Goal: Task Accomplishment & Management: Complete application form

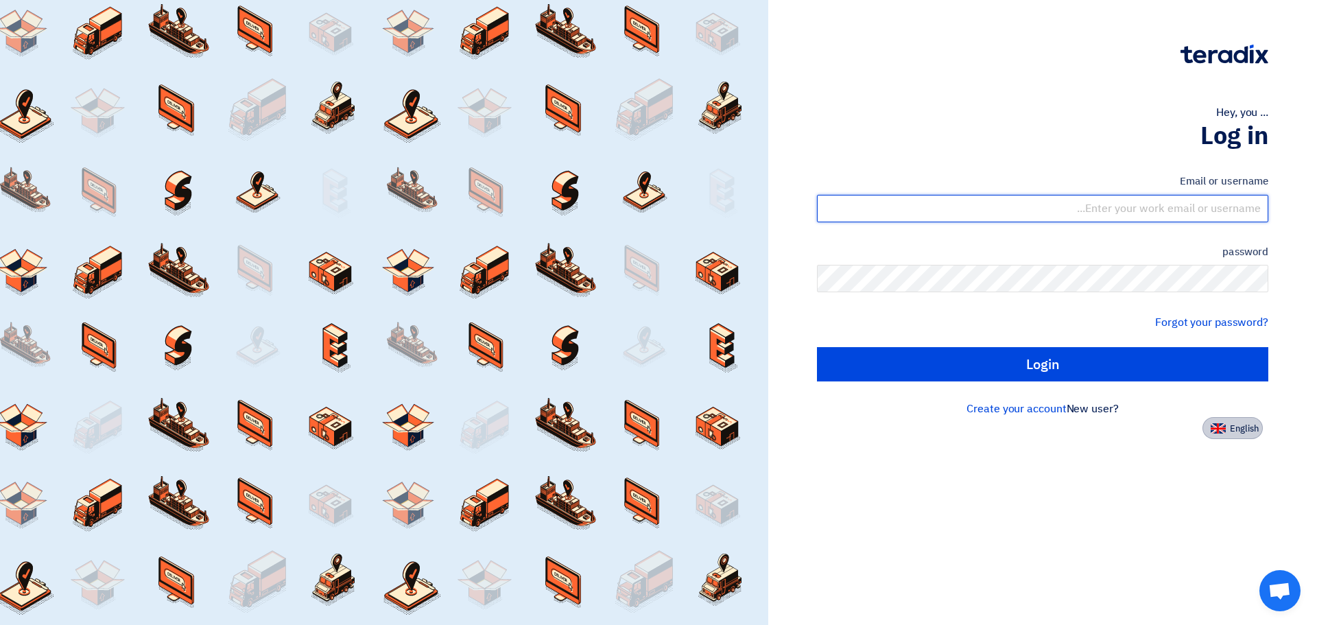
type input "james.taruc@cenomi.com"
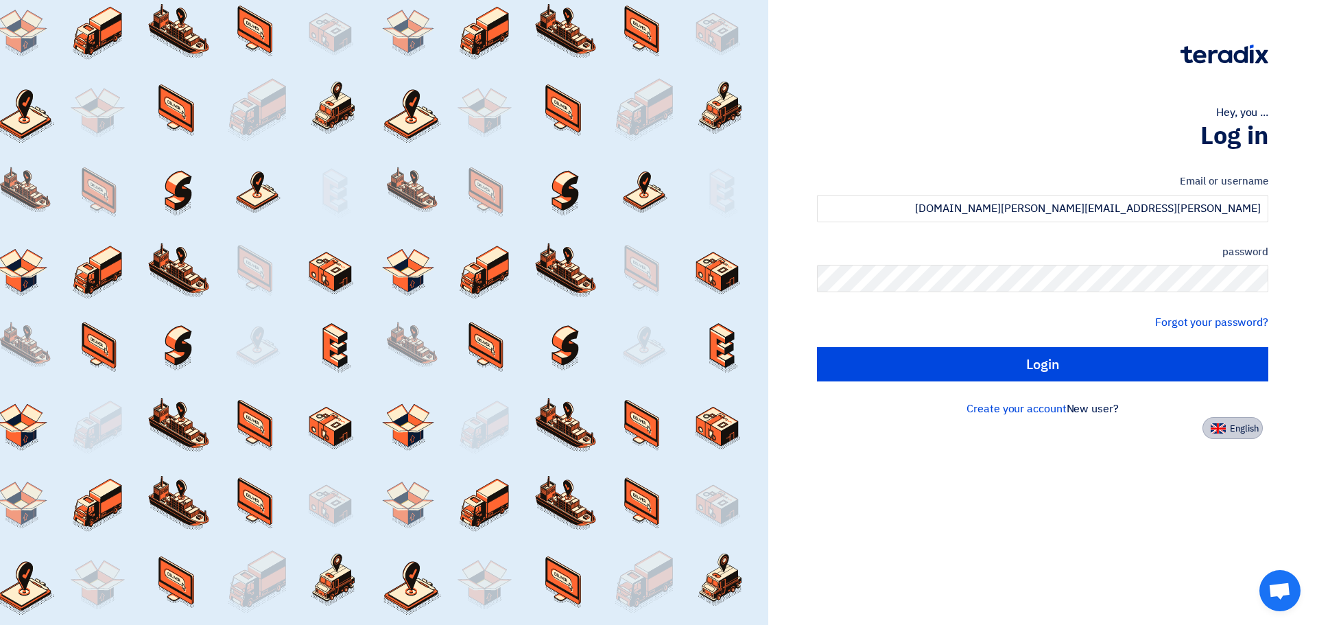
click at [1242, 427] on font "English" at bounding box center [1244, 428] width 29 height 13
type input "Sign in"
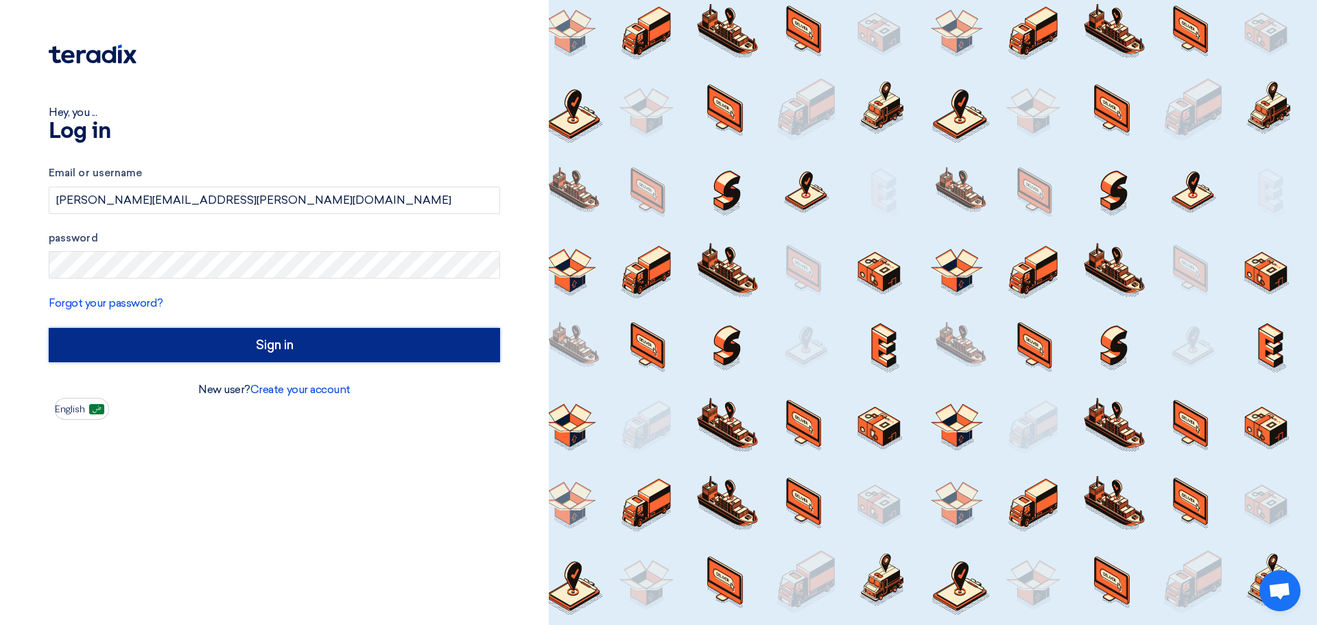
click at [250, 346] on input "Sign in" at bounding box center [274, 345] width 451 height 34
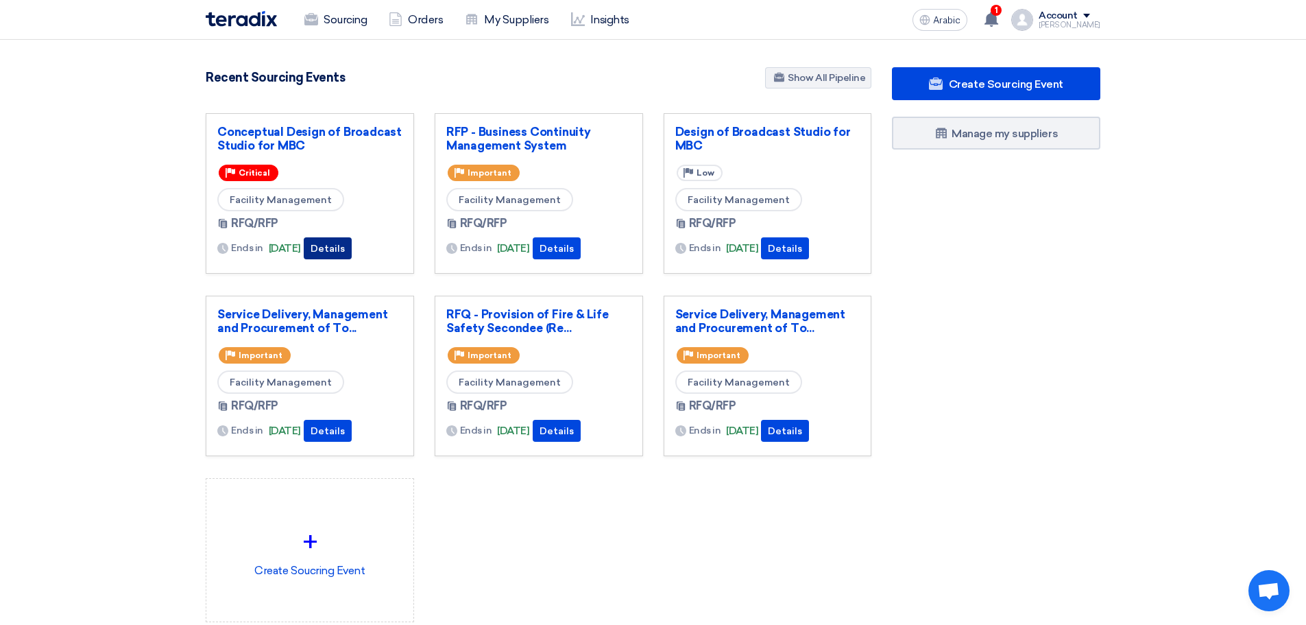
click at [345, 246] on font "Details" at bounding box center [328, 249] width 34 height 12
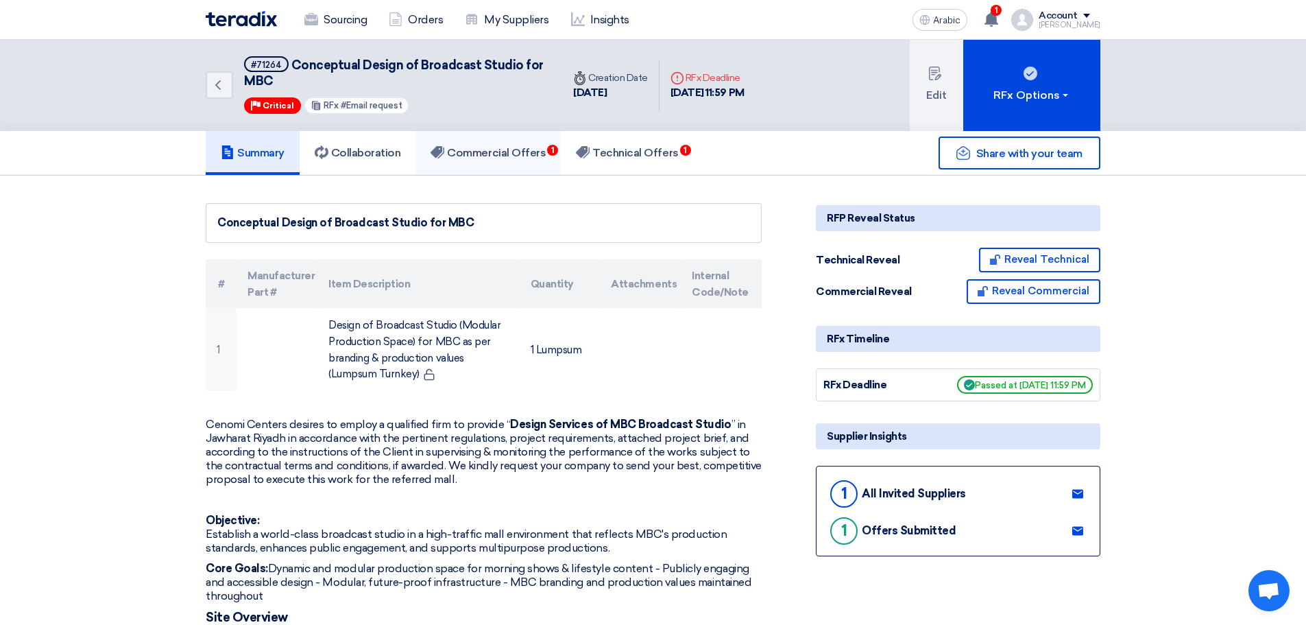
click at [499, 152] on font "Commercial Offers" at bounding box center [496, 152] width 99 height 13
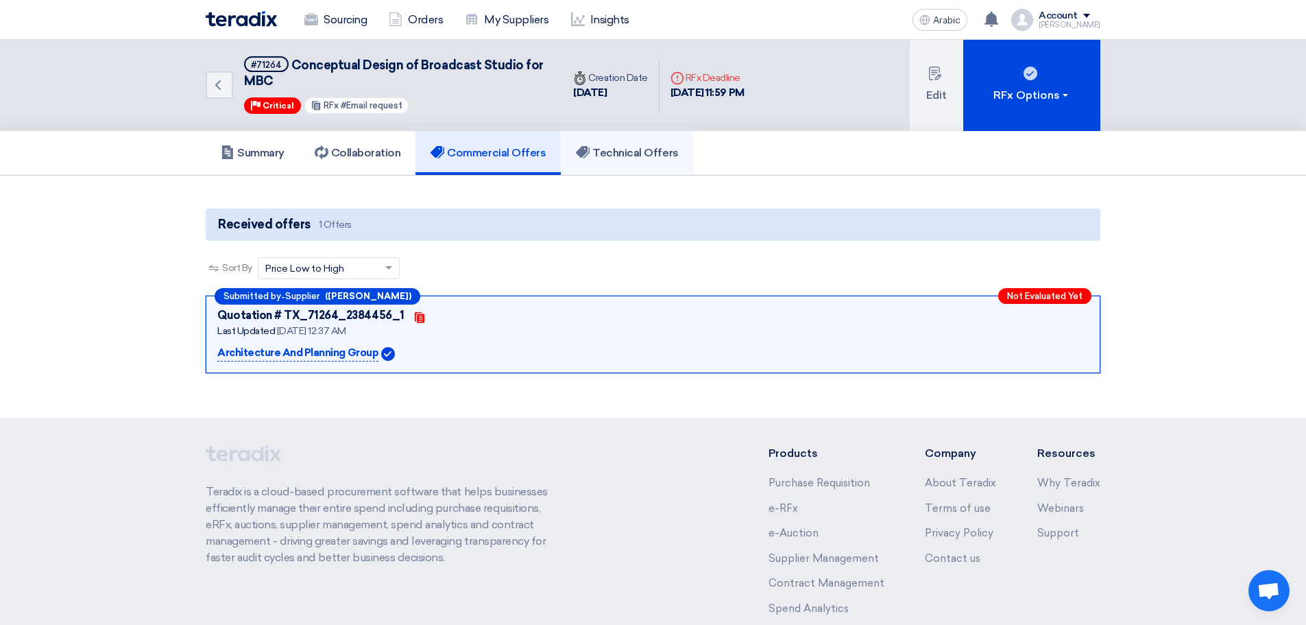
click at [619, 155] on font "Technical Offers" at bounding box center [635, 152] width 86 height 13
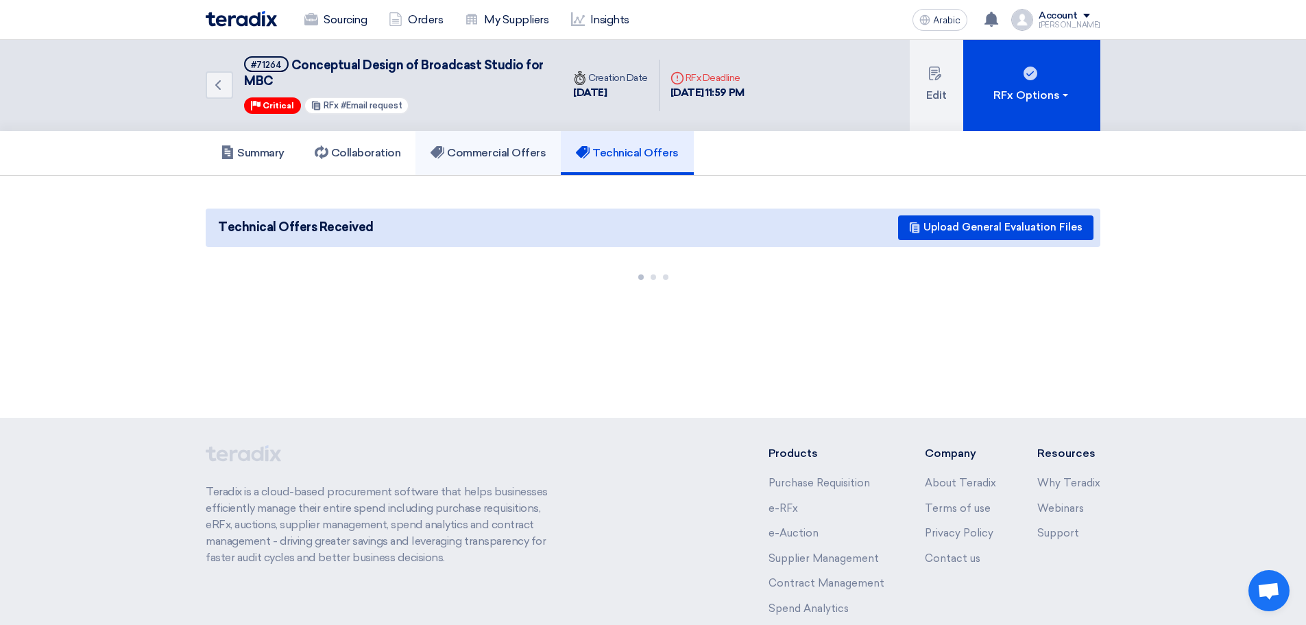
click at [491, 142] on link "Commercial Offers" at bounding box center [488, 153] width 145 height 44
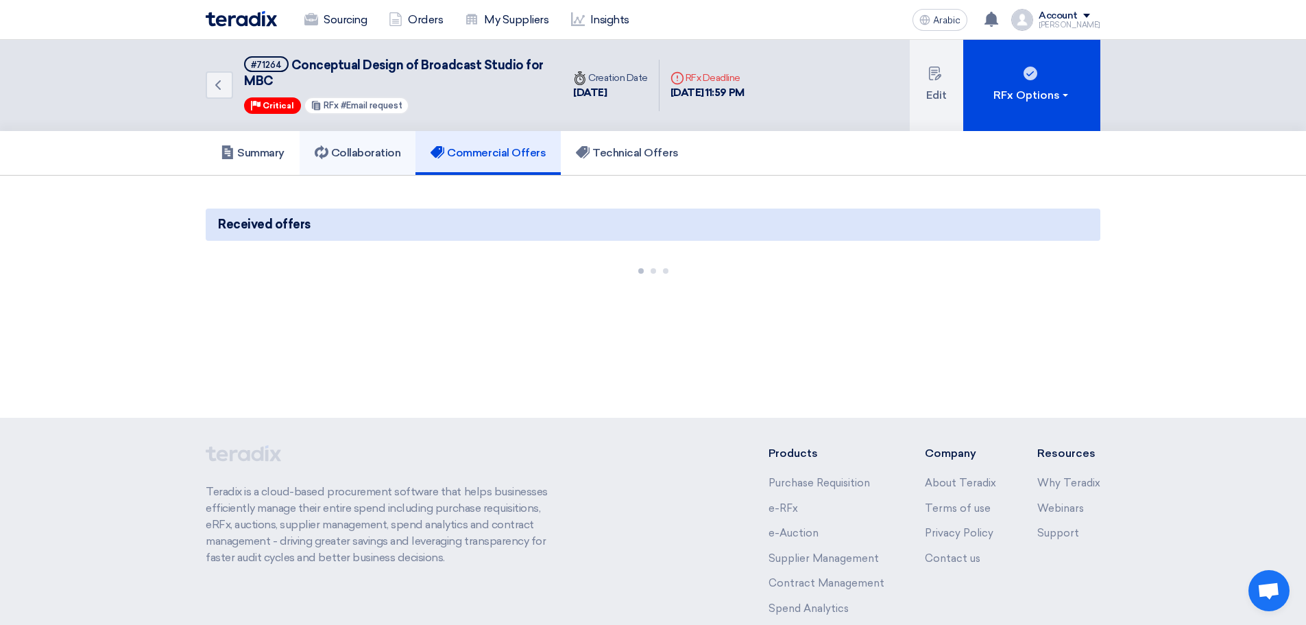
click at [370, 149] on font "Collaboration" at bounding box center [366, 152] width 70 height 13
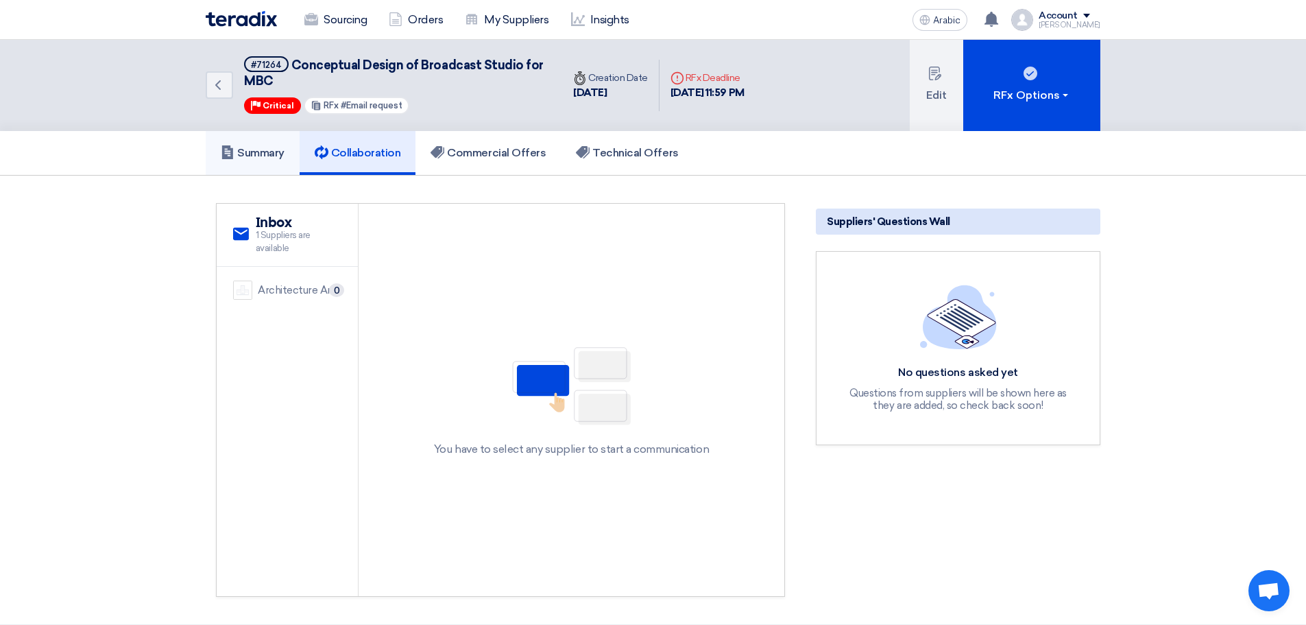
click at [251, 158] on font "Summary" at bounding box center [260, 152] width 47 height 13
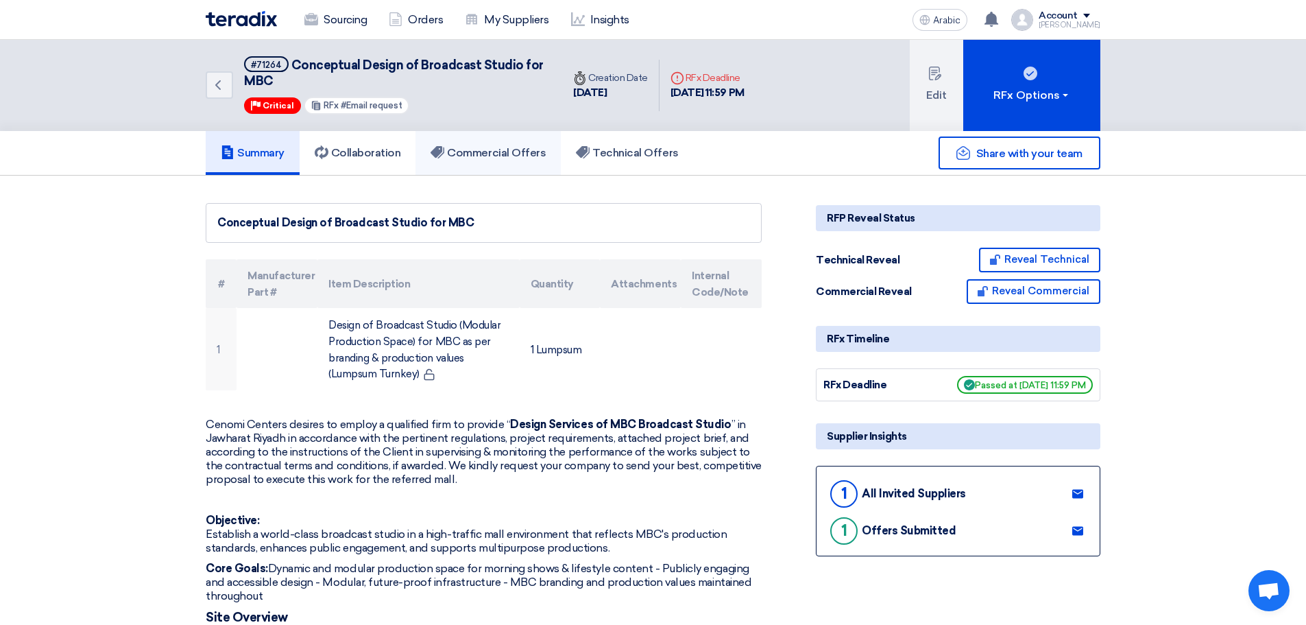
click at [484, 154] on font "Commercial Offers" at bounding box center [496, 152] width 99 height 13
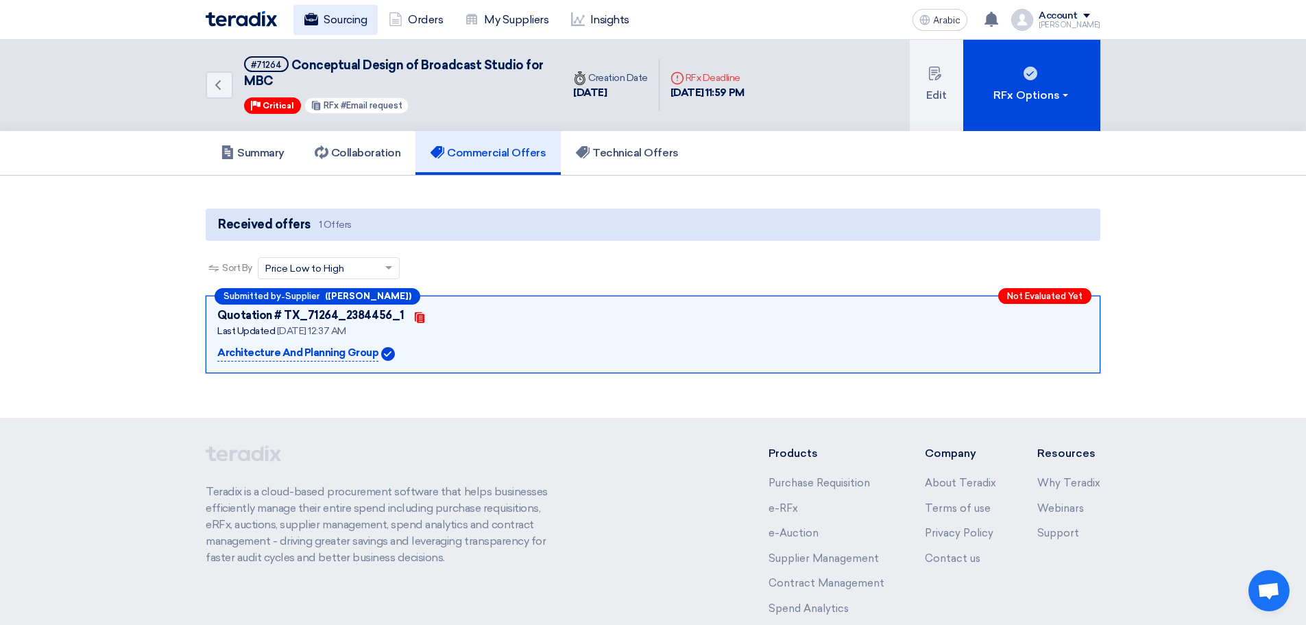
click at [349, 17] on font "Sourcing" at bounding box center [345, 19] width 43 height 13
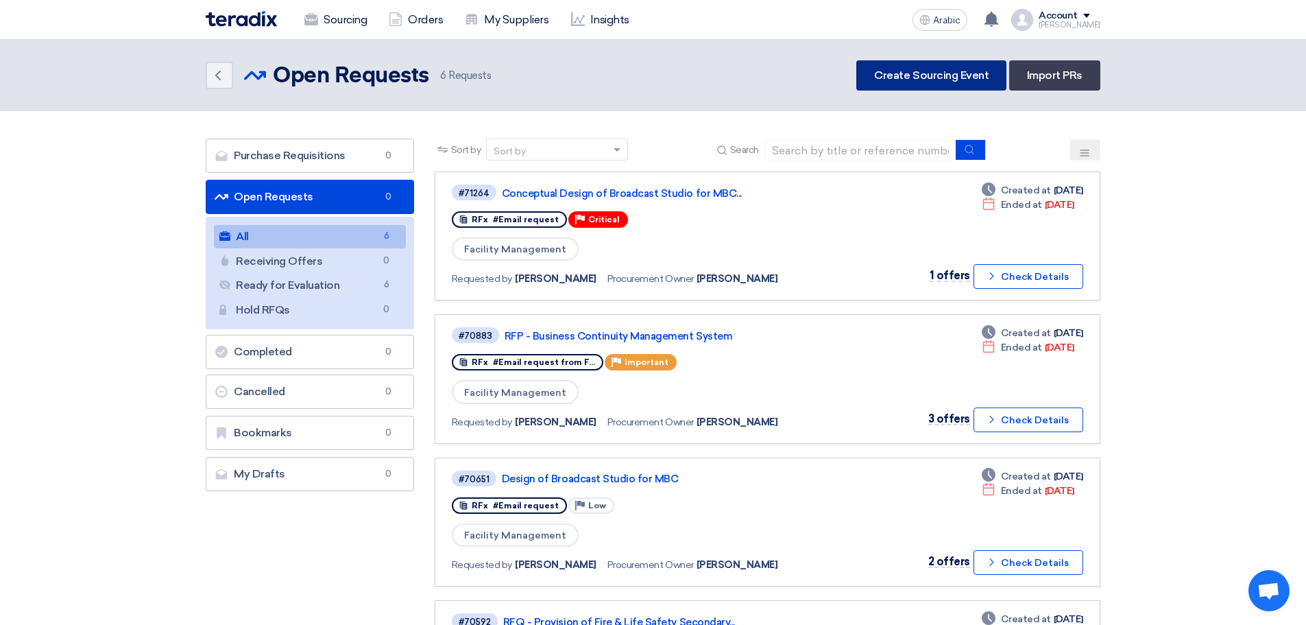
click at [926, 74] on font "Create Sourcing Event" at bounding box center [931, 75] width 115 height 13
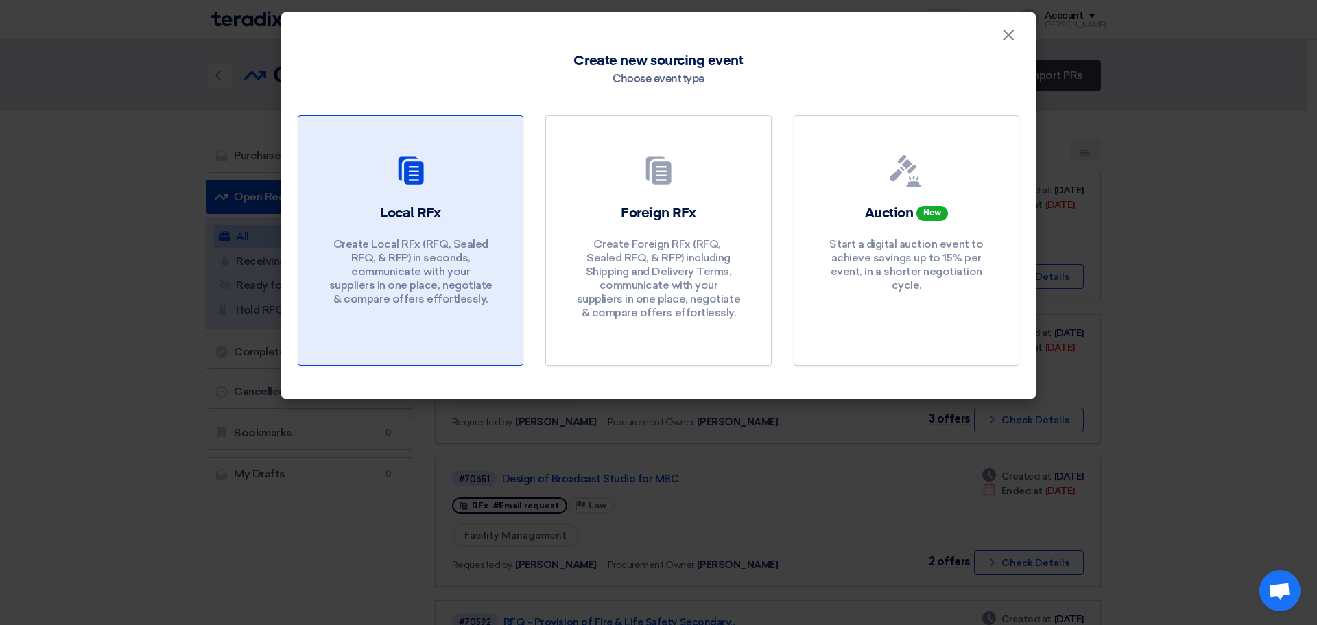
click at [433, 280] on font "Create Local RFx (RFQ, ​​Sealed RFQ, & RFP) in seconds, communicate with your s…" at bounding box center [410, 271] width 163 height 68
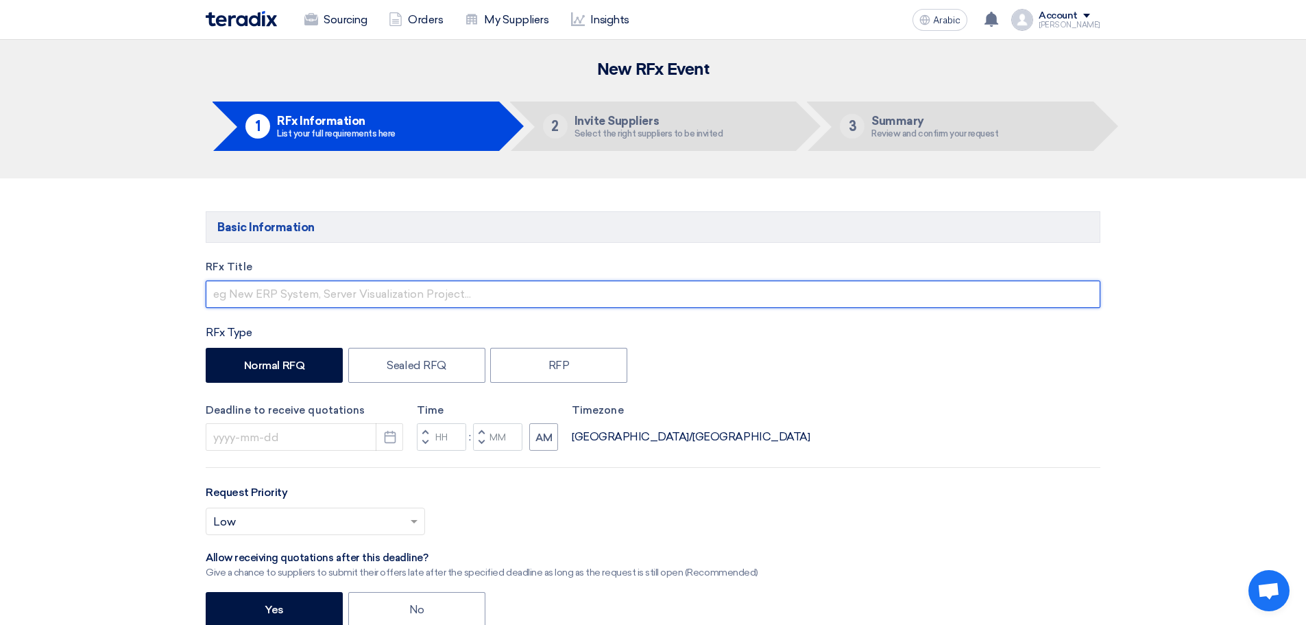
click at [287, 289] on input "text" at bounding box center [653, 293] width 895 height 27
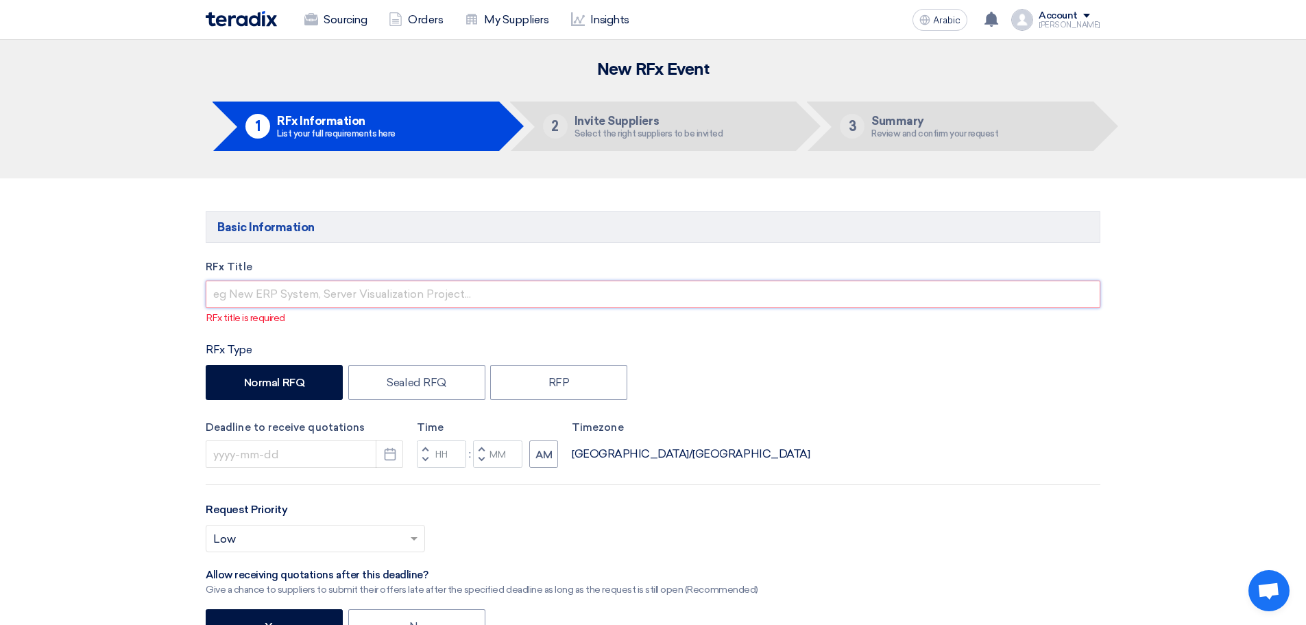
click at [303, 287] on input "text" at bounding box center [653, 293] width 895 height 27
paste input "LTIPs Program Implementation and Administration"
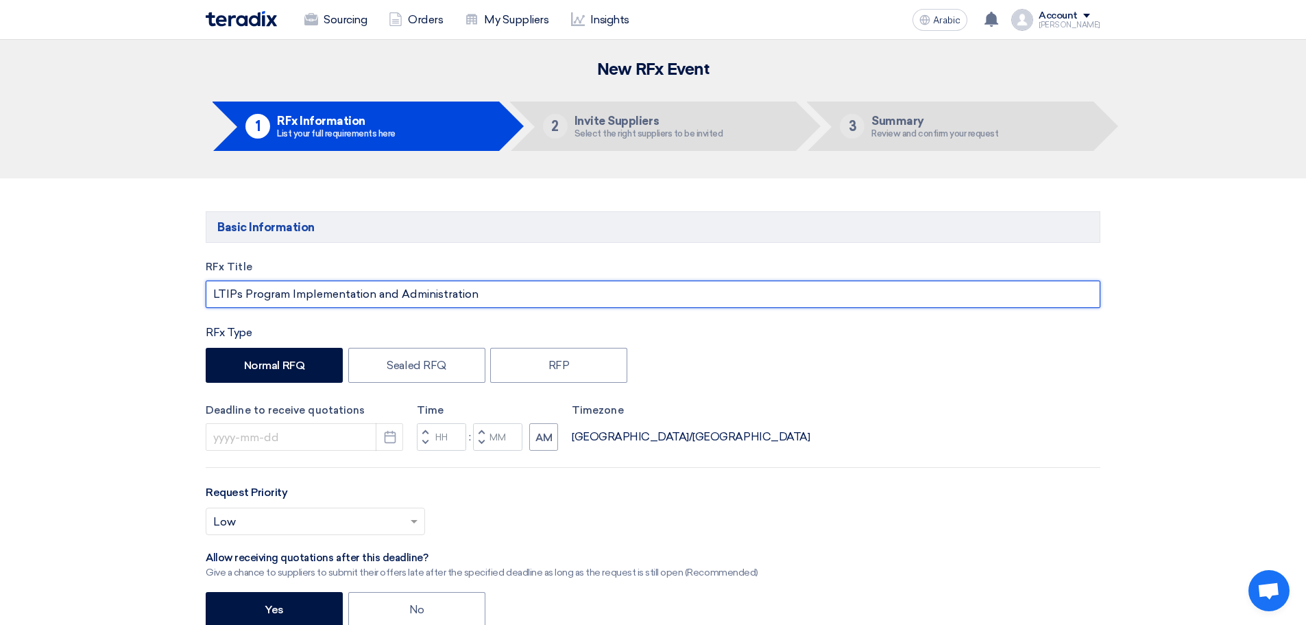
click at [289, 291] on input "LTIPs Program Implementation and Administration" at bounding box center [653, 293] width 895 height 27
type input "LTIPs Implementation and Administration"
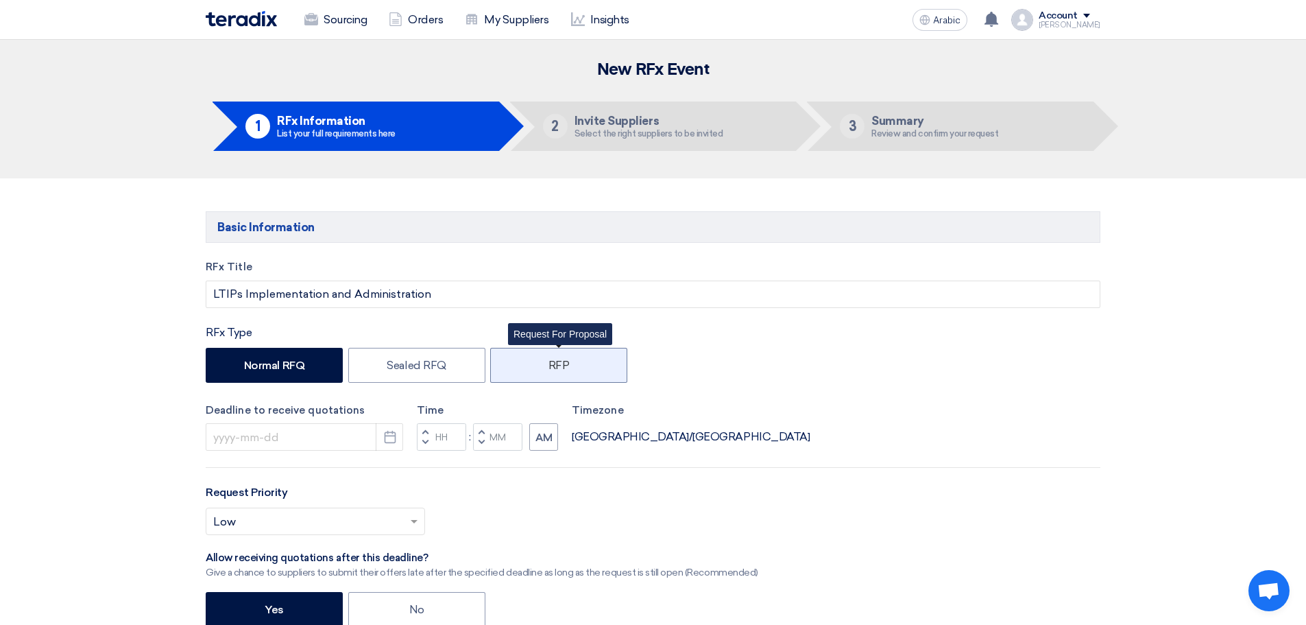
click at [550, 363] on font "RFP" at bounding box center [559, 365] width 21 height 13
click at [550, 363] on input "RFP" at bounding box center [553, 363] width 9 height 9
radio input "true"
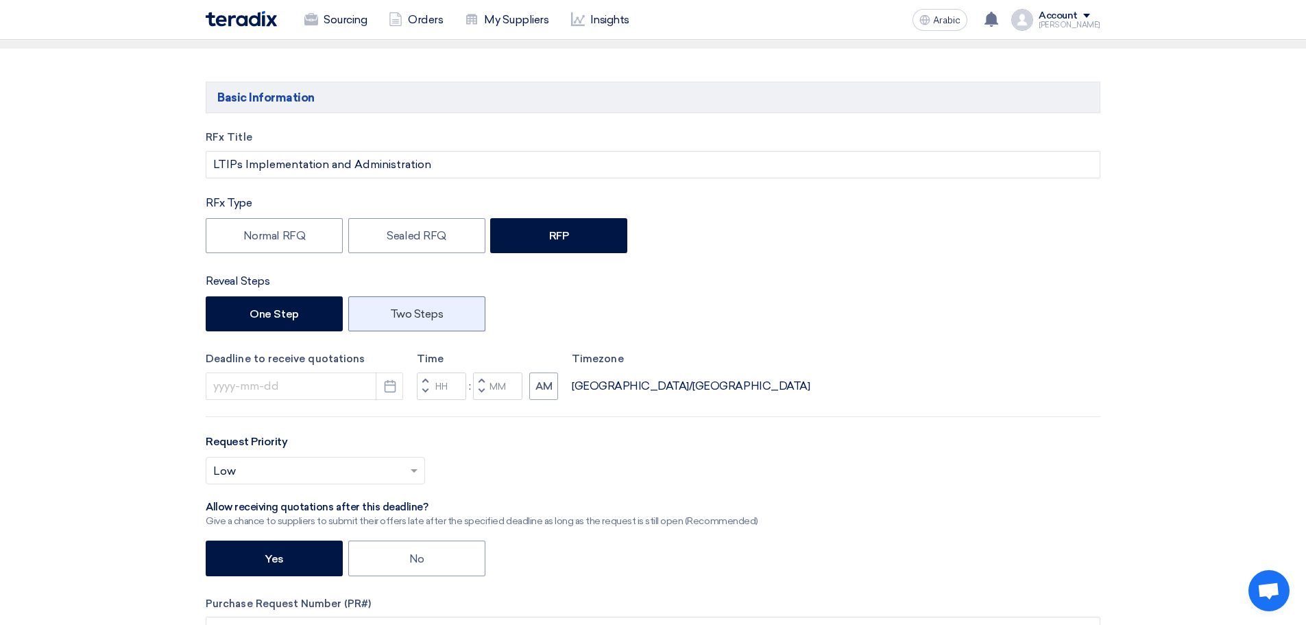
scroll to position [160, 0]
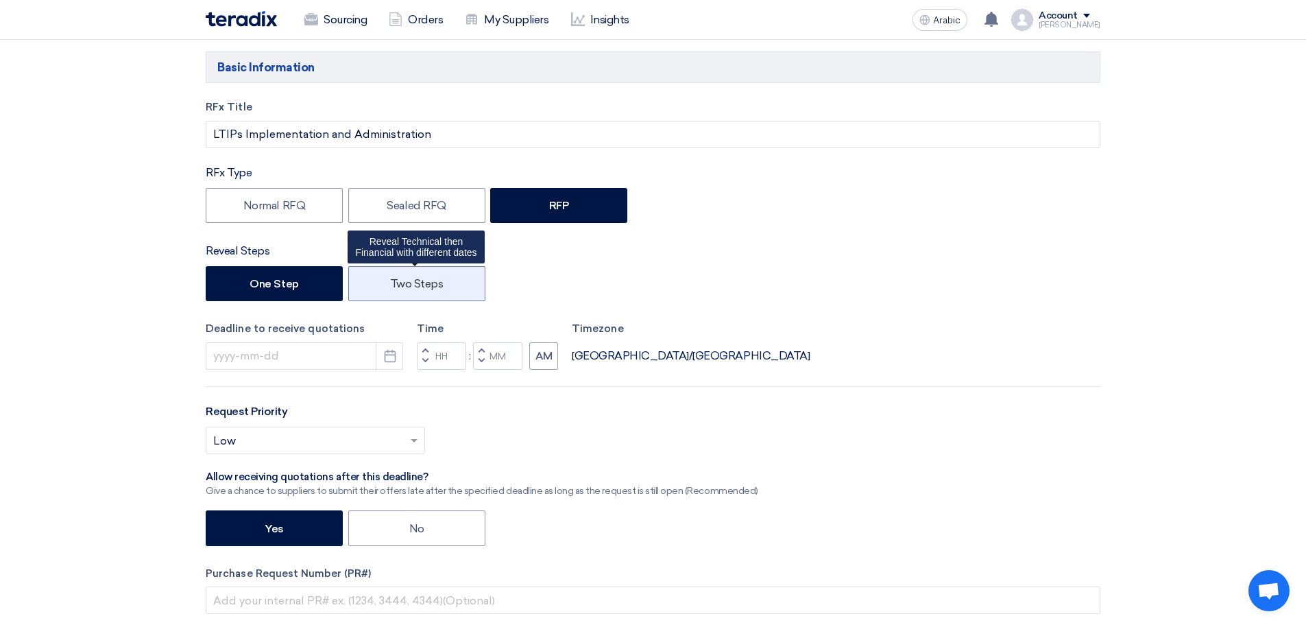
drag, startPoint x: 414, startPoint y: 285, endPoint x: 407, endPoint y: 287, distance: 7.8
click at [413, 284] on font "Two Steps" at bounding box center [416, 283] width 53 height 13
click at [399, 284] on input "Two Steps" at bounding box center [394, 282] width 9 height 9
radio input "true"
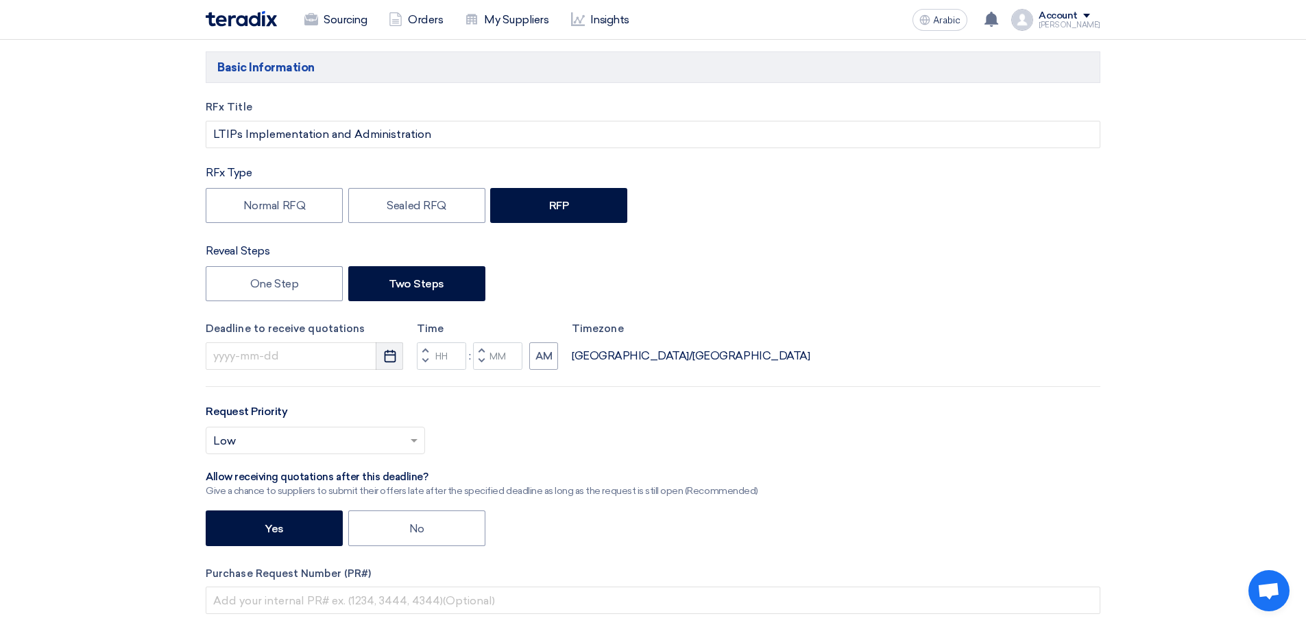
click at [389, 355] on use "button" at bounding box center [390, 356] width 12 height 12
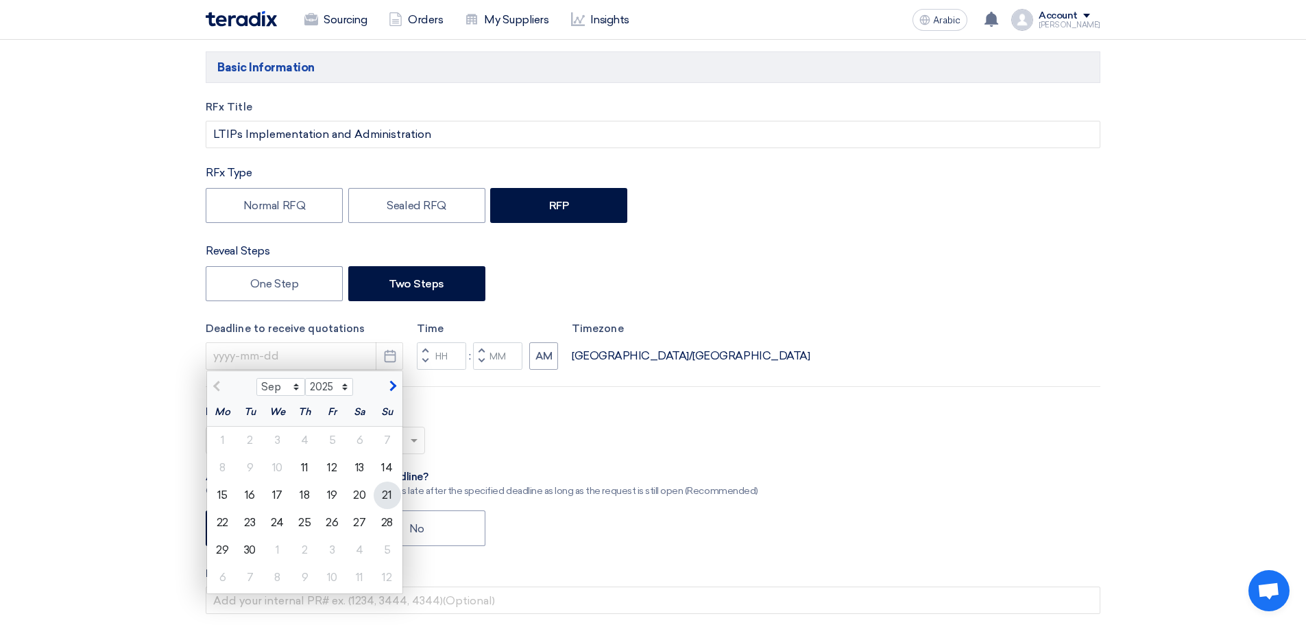
click at [394, 495] on div "21" at bounding box center [387, 494] width 27 height 27
type input "9/21/2025"
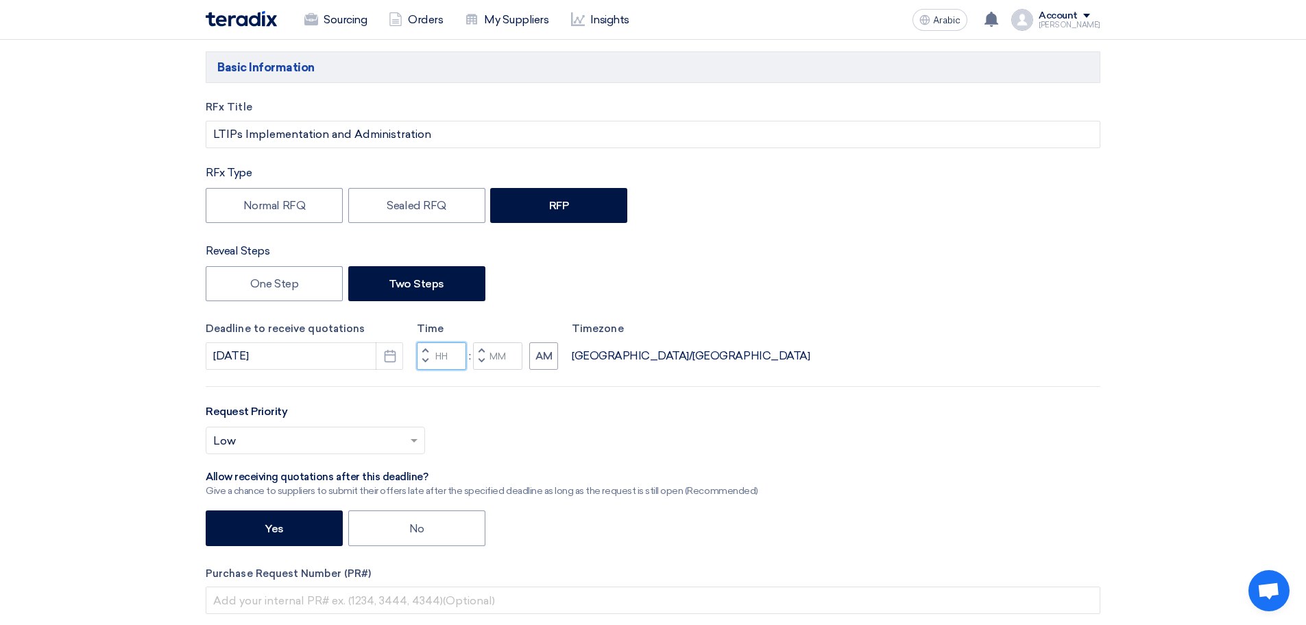
click at [461, 357] on input "Hours" at bounding box center [441, 355] width 49 height 27
type input "12"
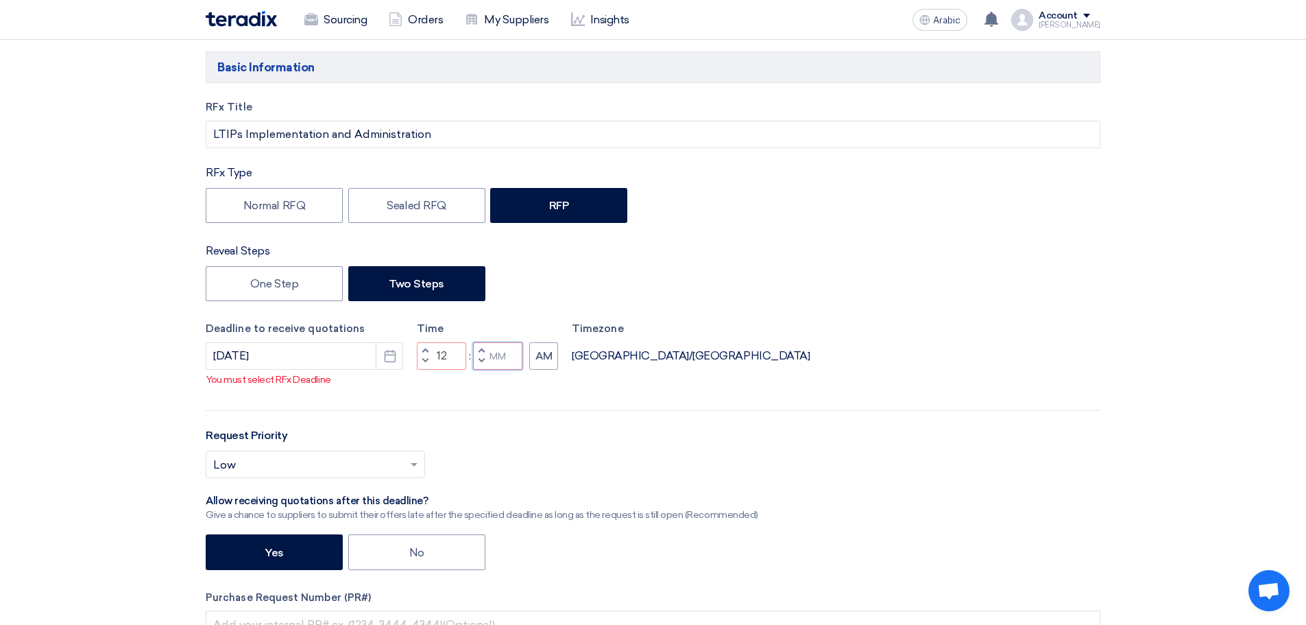
drag, startPoint x: 504, startPoint y: 358, endPoint x: 512, endPoint y: 379, distance: 21.9
click at [505, 358] on input "Minutes" at bounding box center [497, 355] width 49 height 27
type input "00"
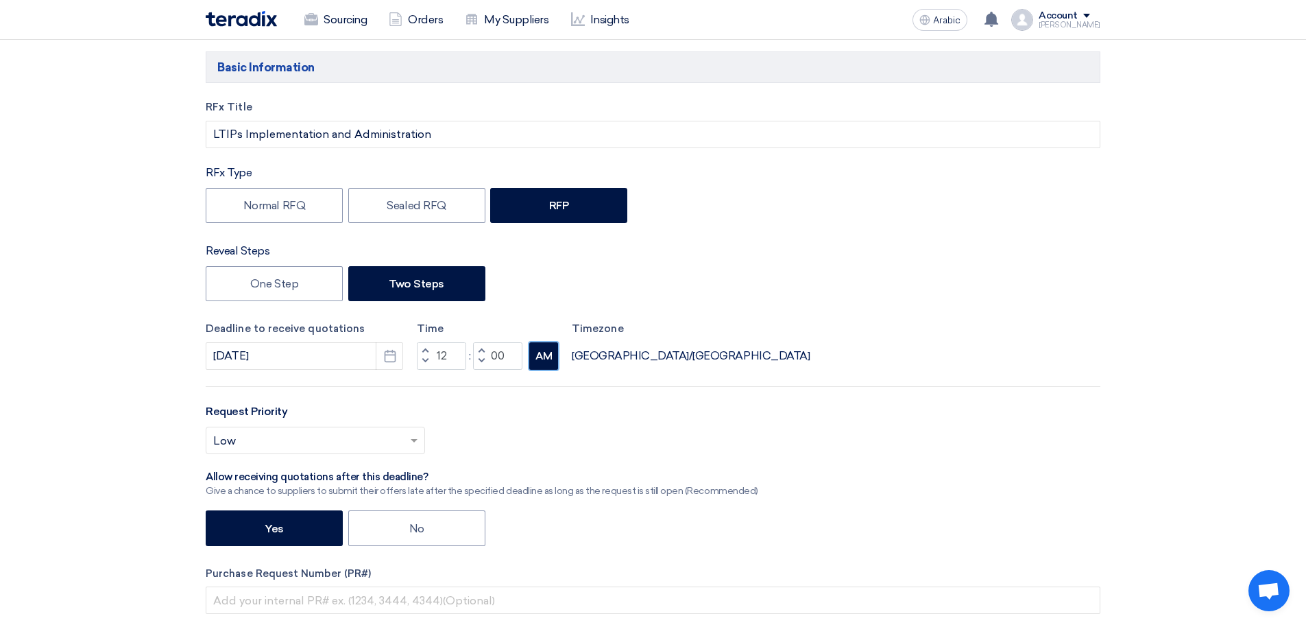
click at [551, 366] on button "AM" at bounding box center [543, 355] width 29 height 27
click at [555, 357] on button "AM" at bounding box center [543, 355] width 29 height 27
click at [545, 359] on font "AM" at bounding box center [544, 356] width 17 height 12
click at [544, 359] on font "AM" at bounding box center [544, 356] width 17 height 12
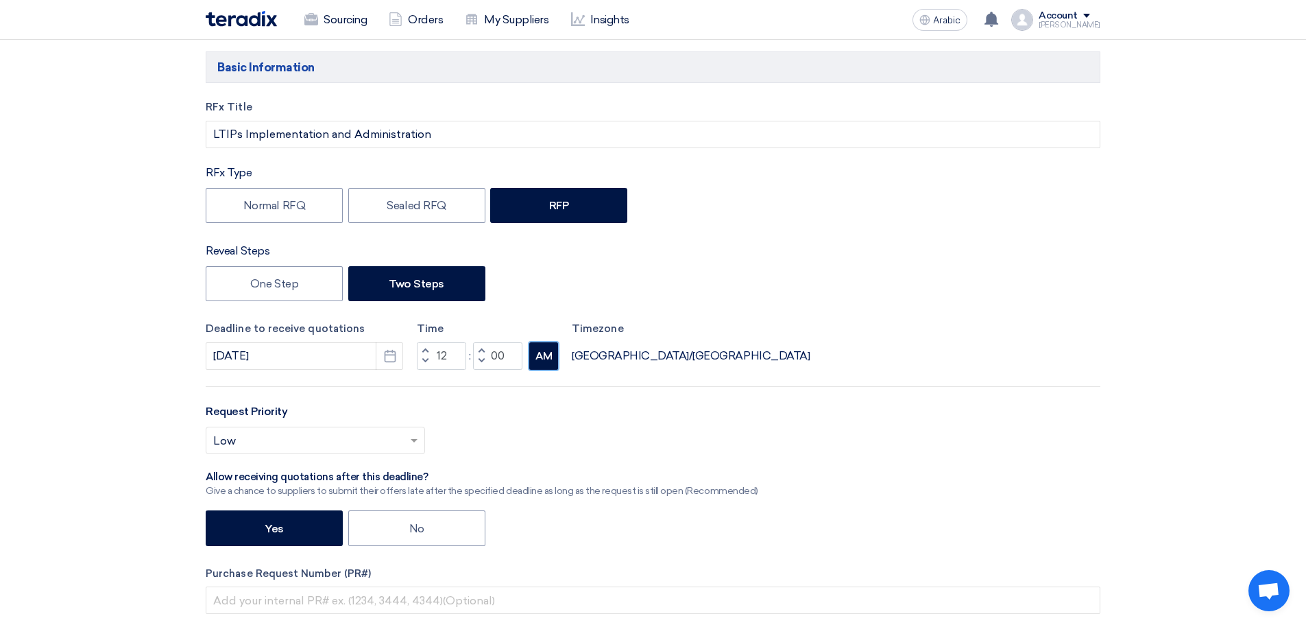
click at [544, 359] on font "AM" at bounding box center [544, 356] width 17 height 12
click at [544, 358] on font "AM" at bounding box center [544, 356] width 17 height 12
click at [544, 355] on font "AM" at bounding box center [544, 356] width 17 height 12
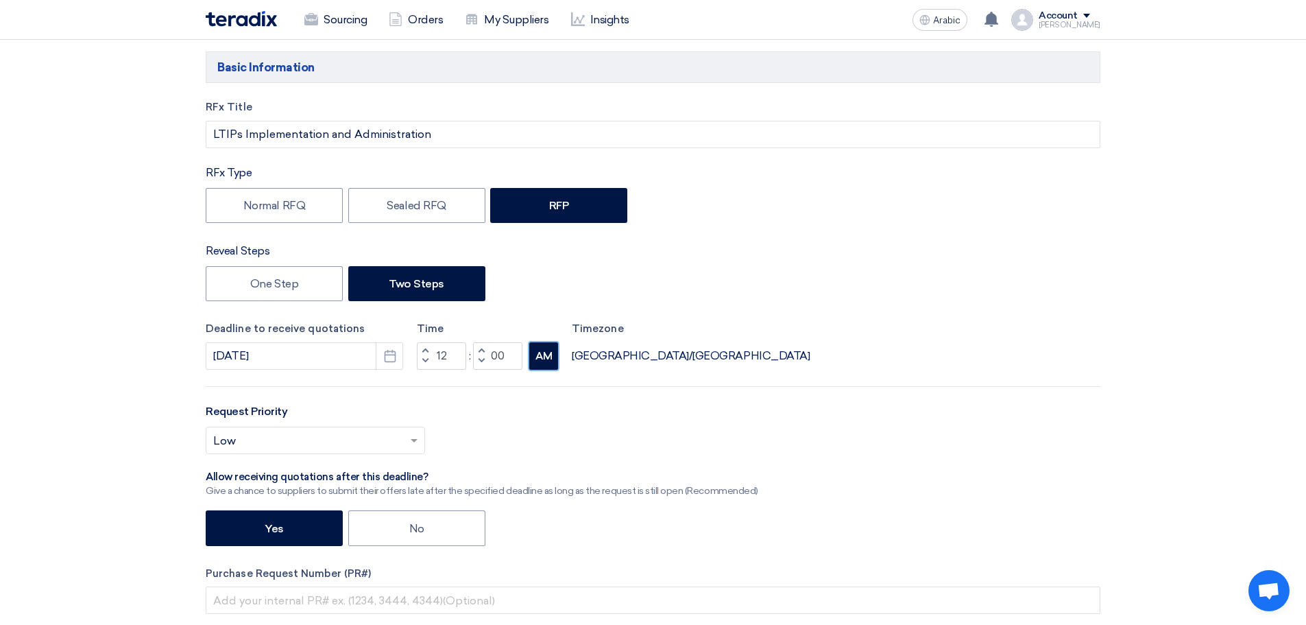
click at [544, 355] on font "AM" at bounding box center [544, 356] width 17 height 12
click at [544, 350] on font "AM" at bounding box center [544, 356] width 17 height 12
click at [542, 348] on button "AM" at bounding box center [543, 355] width 29 height 27
drag, startPoint x: 501, startPoint y: 350, endPoint x: 522, endPoint y: 341, distance: 22.4
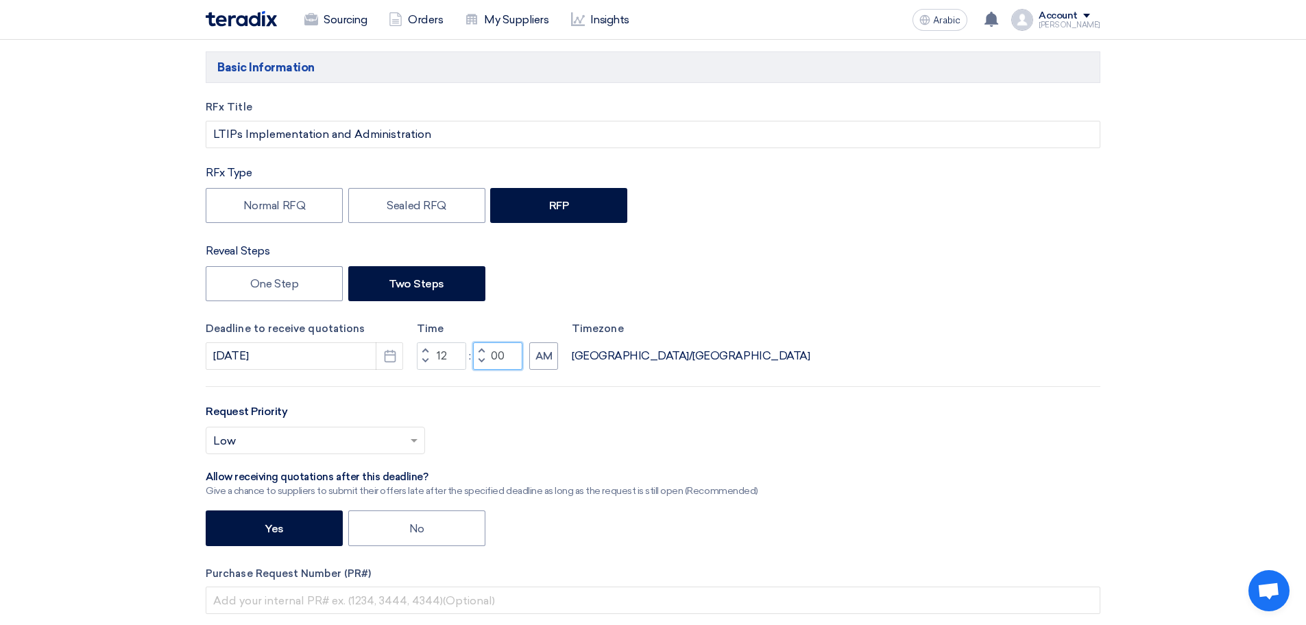
click at [501, 349] on input "00" at bounding box center [497, 355] width 49 height 27
click at [538, 351] on font "AM" at bounding box center [544, 356] width 17 height 12
click at [538, 352] on font "AM" at bounding box center [544, 356] width 17 height 12
click at [499, 354] on input "00" at bounding box center [497, 355] width 49 height 27
drag, startPoint x: 446, startPoint y: 365, endPoint x: 505, endPoint y: 372, distance: 59.3
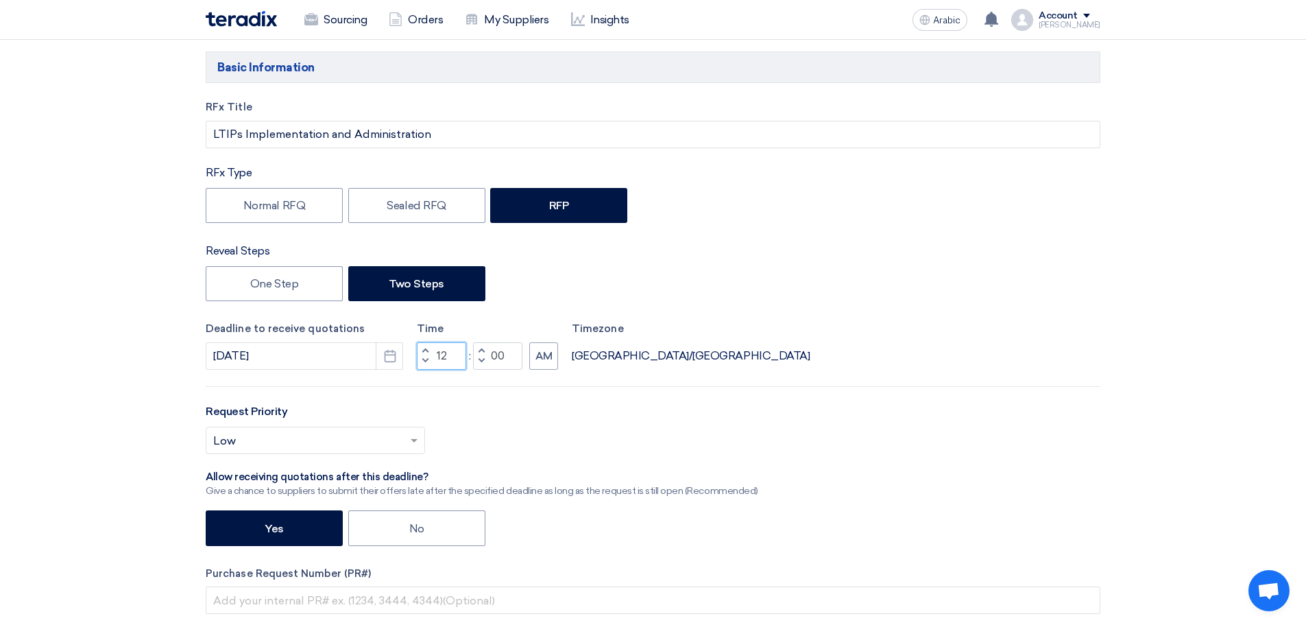
click at [450, 364] on input "12" at bounding box center [441, 355] width 49 height 27
click at [505, 371] on div "RFx Title LTIPs Implementation and Administration RFx Type Normal RFQ Sealed RF…" at bounding box center [652, 416] width 915 height 635
click at [519, 353] on input "00" at bounding box center [497, 355] width 49 height 27
click at [547, 359] on font "AM" at bounding box center [544, 356] width 17 height 12
click at [446, 354] on input "12" at bounding box center [441, 355] width 49 height 27
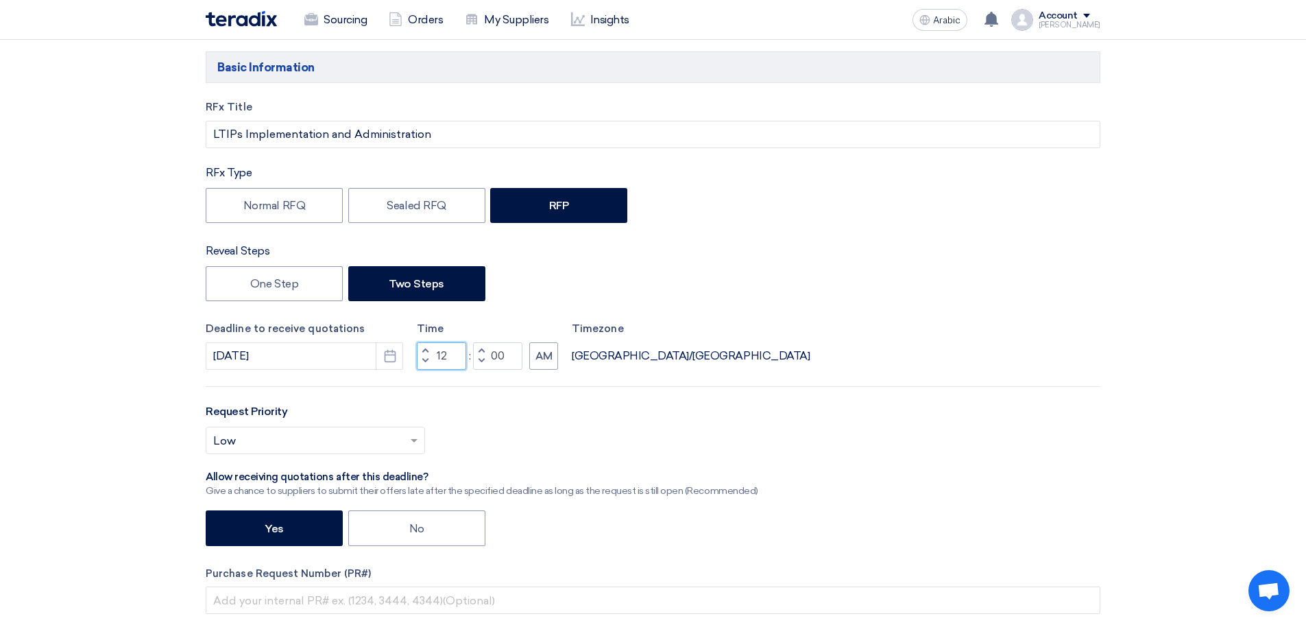
drag, startPoint x: 455, startPoint y: 355, endPoint x: 430, endPoint y: 356, distance: 24.7
click at [430, 356] on div "Increment hours 12 Decrement hours" at bounding box center [441, 355] width 49 height 27
click at [540, 353] on font "AM" at bounding box center [544, 356] width 17 height 12
drag, startPoint x: 455, startPoint y: 356, endPoint x: 421, endPoint y: 354, distance: 33.7
click at [421, 354] on div "Increment hours 01 Decrement hours" at bounding box center [441, 355] width 49 height 27
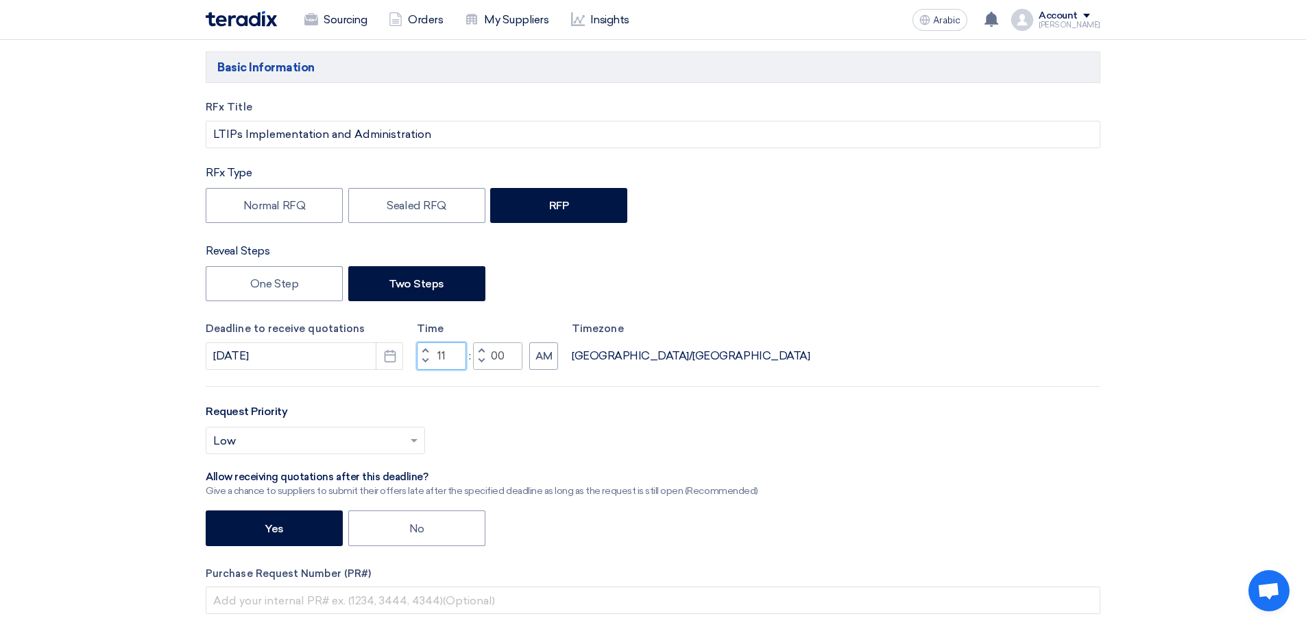
type input "11"
drag, startPoint x: 495, startPoint y: 352, endPoint x: 478, endPoint y: 352, distance: 17.2
click at [478, 352] on div "Increment minutes 00 Decrement minutes" at bounding box center [497, 355] width 49 height 27
type input "59"
drag, startPoint x: 628, startPoint y: 419, endPoint x: 643, endPoint y: 379, distance: 42.3
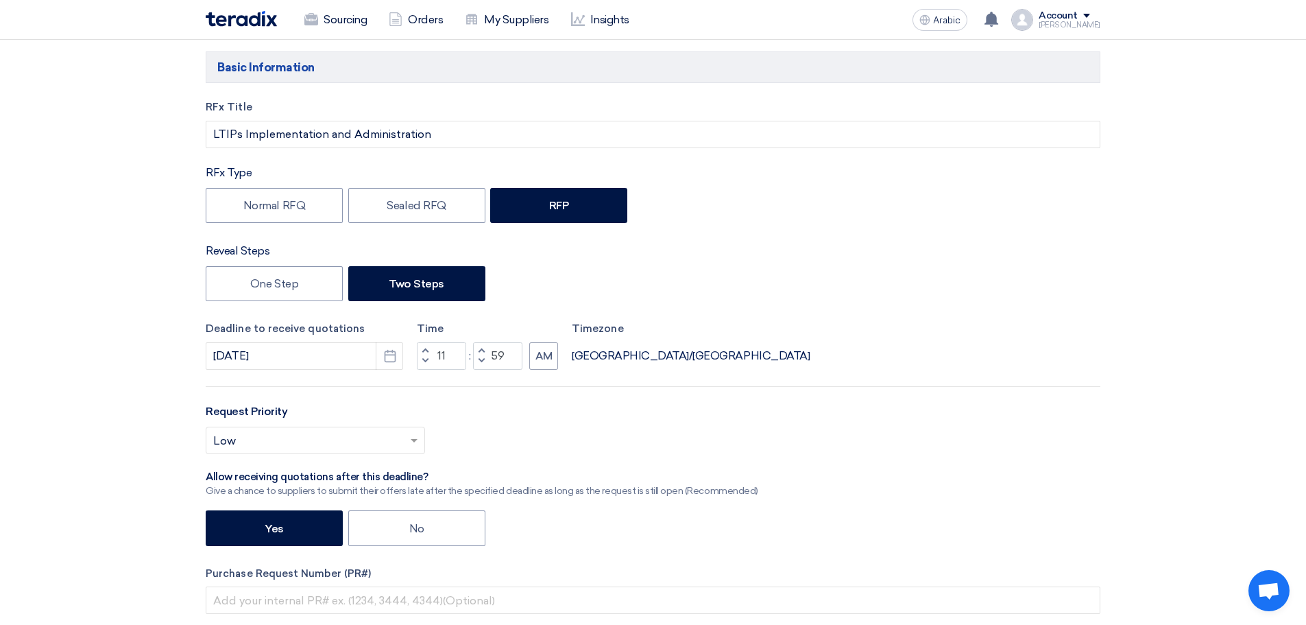
click at [630, 412] on div "Request Priority Select priority... × Low ×" at bounding box center [653, 434] width 895 height 62
click at [674, 346] on div "Deadline to receive quotations 9/21/2025 Pick a date Time Increment hours 11 De…" at bounding box center [653, 345] width 895 height 49
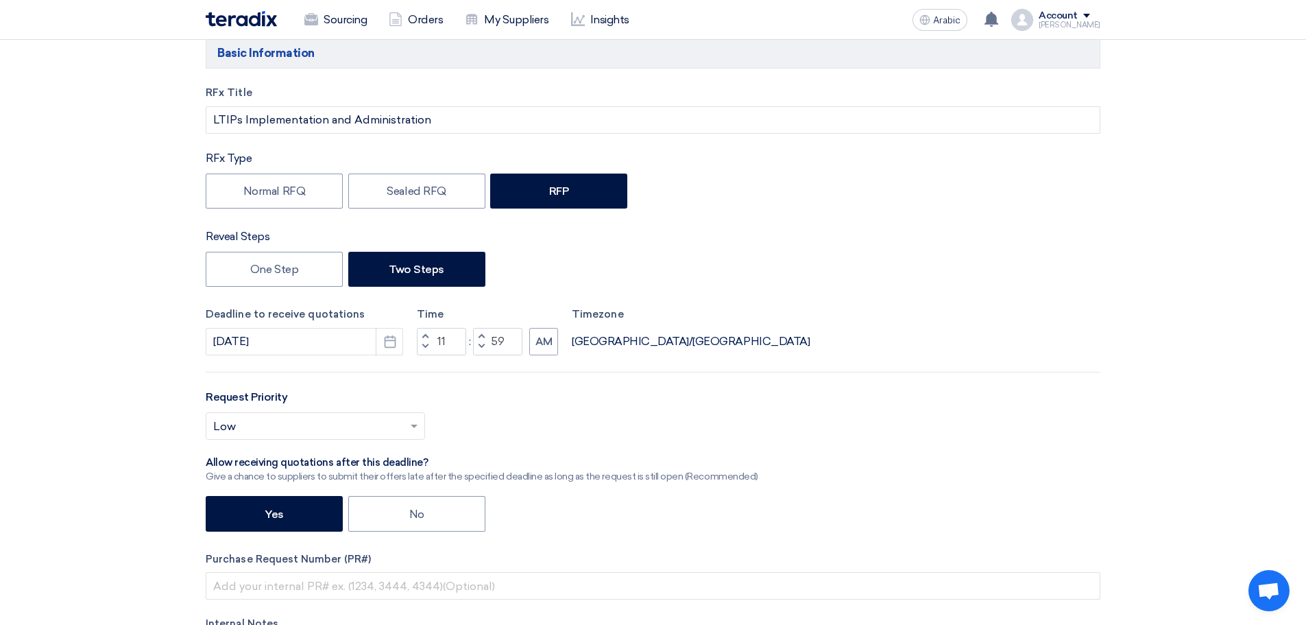
scroll to position [320, 0]
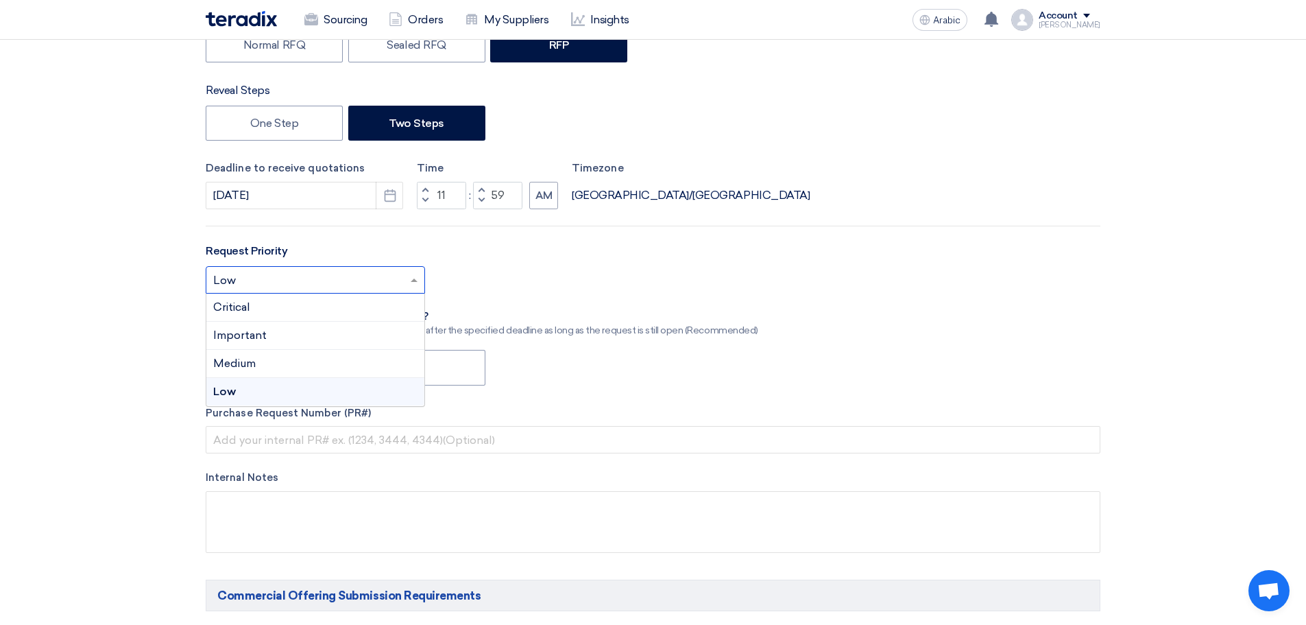
click at [405, 276] on div "Select priority... × Low ×" at bounding box center [315, 279] width 219 height 27
click at [289, 309] on div "Critical" at bounding box center [315, 307] width 218 height 28
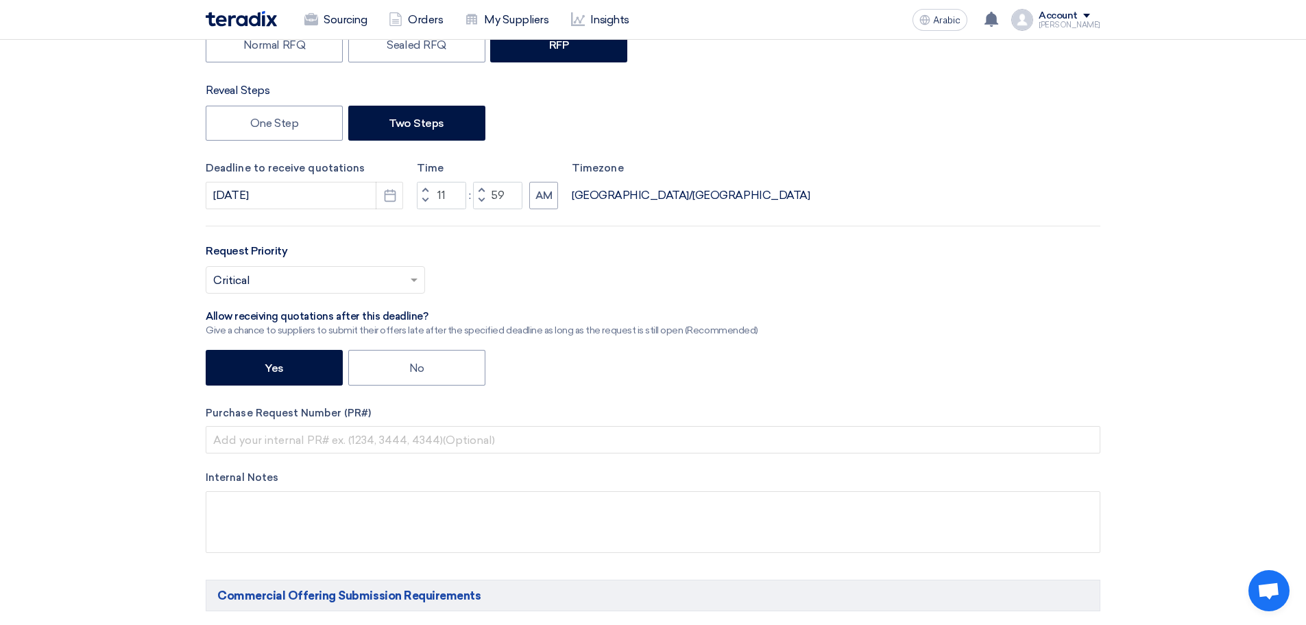
scroll to position [480, 0]
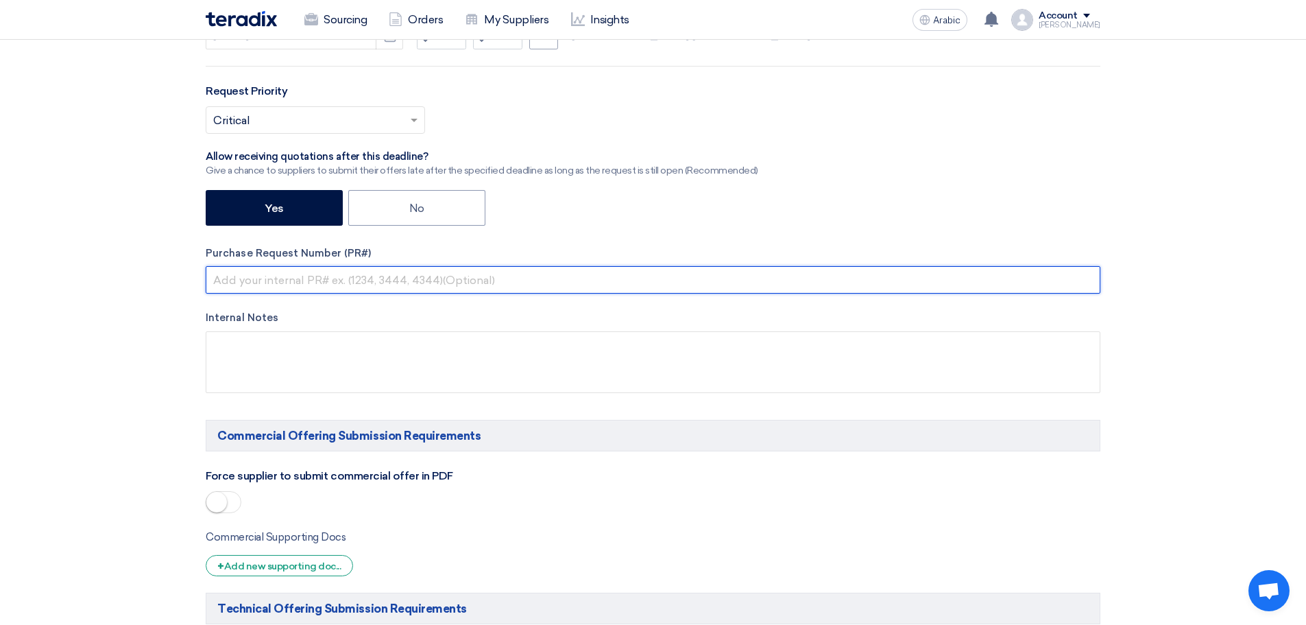
click at [302, 280] on input "text" at bounding box center [653, 279] width 895 height 27
type input "m"
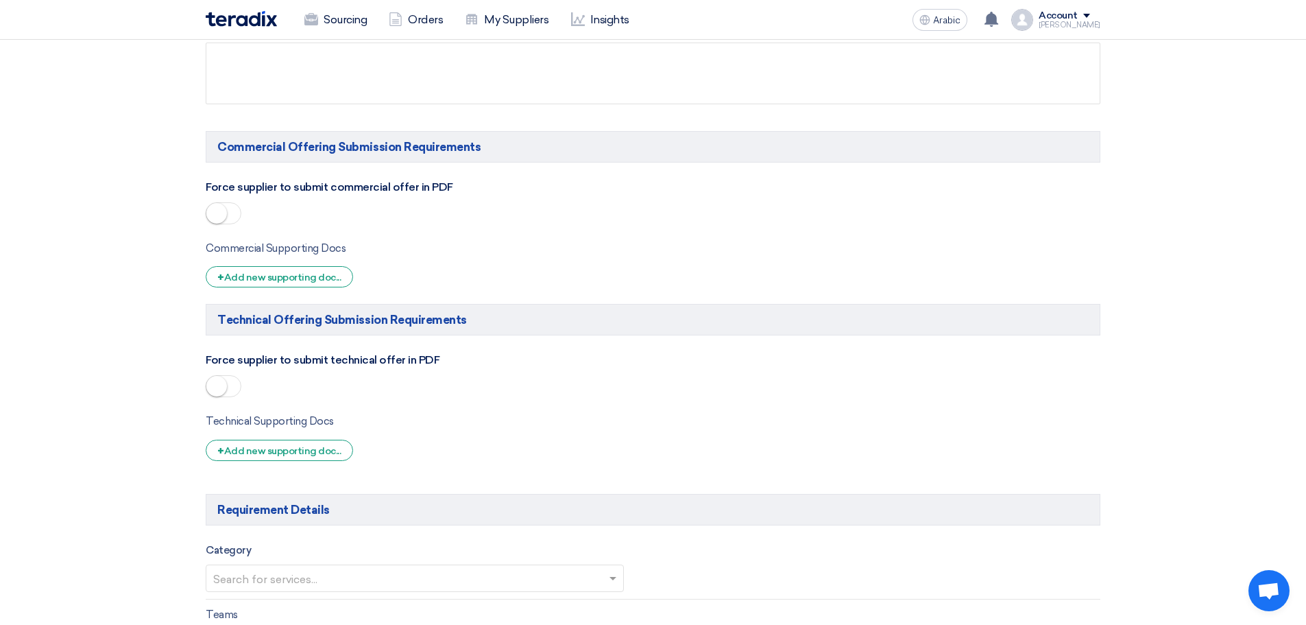
scroll to position [800, 0]
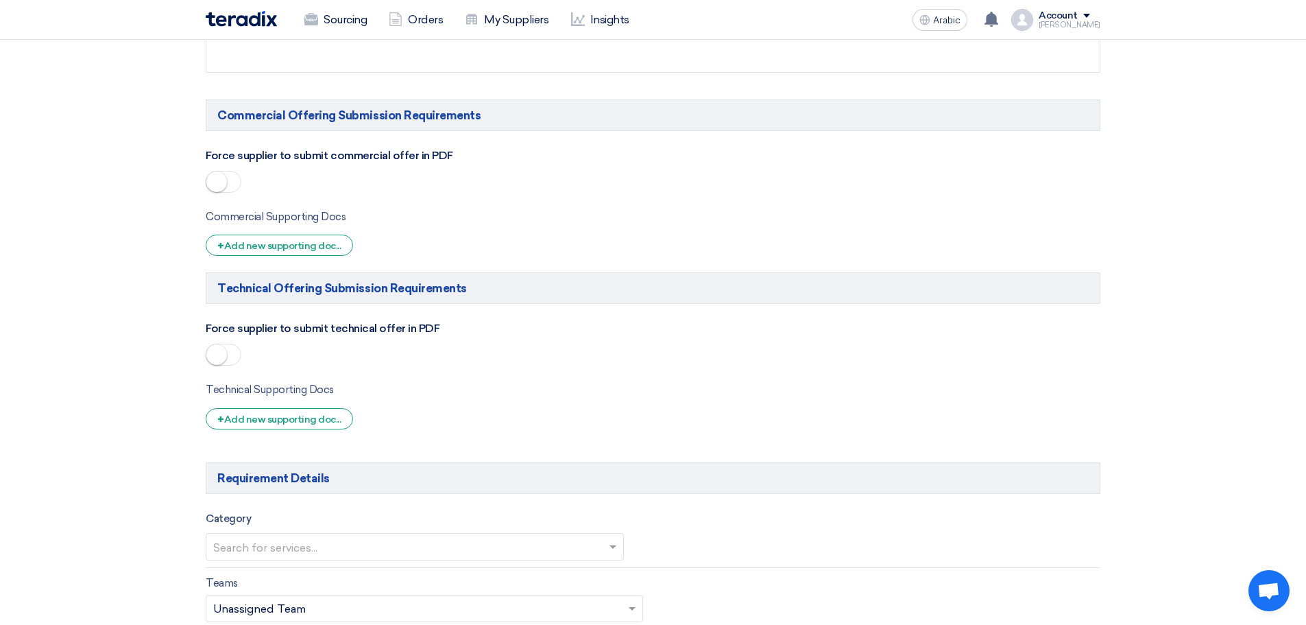
type input "Email dated 6-Aug"
click at [237, 358] on span at bounding box center [224, 355] width 36 height 22
click at [241, 186] on ui-switch at bounding box center [224, 188] width 36 height 13
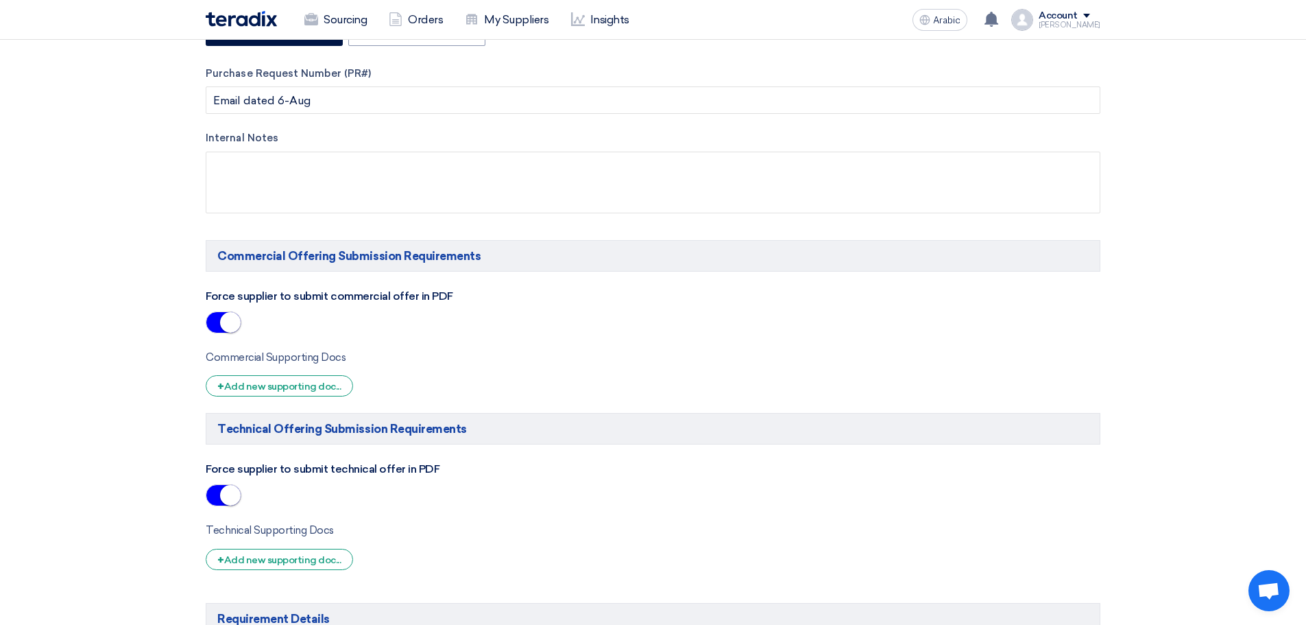
scroll to position [480, 0]
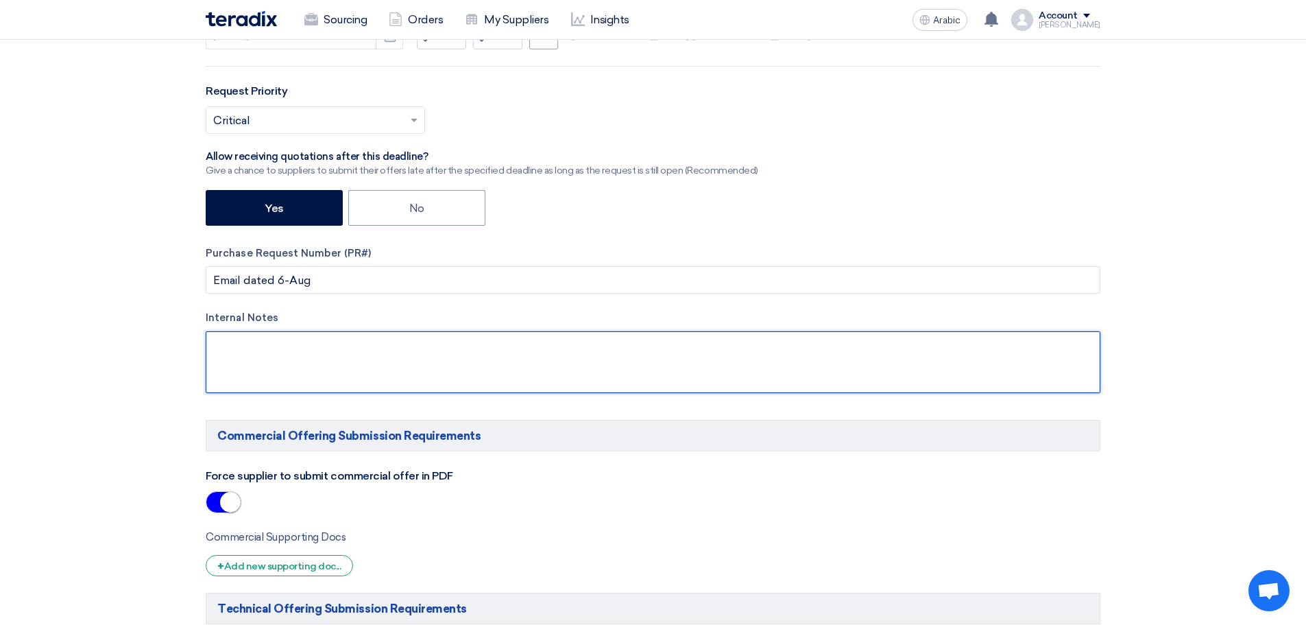
click at [245, 356] on textarea at bounding box center [653, 362] width 895 height 62
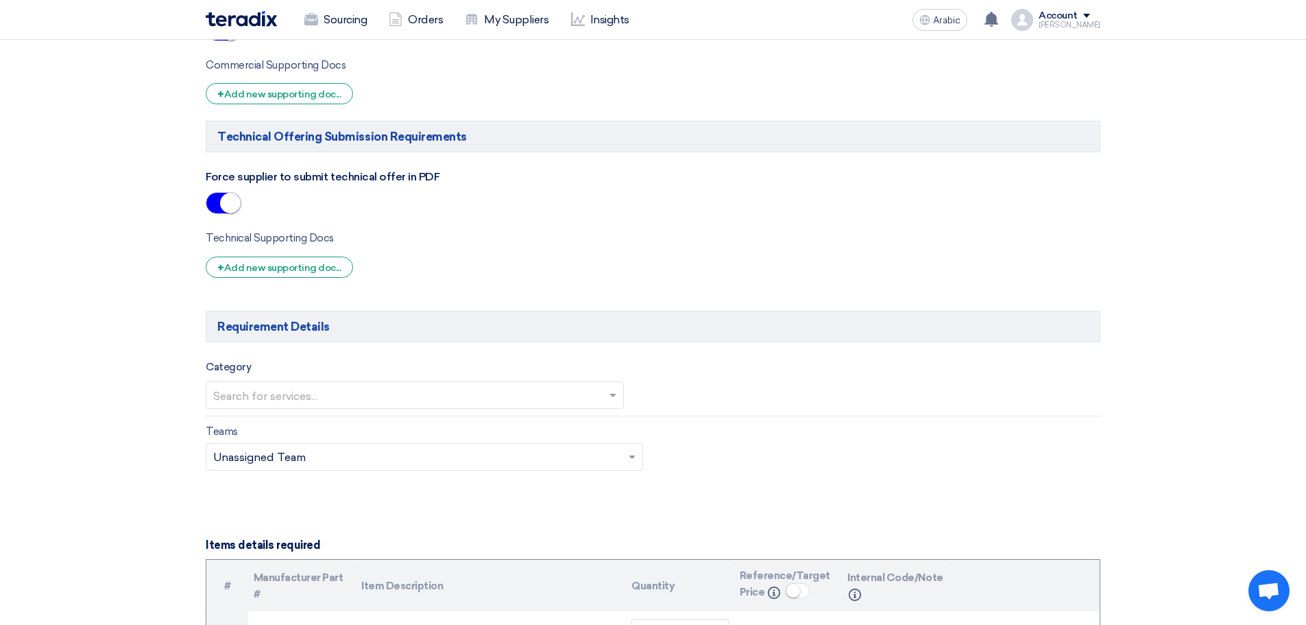
scroll to position [960, 0]
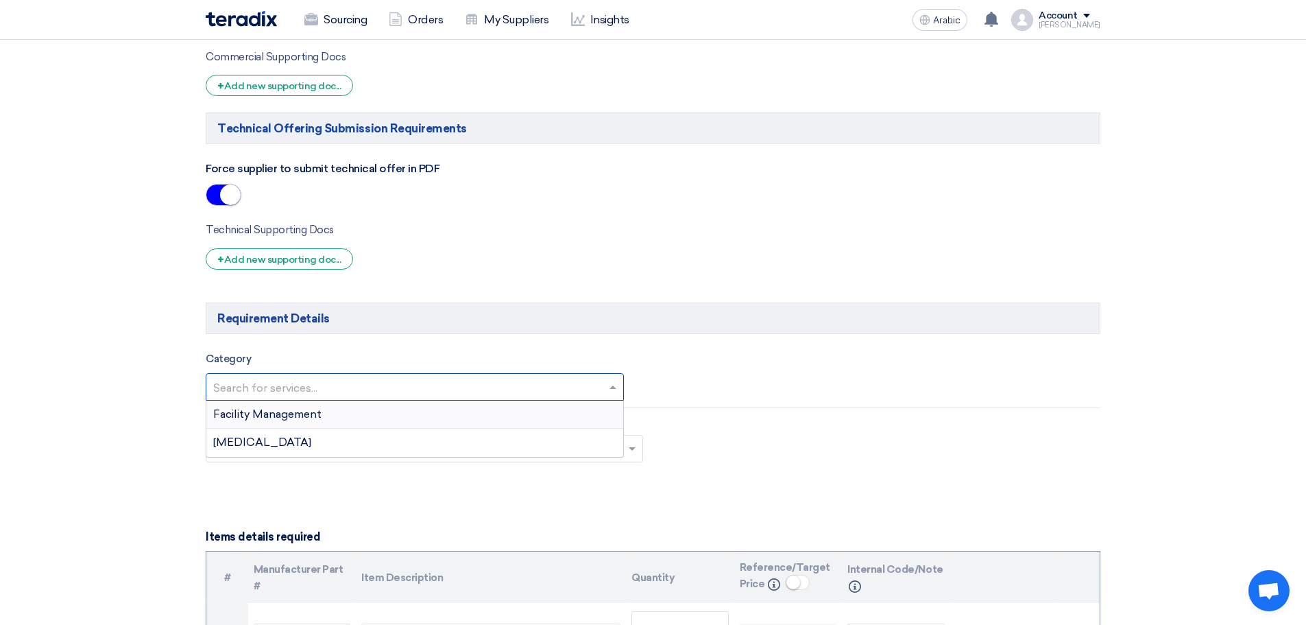
click at [308, 387] on input "text" at bounding box center [407, 388] width 389 height 23
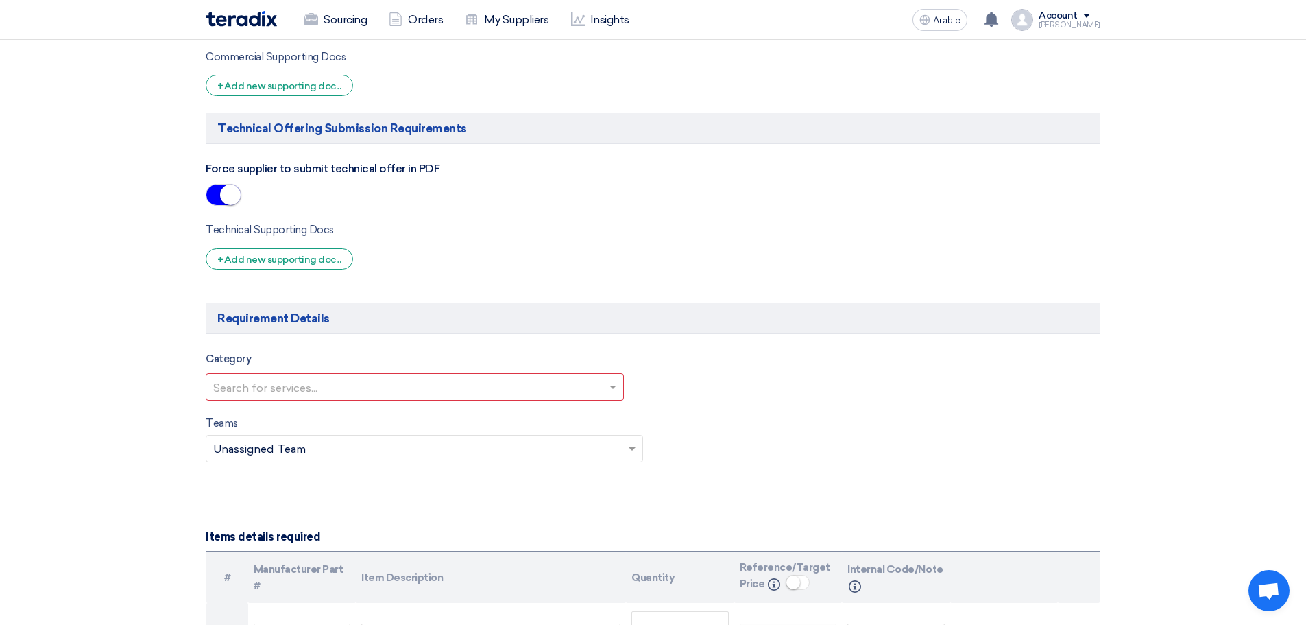
click at [133, 364] on section "Basic Information RFx Title LTIPs Implementation and Administration RFx Type No…" at bounding box center [653, 407] width 1306 height 2379
click at [287, 385] on input "text" at bounding box center [407, 388] width 389 height 23
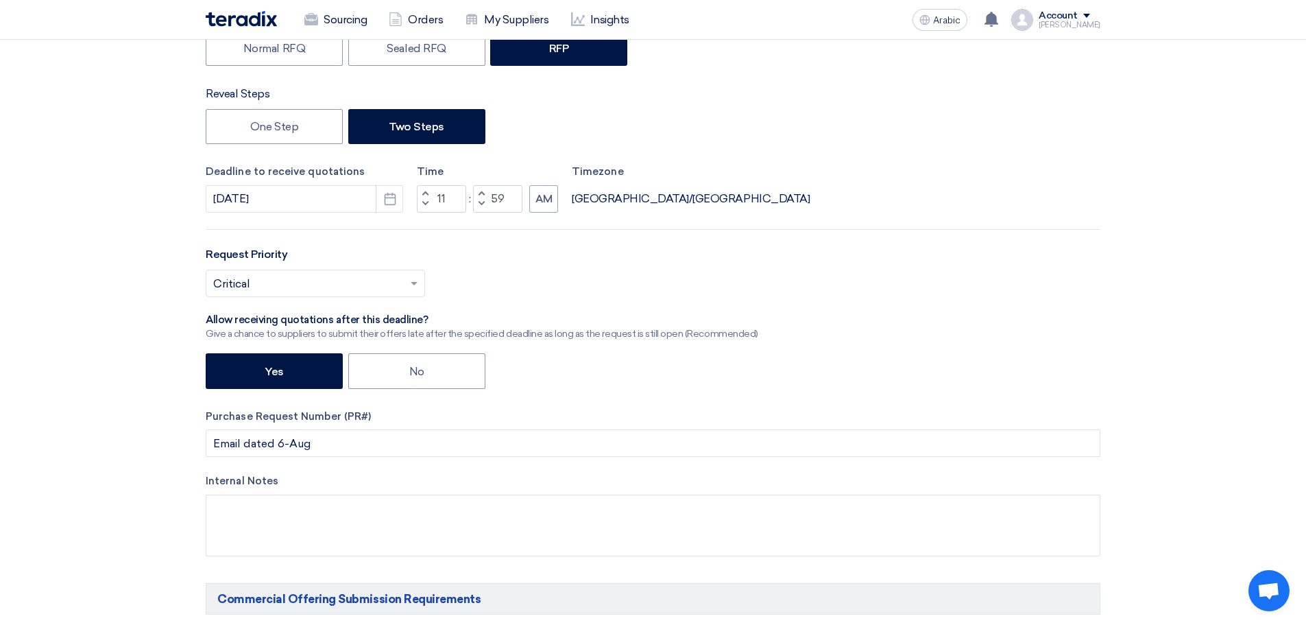
scroll to position [160, 0]
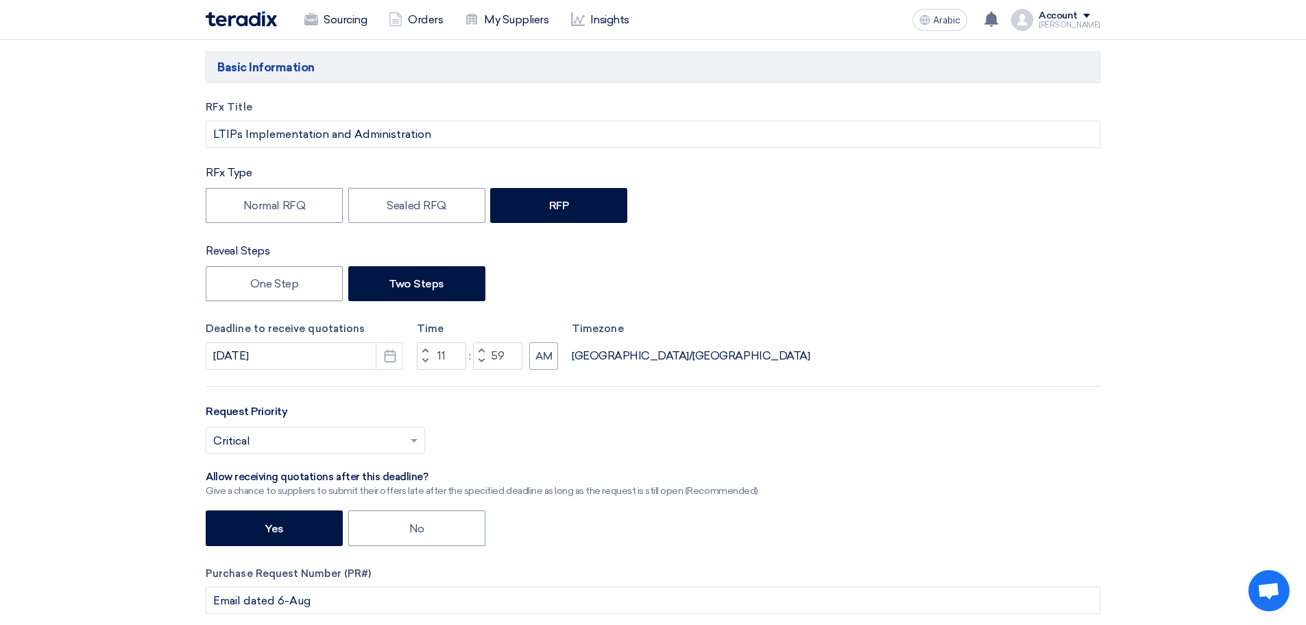
click at [1070, 10] on font "Account" at bounding box center [1058, 16] width 39 height 12
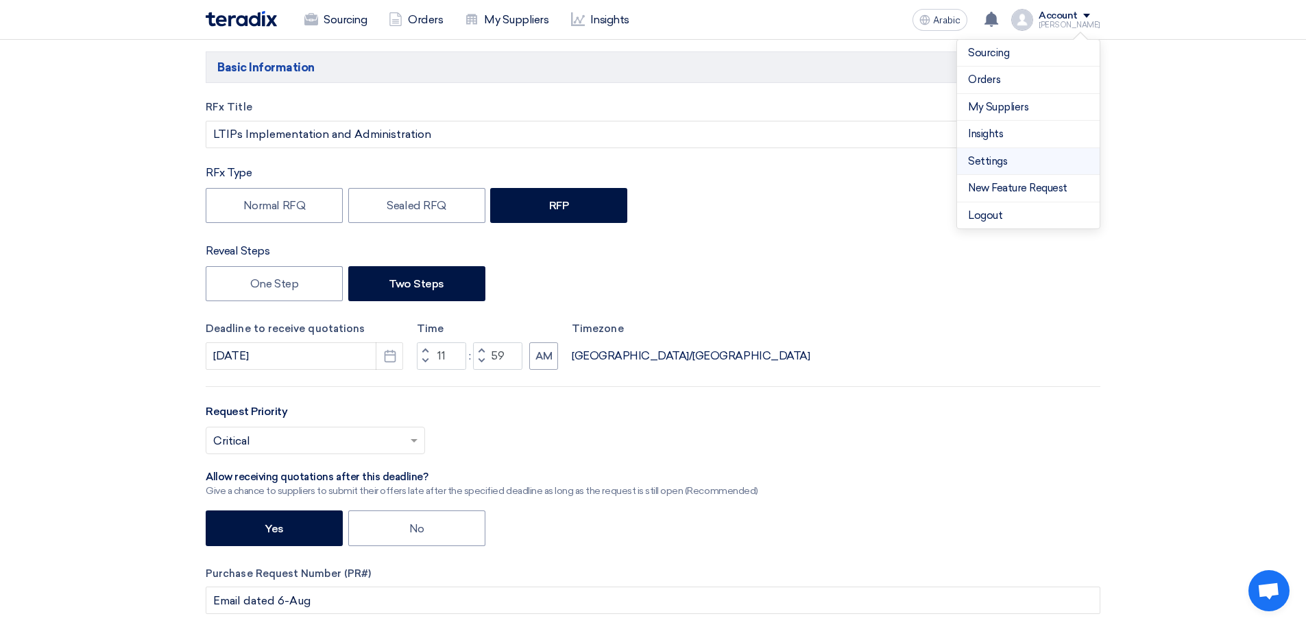
click at [1008, 166] on link "Settings" at bounding box center [1028, 162] width 121 height 16
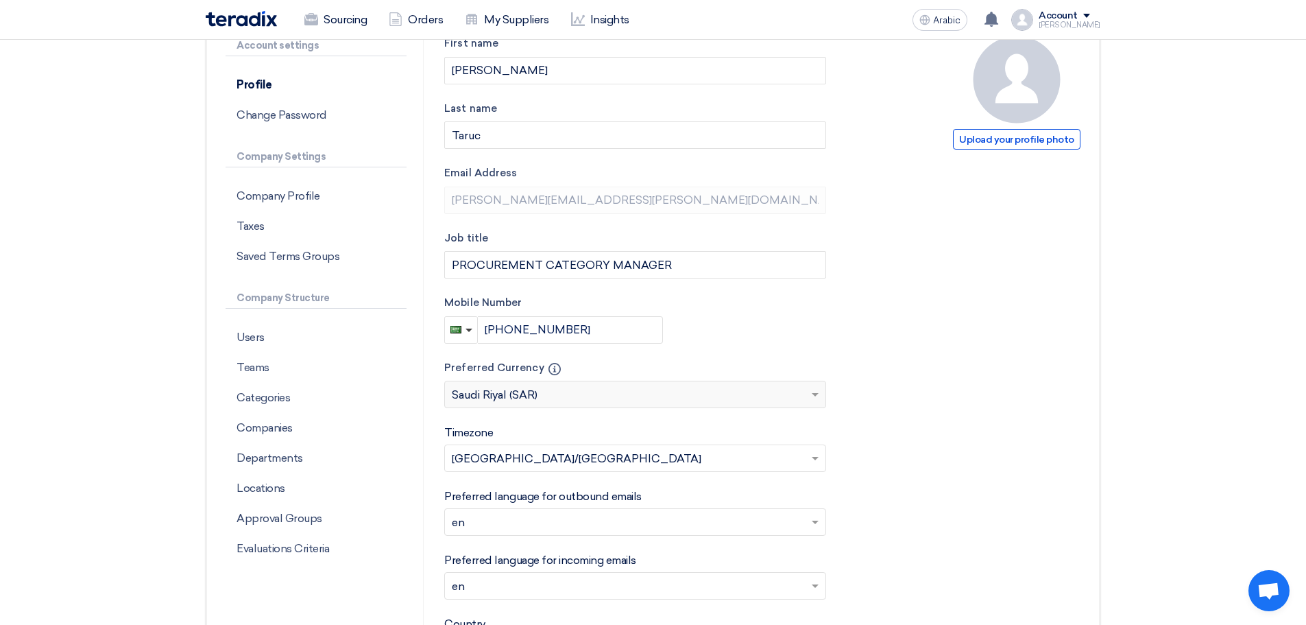
scroll to position [320, 0]
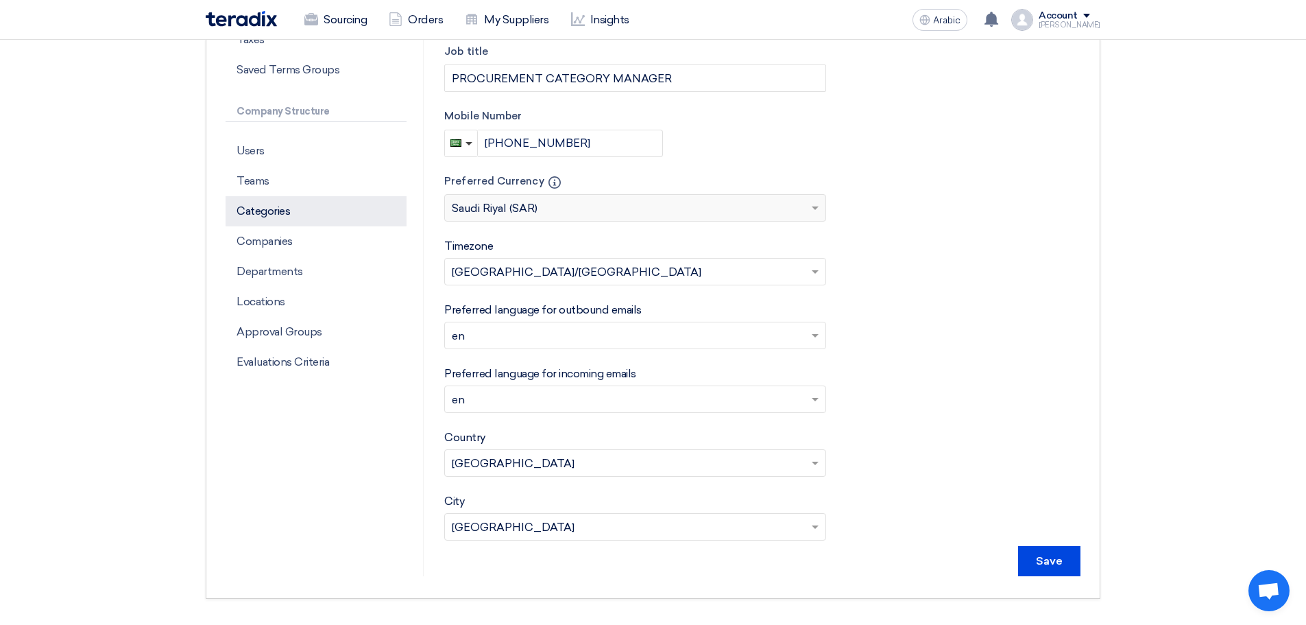
click at [279, 211] on font "Categories" at bounding box center [263, 210] width 53 height 13
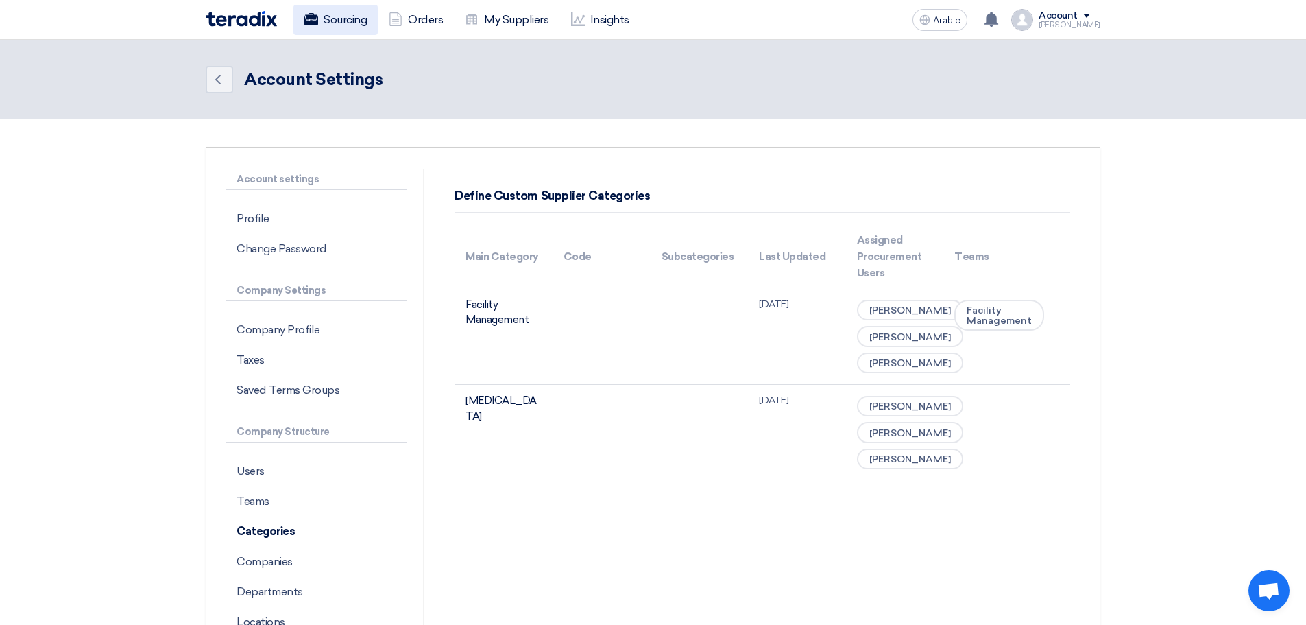
click at [347, 16] on font "Sourcing" at bounding box center [345, 19] width 43 height 13
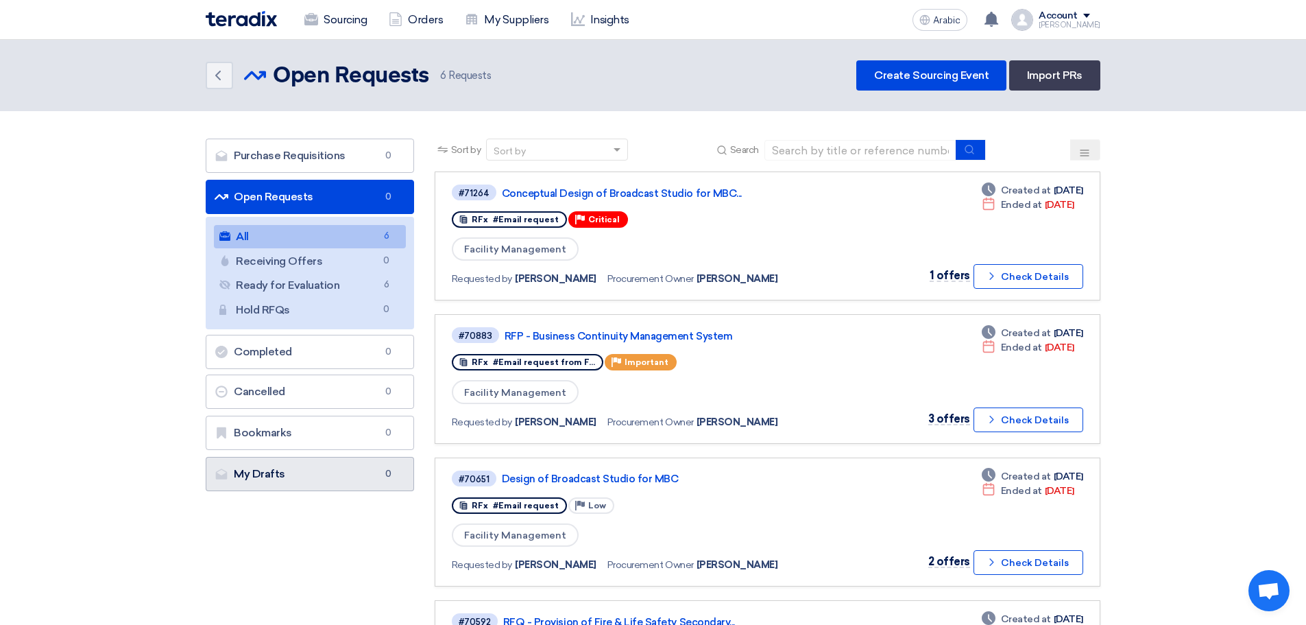
click at [266, 476] on font "My Drafts" at bounding box center [259, 473] width 51 height 13
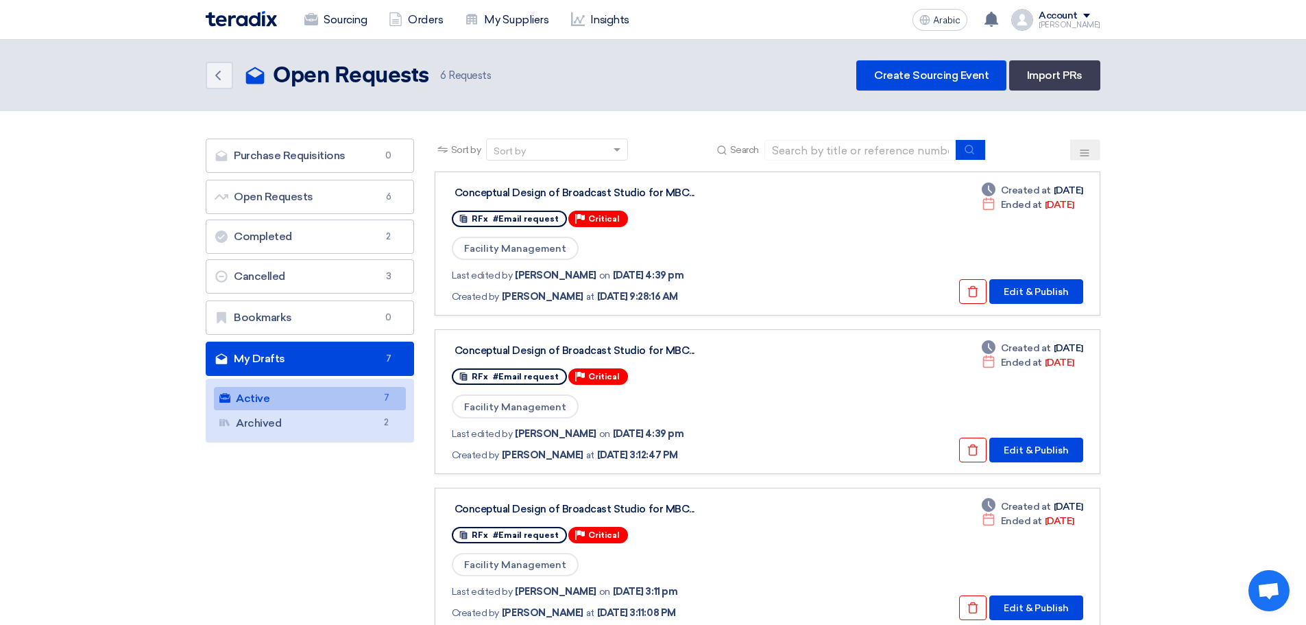
click at [257, 395] on font "Active" at bounding box center [253, 398] width 34 height 13
click at [934, 71] on font "Create Sourcing Event" at bounding box center [931, 75] width 115 height 13
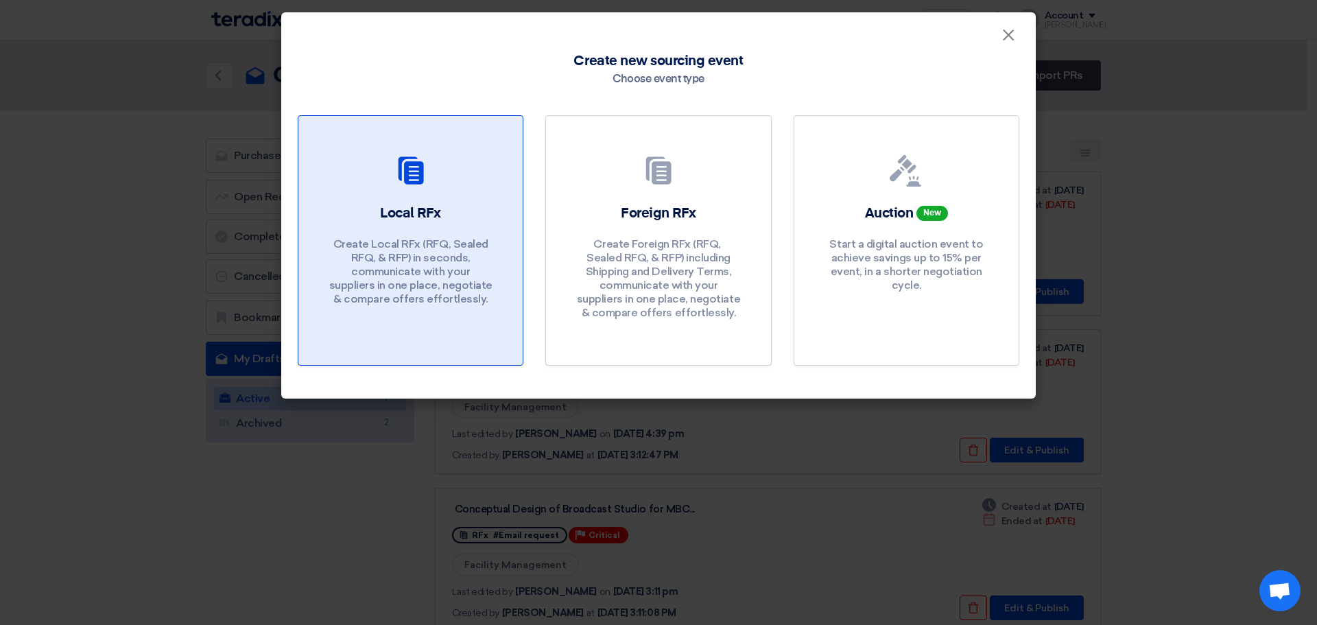
click at [371, 169] on div at bounding box center [410, 173] width 191 height 38
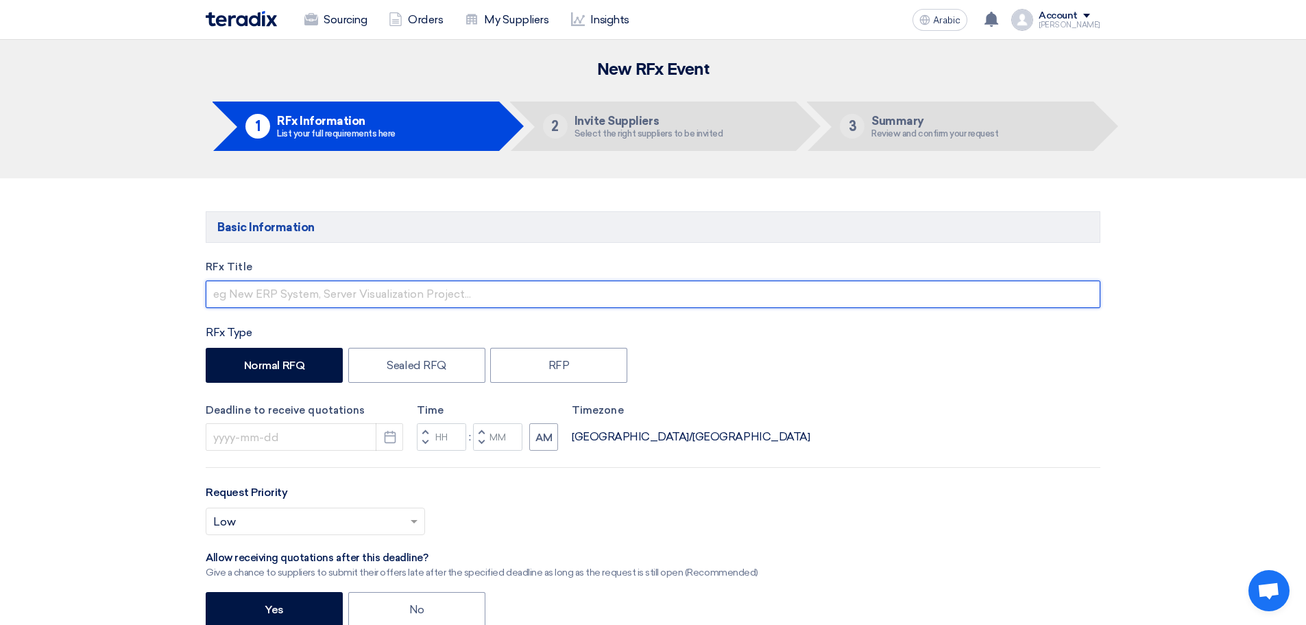
click at [264, 287] on input "text" at bounding box center [653, 293] width 895 height 27
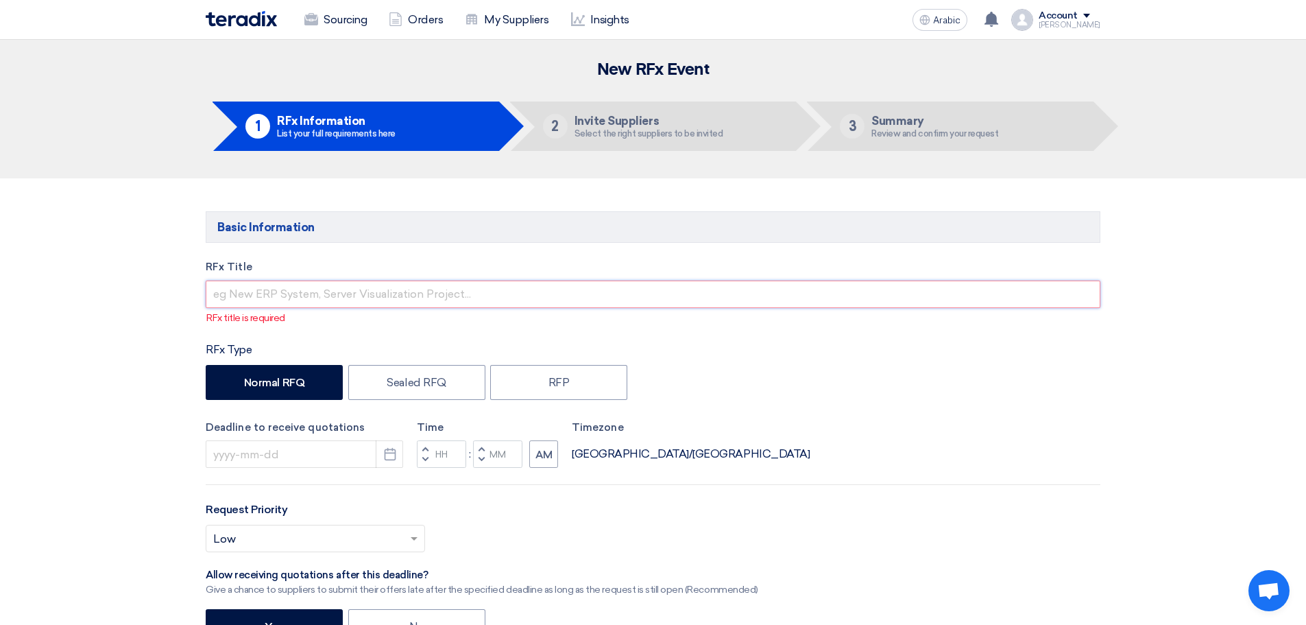
click at [271, 293] on input "text" at bounding box center [653, 293] width 895 height 27
paste input "LTIPs Program Implementation and Administration"
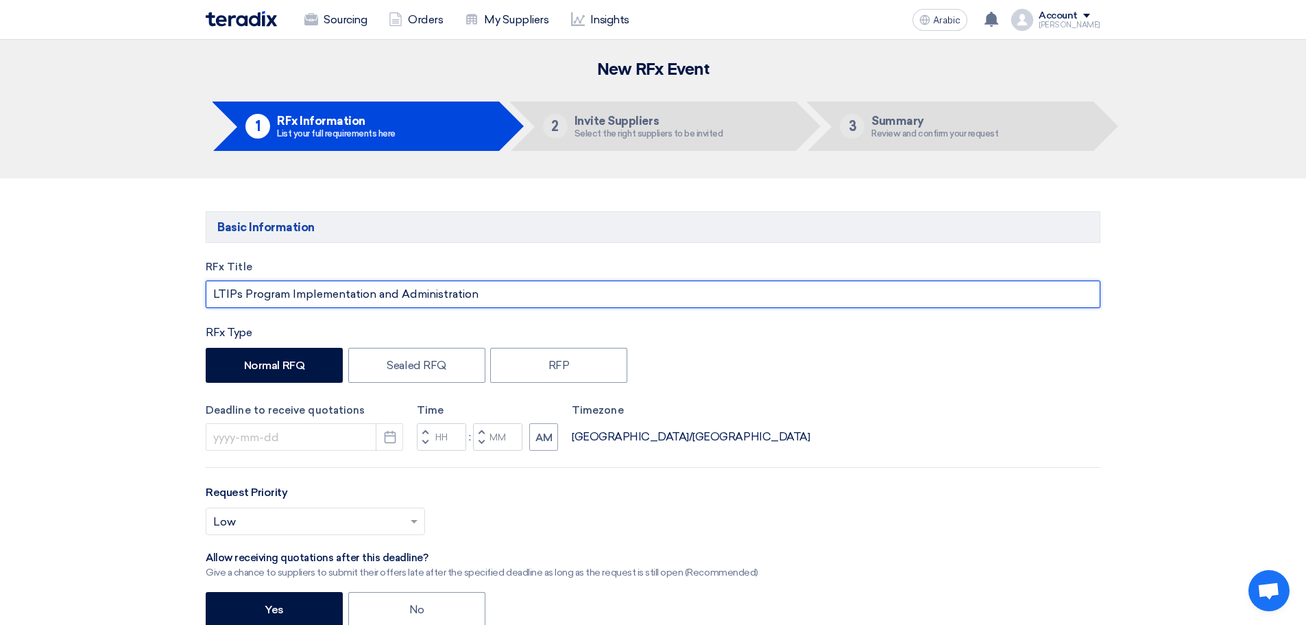
drag, startPoint x: 291, startPoint y: 293, endPoint x: 248, endPoint y: 297, distance: 42.7
click at [248, 297] on input "LTIPs Program Implementation and Administration" at bounding box center [653, 293] width 895 height 27
type input "LTIPs Implementation and Administration"
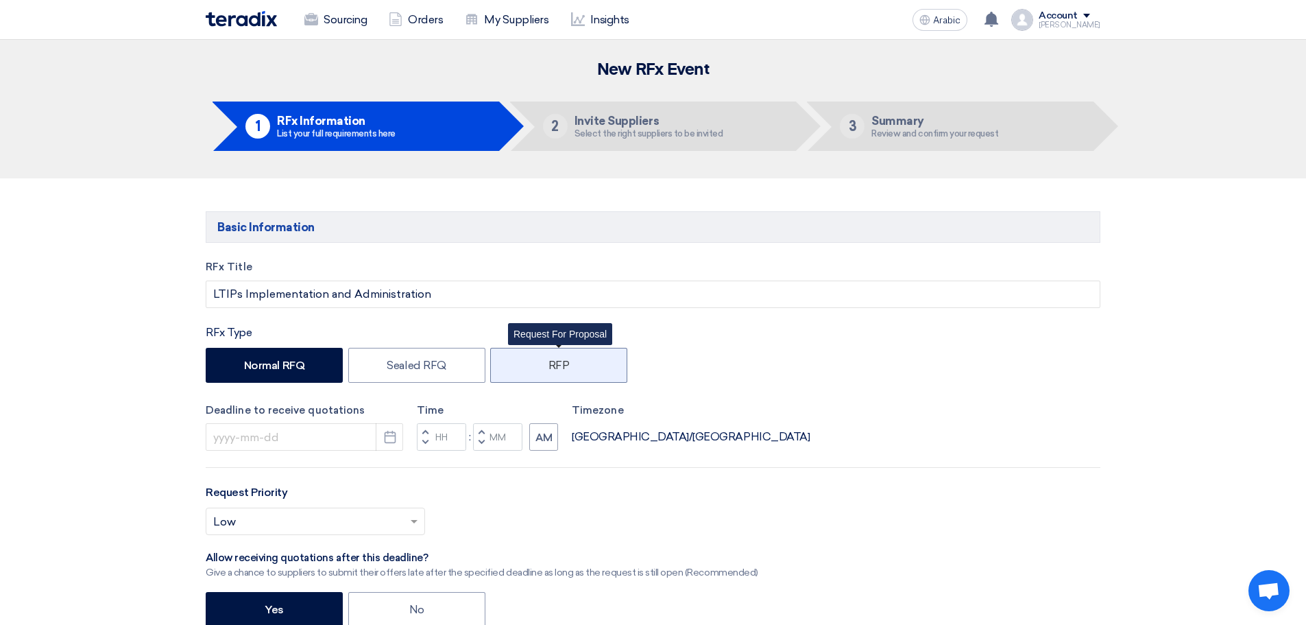
click at [564, 357] on label "RFP" at bounding box center [558, 365] width 137 height 35
click at [557, 359] on input "RFP" at bounding box center [553, 363] width 9 height 9
radio input "true"
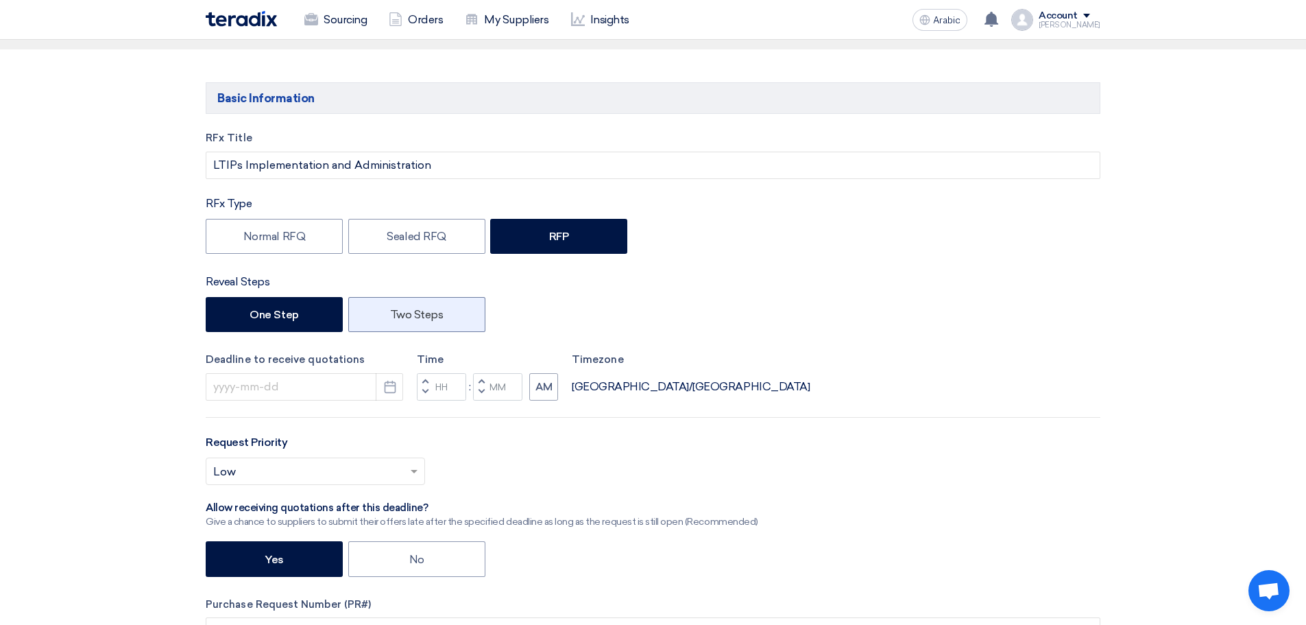
scroll to position [160, 0]
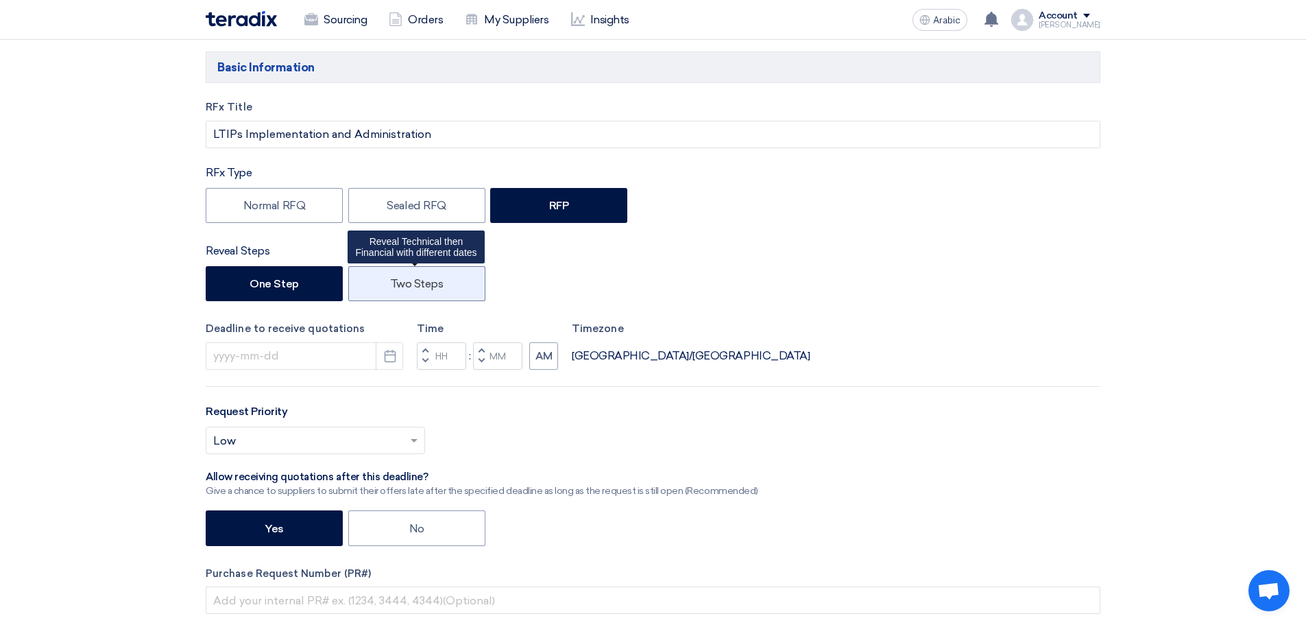
click at [415, 284] on font "Two Steps" at bounding box center [416, 283] width 53 height 13
click at [399, 284] on input "Two Steps" at bounding box center [394, 282] width 9 height 9
radio input "true"
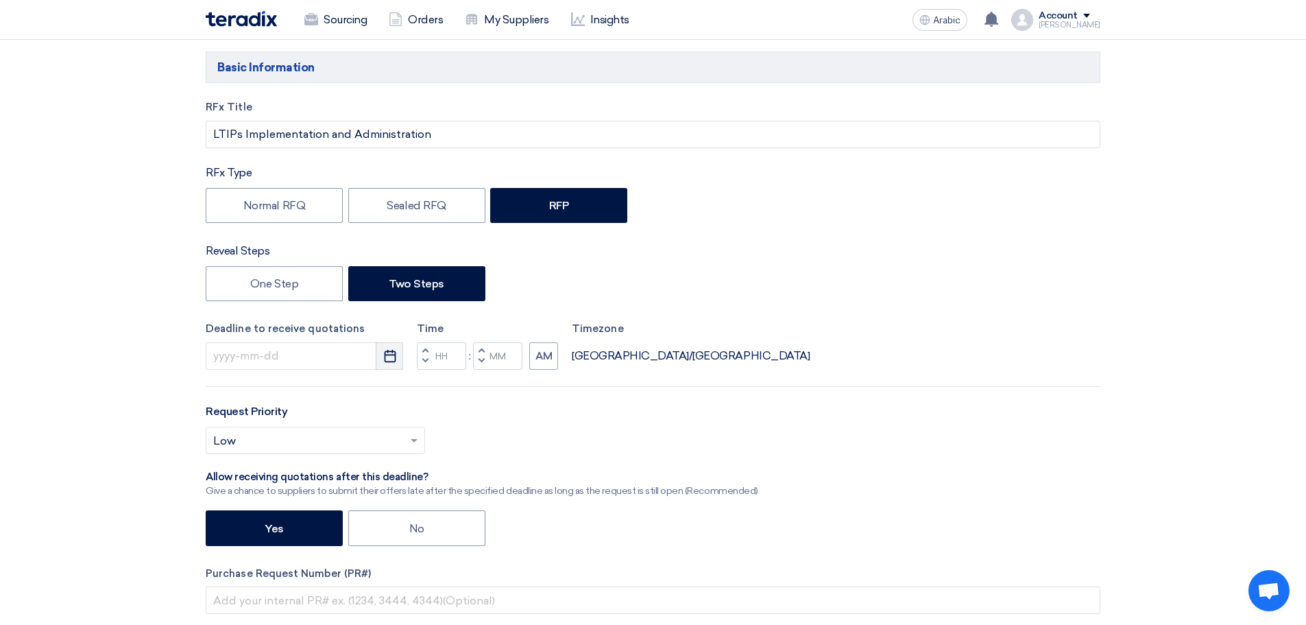
click at [387, 357] on icon "Pick a date" at bounding box center [390, 356] width 14 height 14
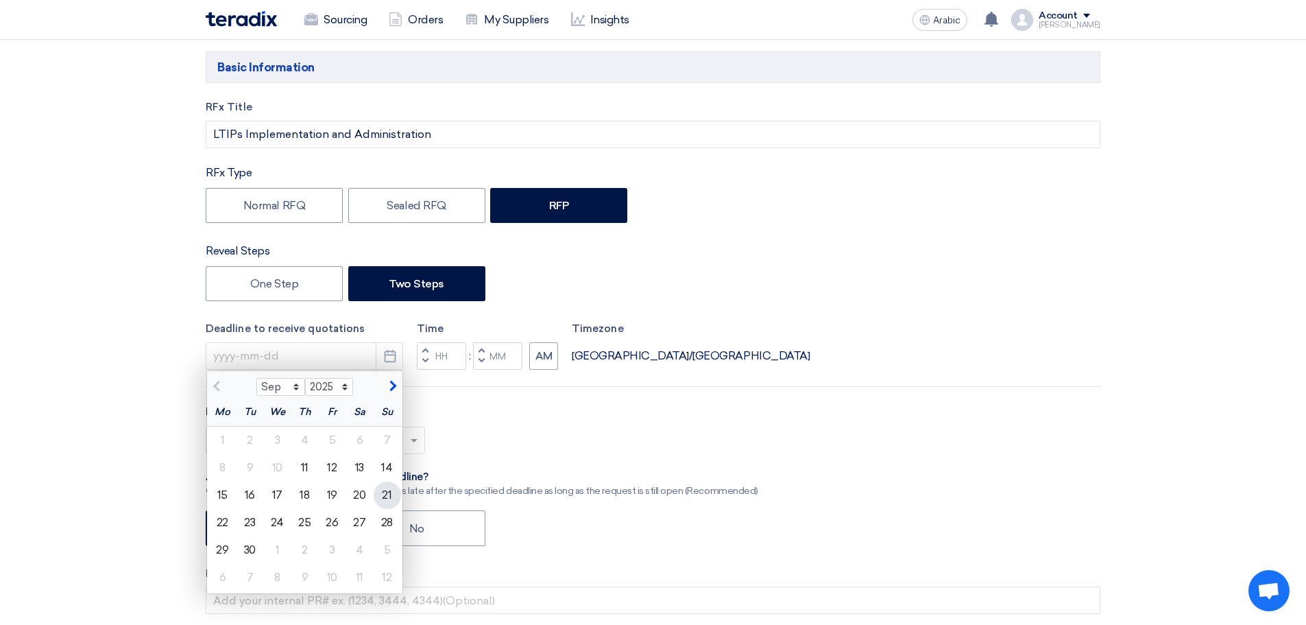
click at [392, 498] on div "21" at bounding box center [387, 494] width 27 height 27
type input "9/21/2025"
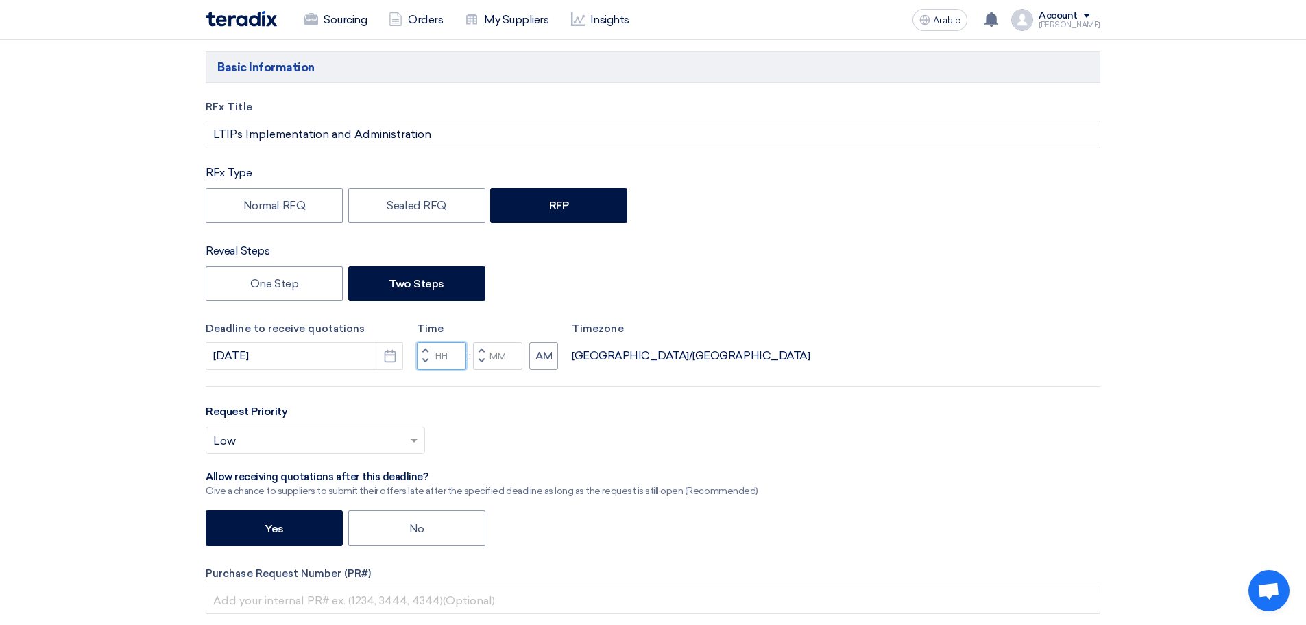
click at [451, 361] on input "Hours" at bounding box center [441, 355] width 49 height 27
type input "11"
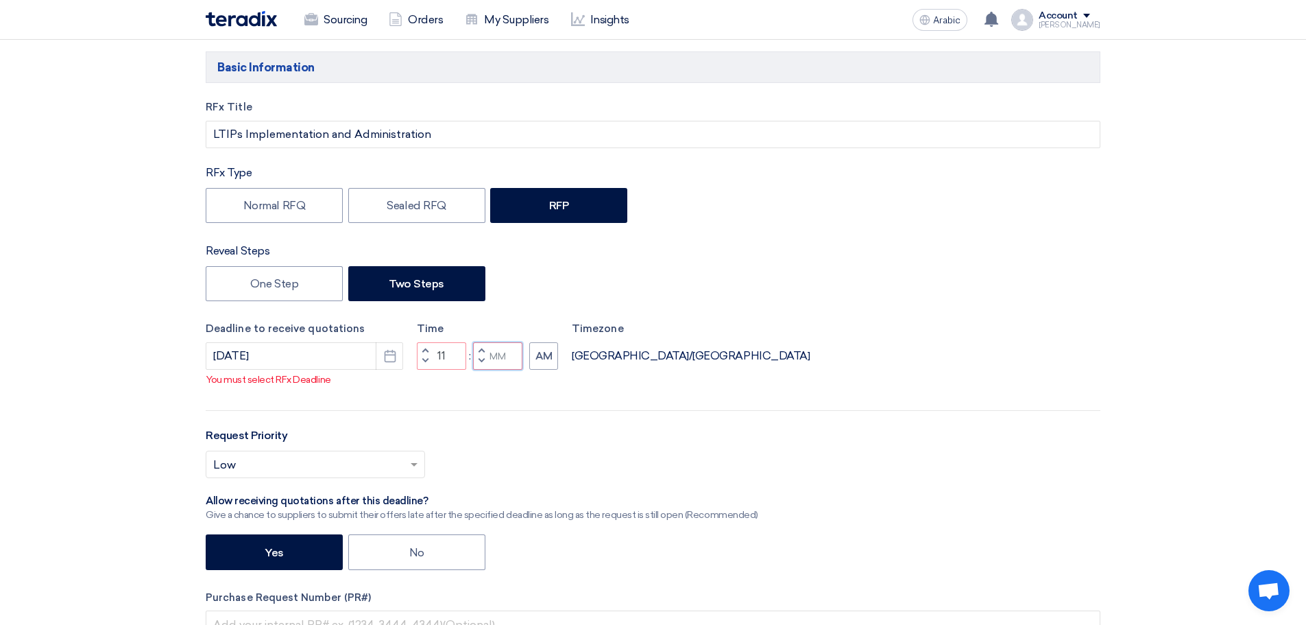
click at [505, 355] on div "Time Increment hours 11 Decrement hours : Increment minutes Decrement minutes AM" at bounding box center [487, 345] width 141 height 49
type input "59"
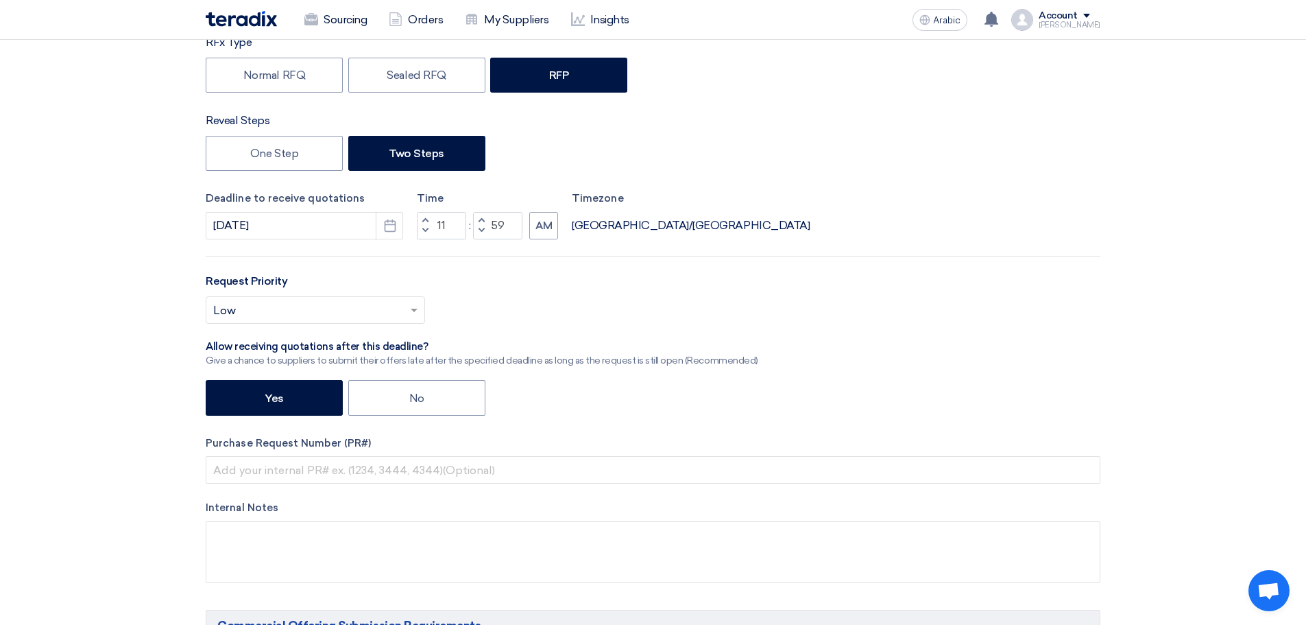
scroll to position [320, 0]
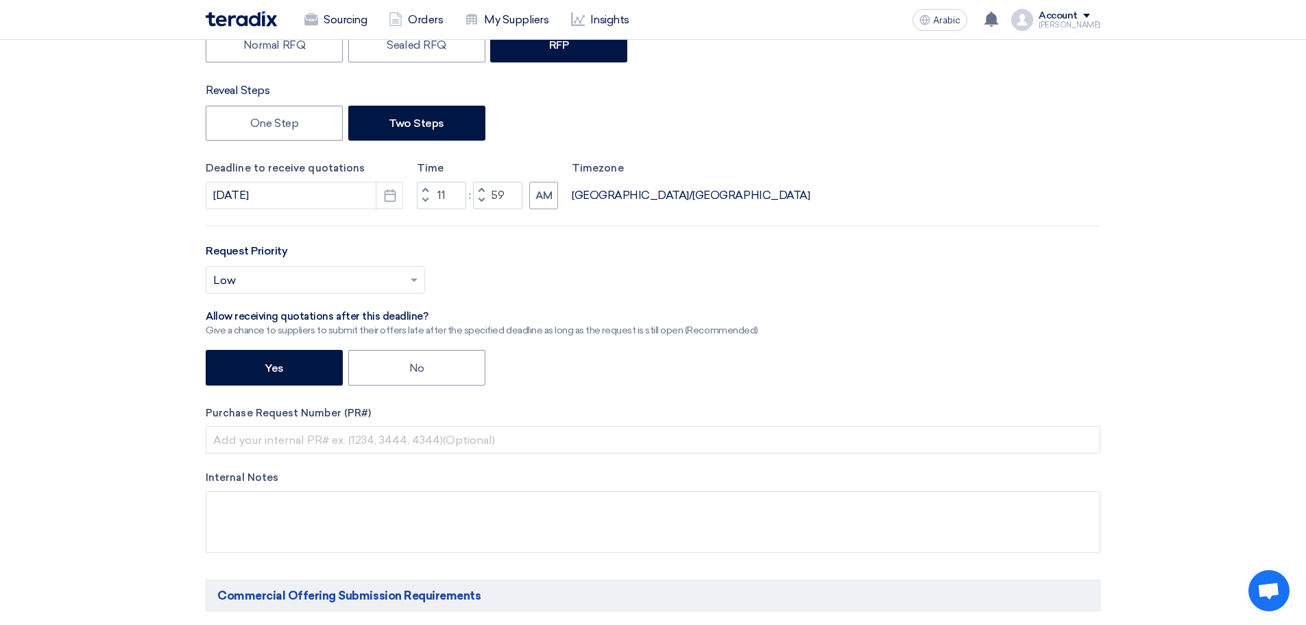
click at [270, 285] on input "text" at bounding box center [308, 280] width 191 height 23
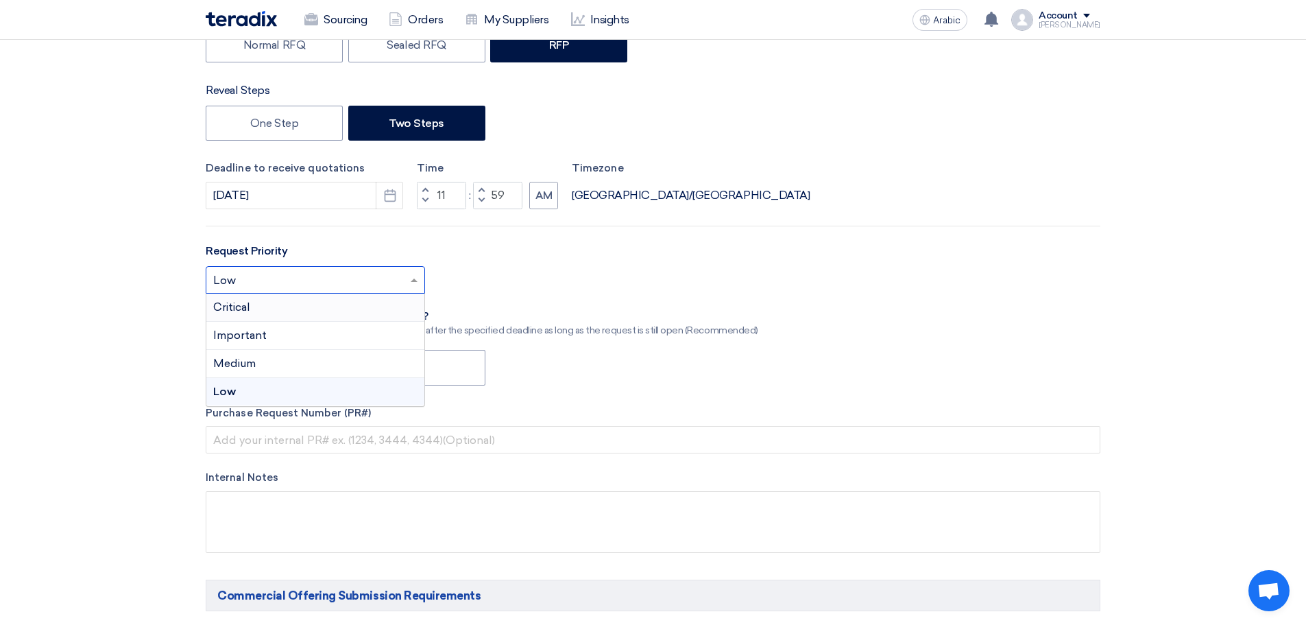
click at [282, 306] on div "Critical" at bounding box center [315, 307] width 218 height 28
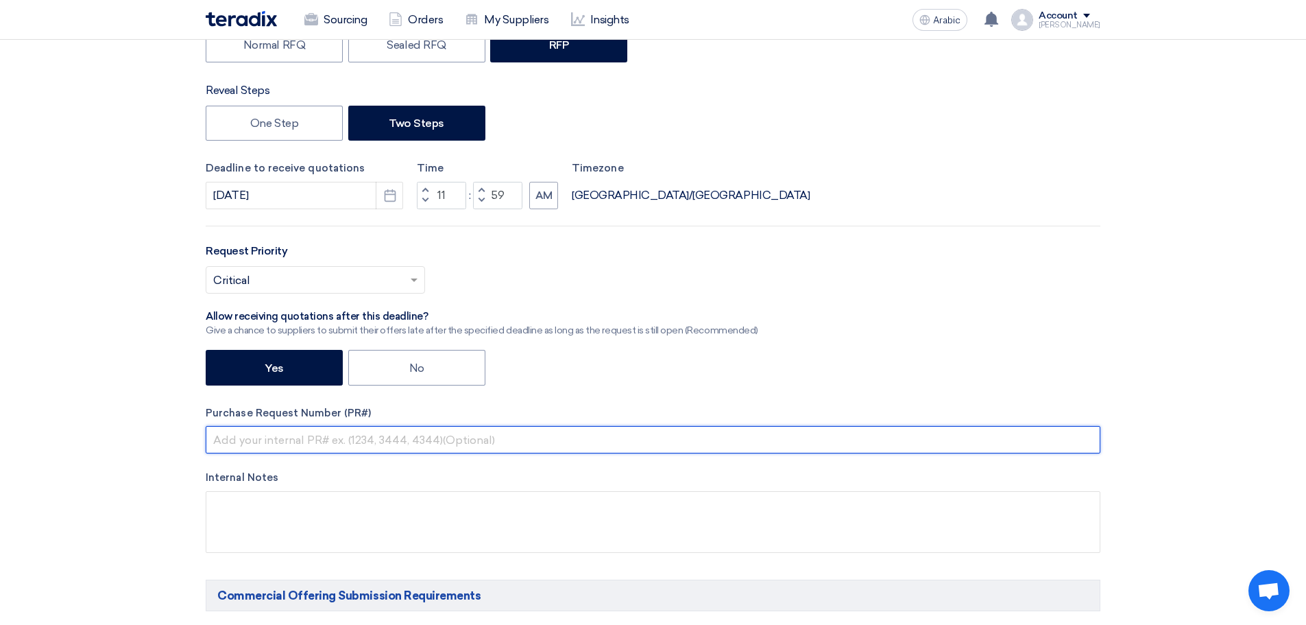
click at [314, 438] on input "text" at bounding box center [653, 439] width 895 height 27
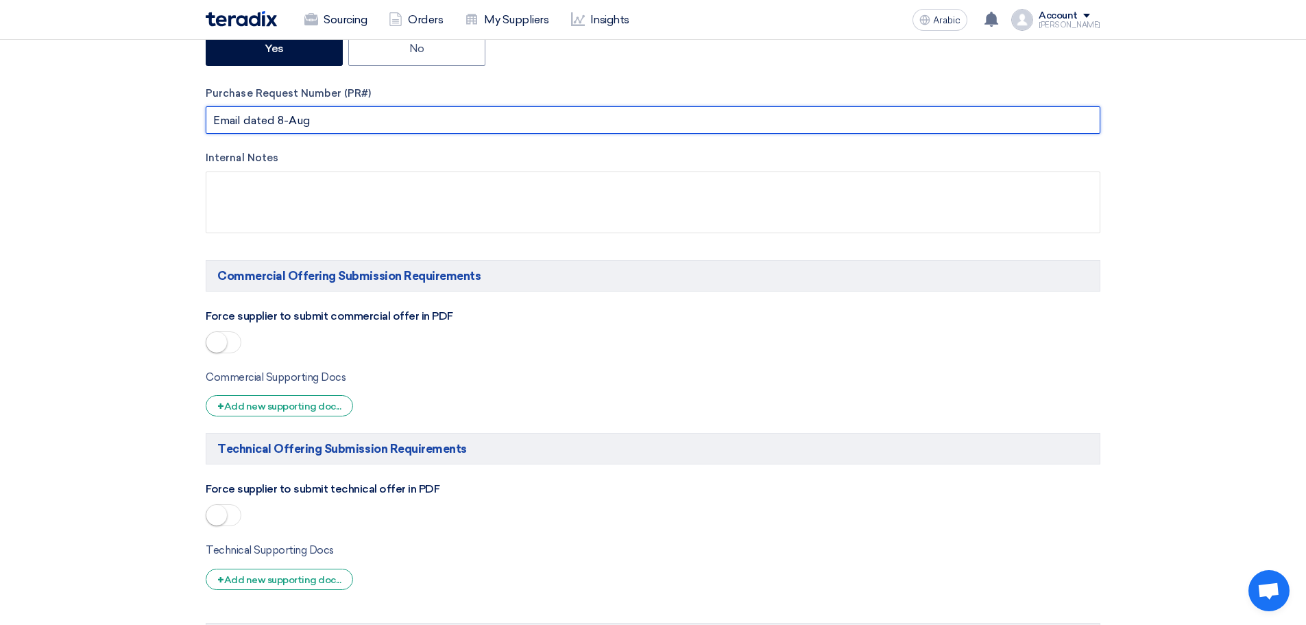
type input "Email dated 8-Aug"
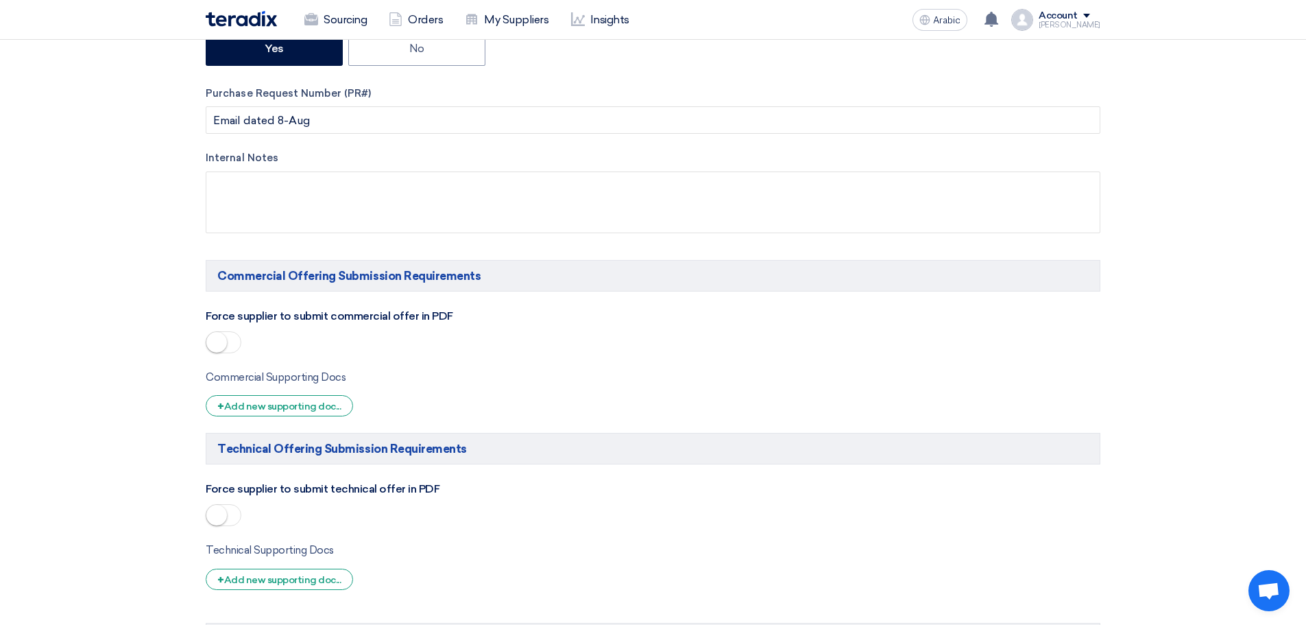
click at [235, 340] on span at bounding box center [224, 342] width 36 height 22
click at [233, 512] on span at bounding box center [224, 515] width 36 height 22
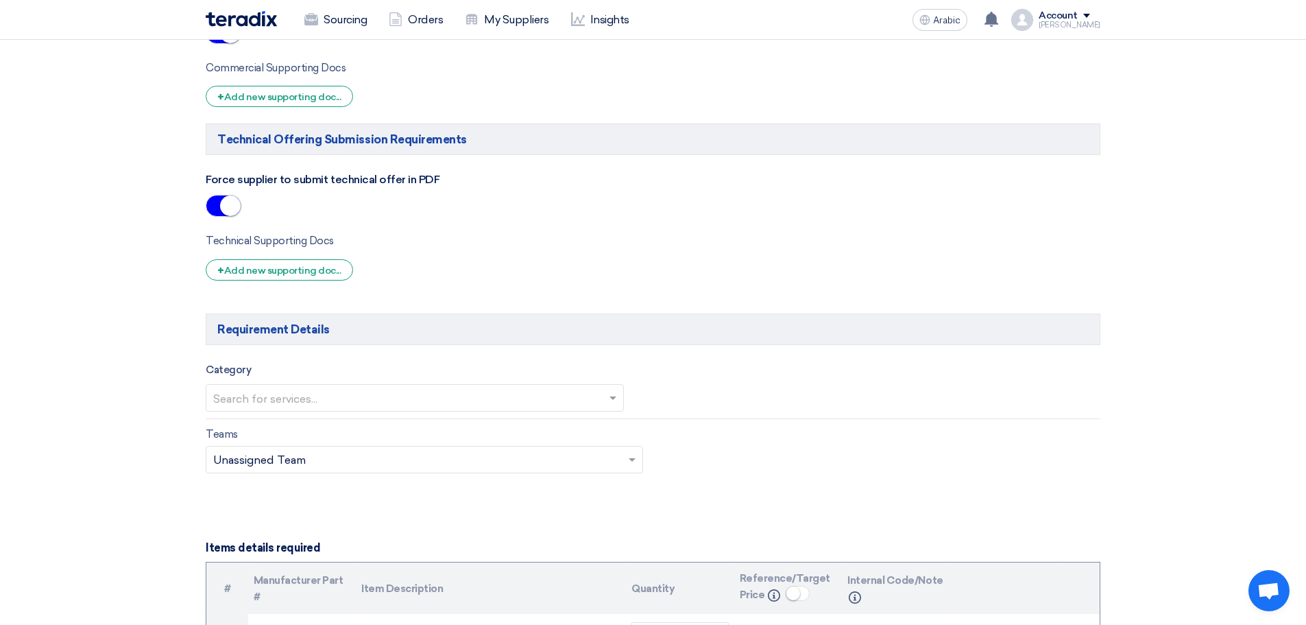
scroll to position [960, 0]
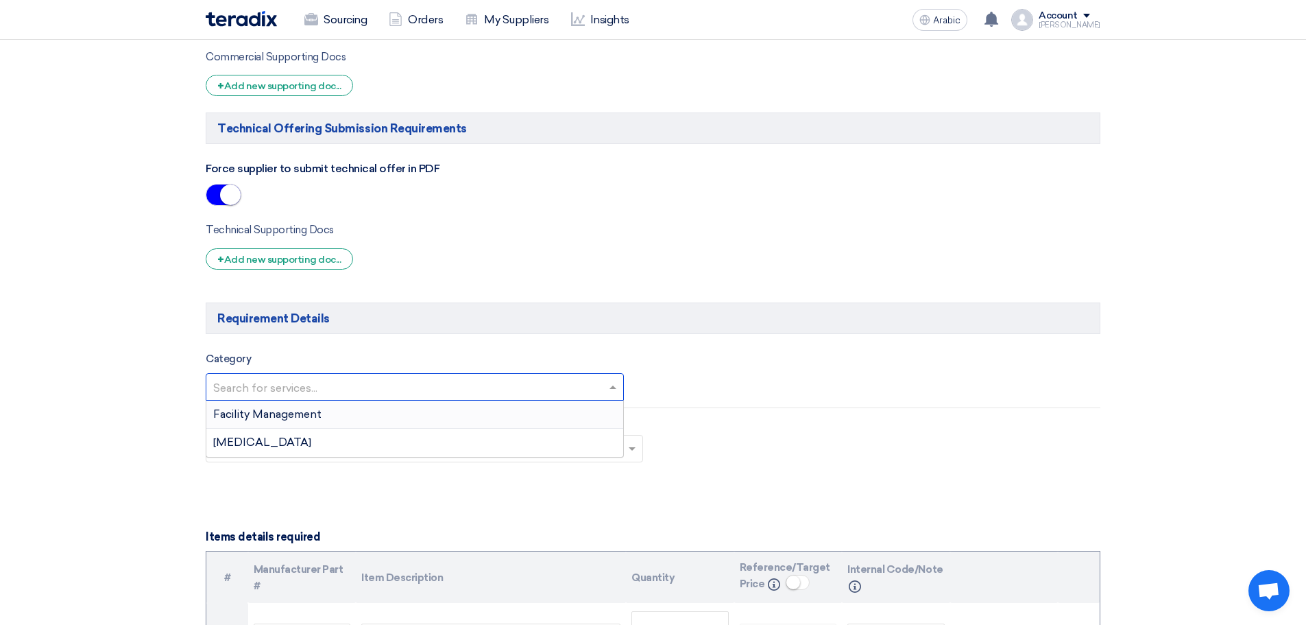
click at [276, 394] on input "text" at bounding box center [407, 388] width 389 height 23
click at [282, 413] on font "Facility Management" at bounding box center [267, 413] width 108 height 13
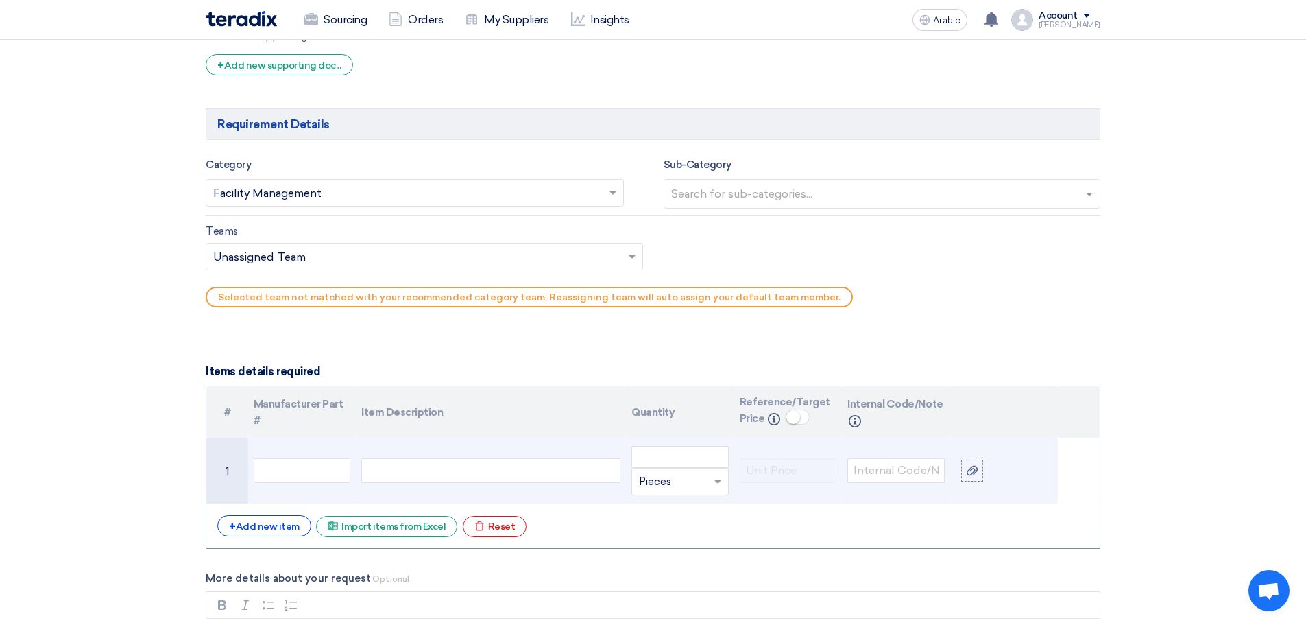
scroll to position [1280, 0]
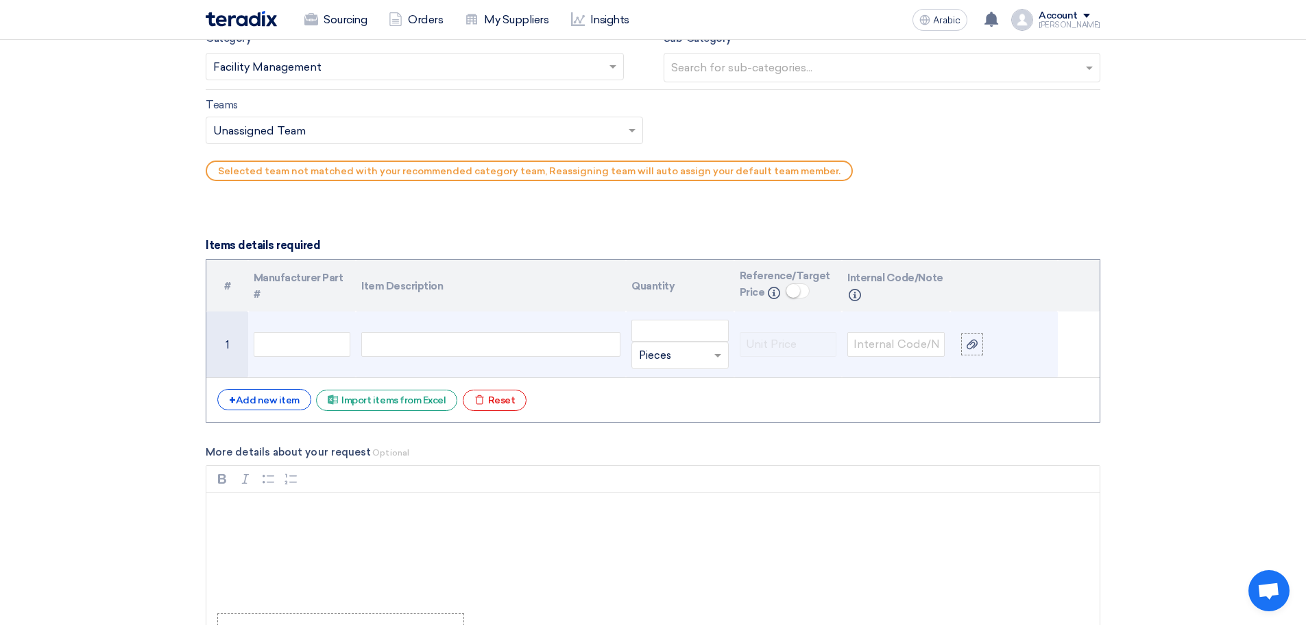
click at [428, 353] on div at bounding box center [490, 344] width 259 height 25
paste div
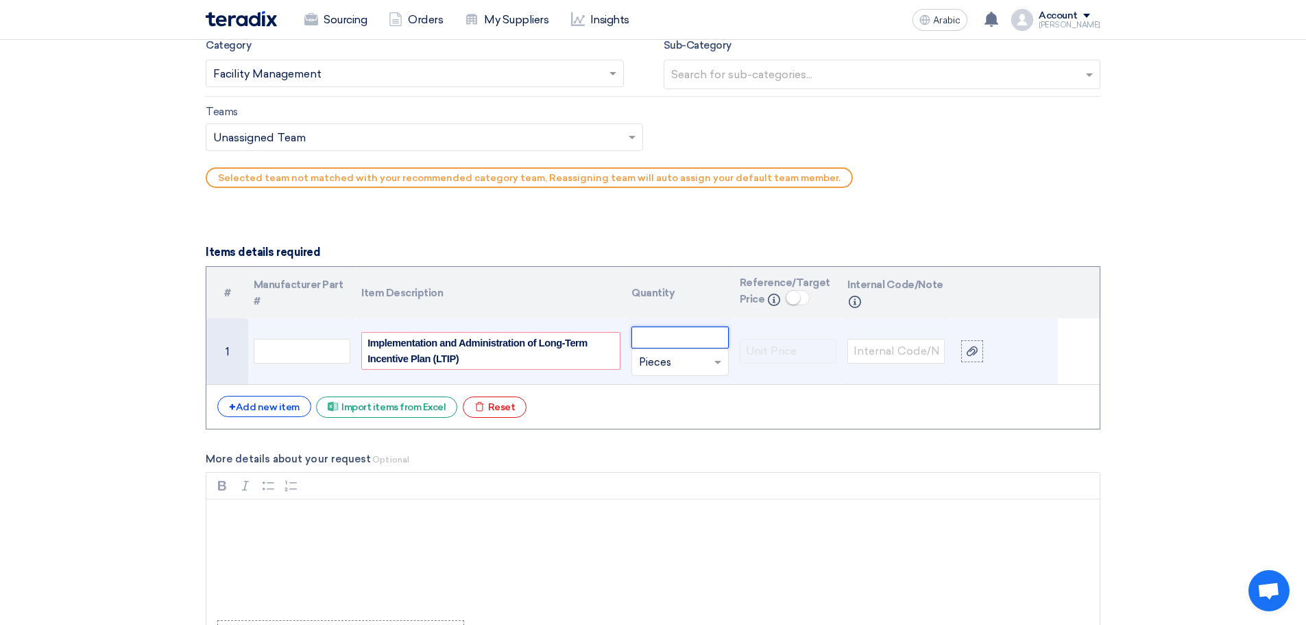
click at [672, 338] on input "number" at bounding box center [680, 337] width 97 height 22
type input "1"
click at [678, 361] on input "text" at bounding box center [672, 362] width 66 height 22
click at [675, 365] on input "text" at bounding box center [672, 362] width 66 height 22
type input "Lot"
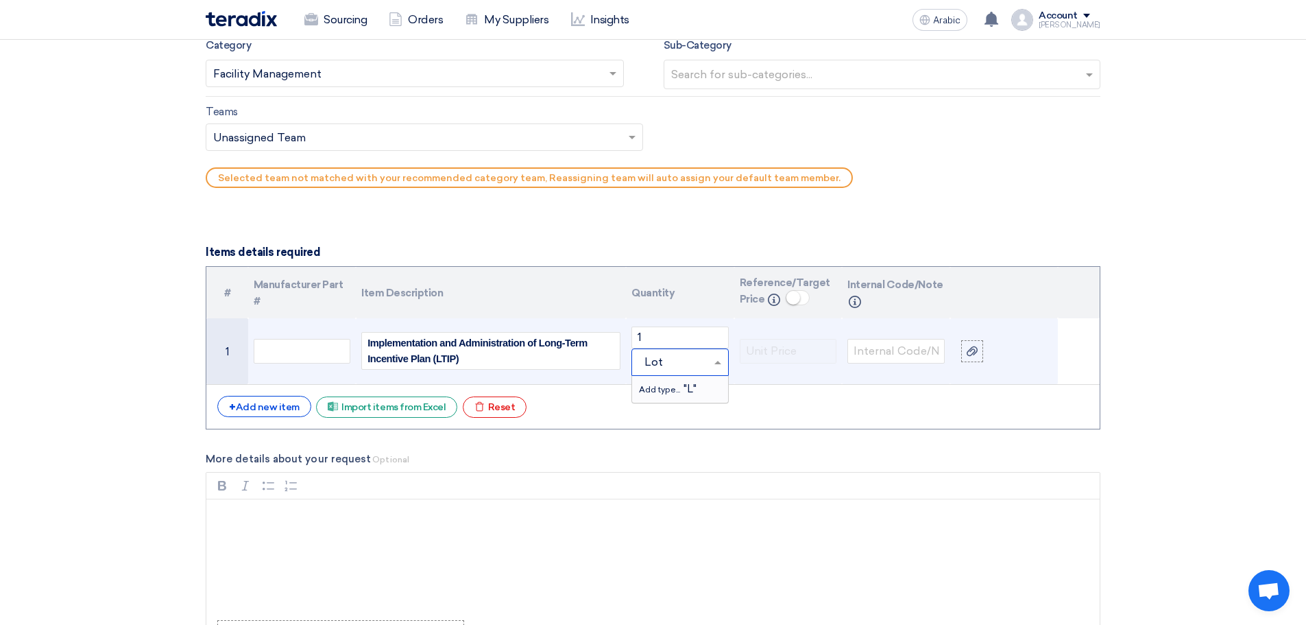
click at [665, 385] on font "Add type..." at bounding box center [659, 390] width 41 height 10
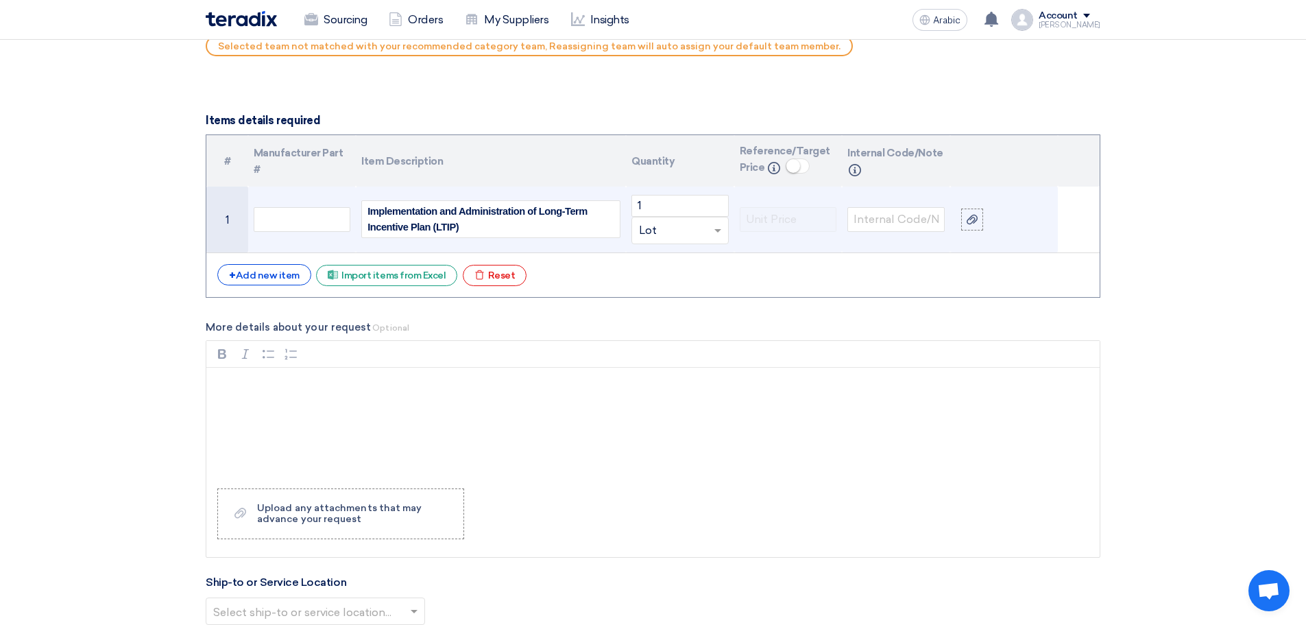
scroll to position [1433, 0]
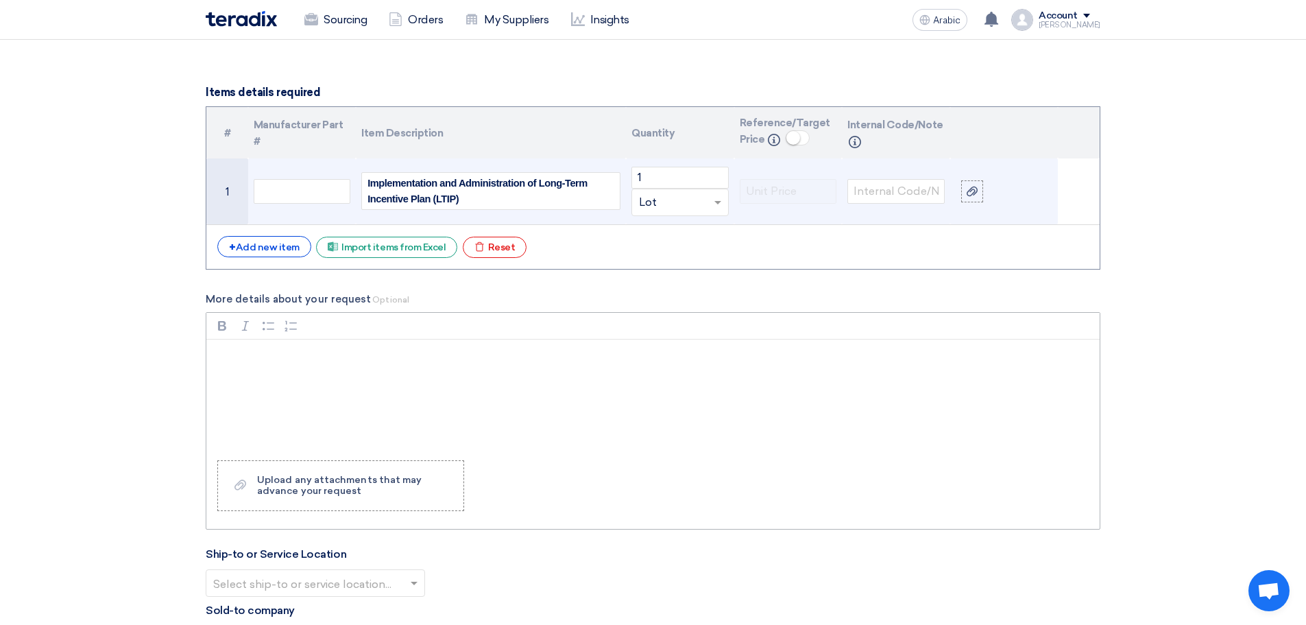
click at [339, 377] on div "Rich Text Editor, main" at bounding box center [653, 394] width 894 height 110
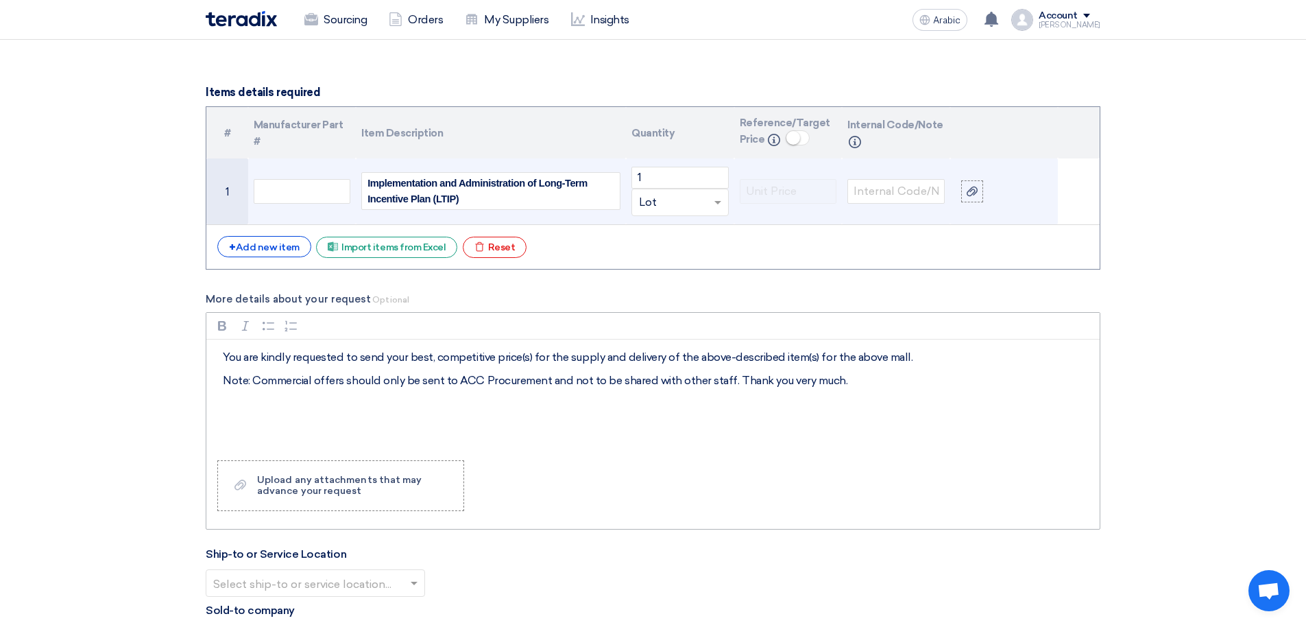
click at [226, 357] on p "You are kindly requested to send your best, competitive price(s) for the supply…" at bounding box center [658, 357] width 870 height 16
drag, startPoint x: 567, startPoint y: 355, endPoint x: 660, endPoint y: 359, distance: 92.7
click at [660, 359] on p "You are kindly requested to send your best, competitive price(s) for the supply…" at bounding box center [658, 357] width 870 height 16
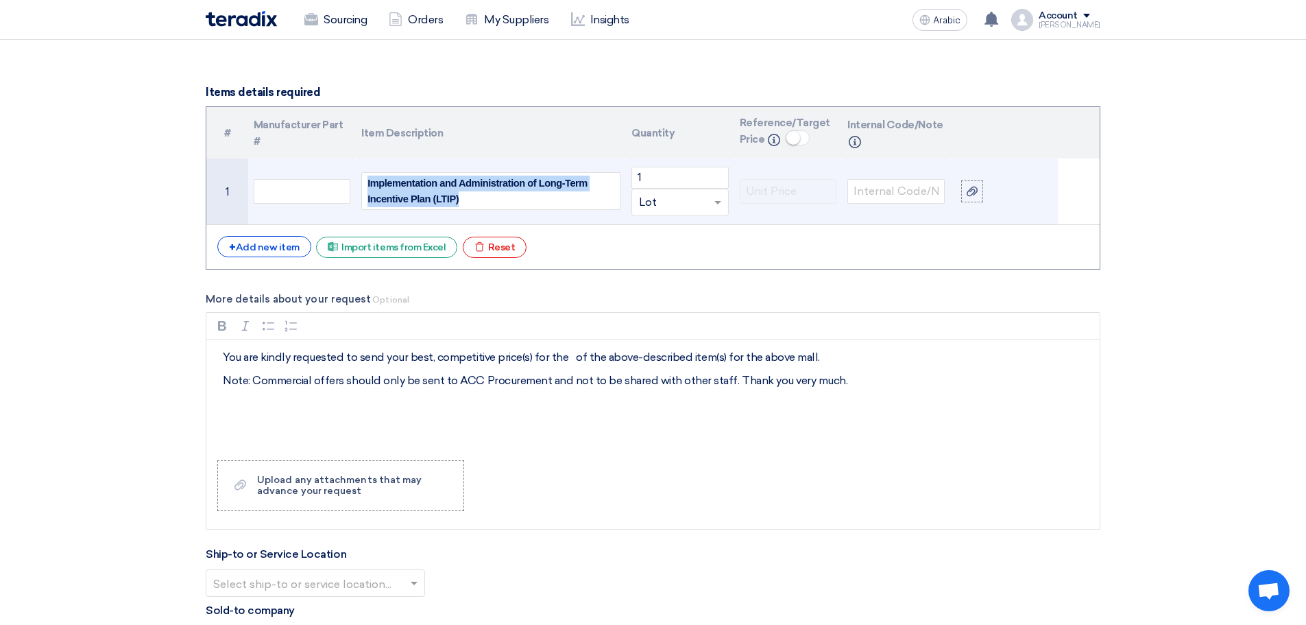
drag, startPoint x: 421, startPoint y: 203, endPoint x: 347, endPoint y: 165, distance: 83.4
click at [347, 165] on tr "1 Implementation and Administration of Long-Term Incentive Plan (LTIP) 1 Unit ×…" at bounding box center [653, 191] width 894 height 67
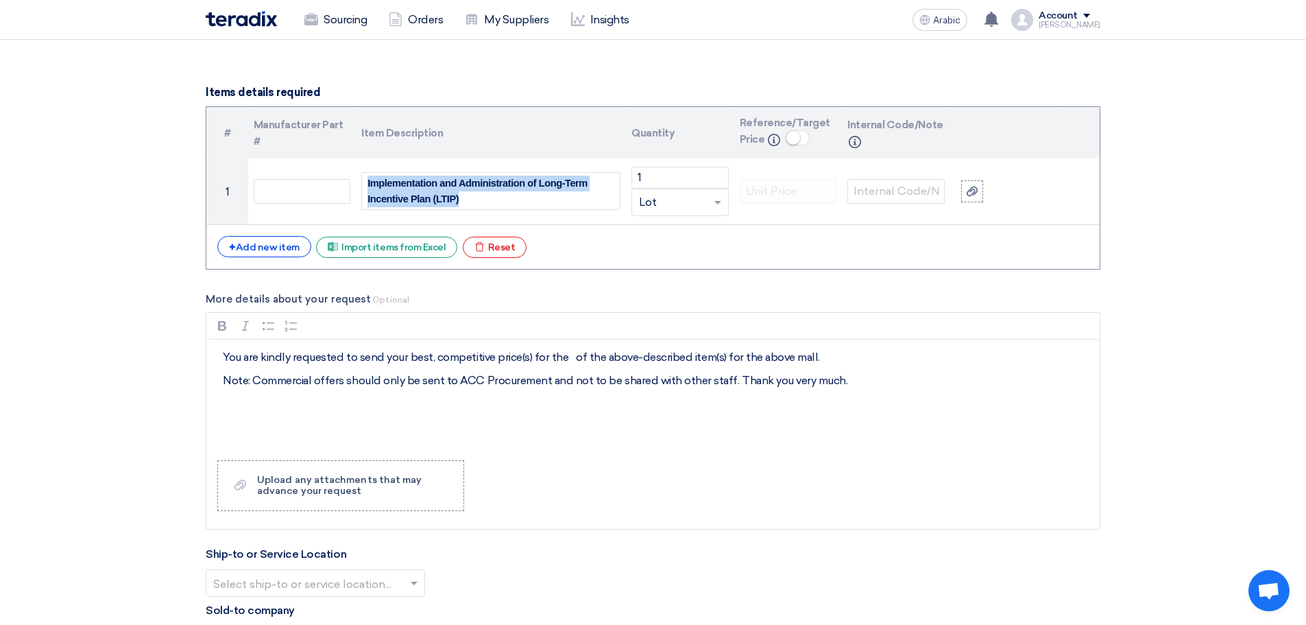
copy span "Implementation and Administration of Long-Term Incentive Plan (LTIP)"
click at [568, 360] on p "You are kindly requested to send your best, competitive price(s) for the of the…" at bounding box center [658, 357] width 870 height 16
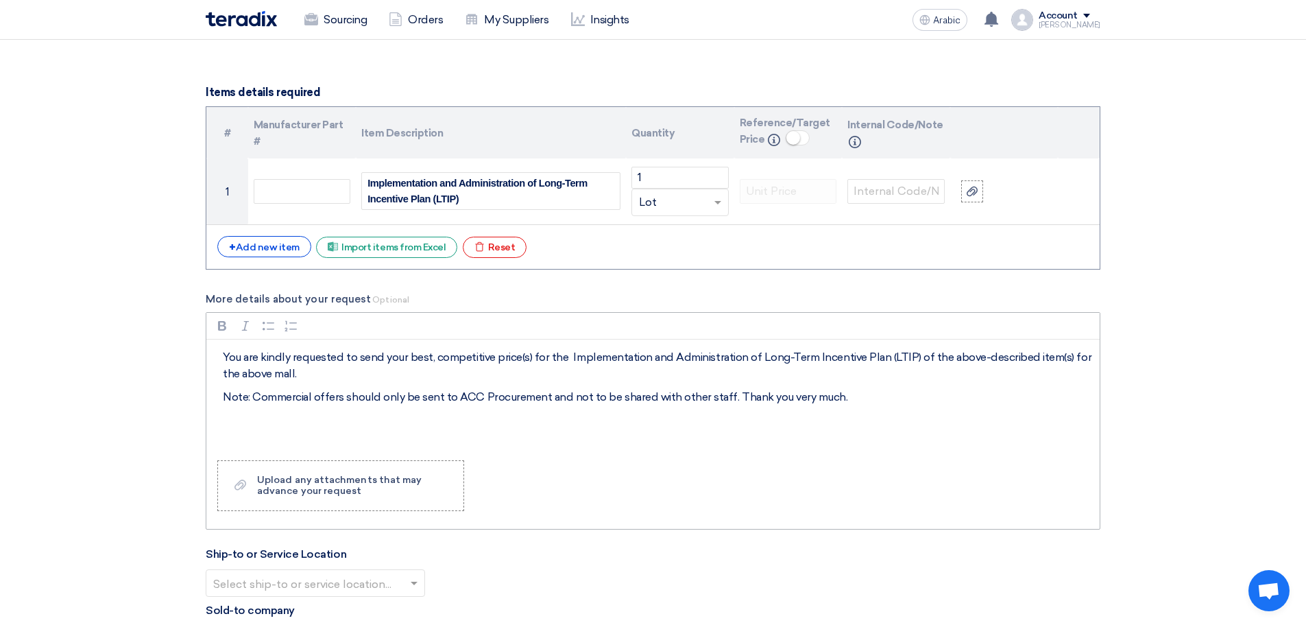
drag, startPoint x: 302, startPoint y: 376, endPoint x: 915, endPoint y: 361, distance: 613.2
click at [915, 361] on p "You are kindly requested to send your best, competitive price(s) for the Implem…" at bounding box center [658, 365] width 870 height 33
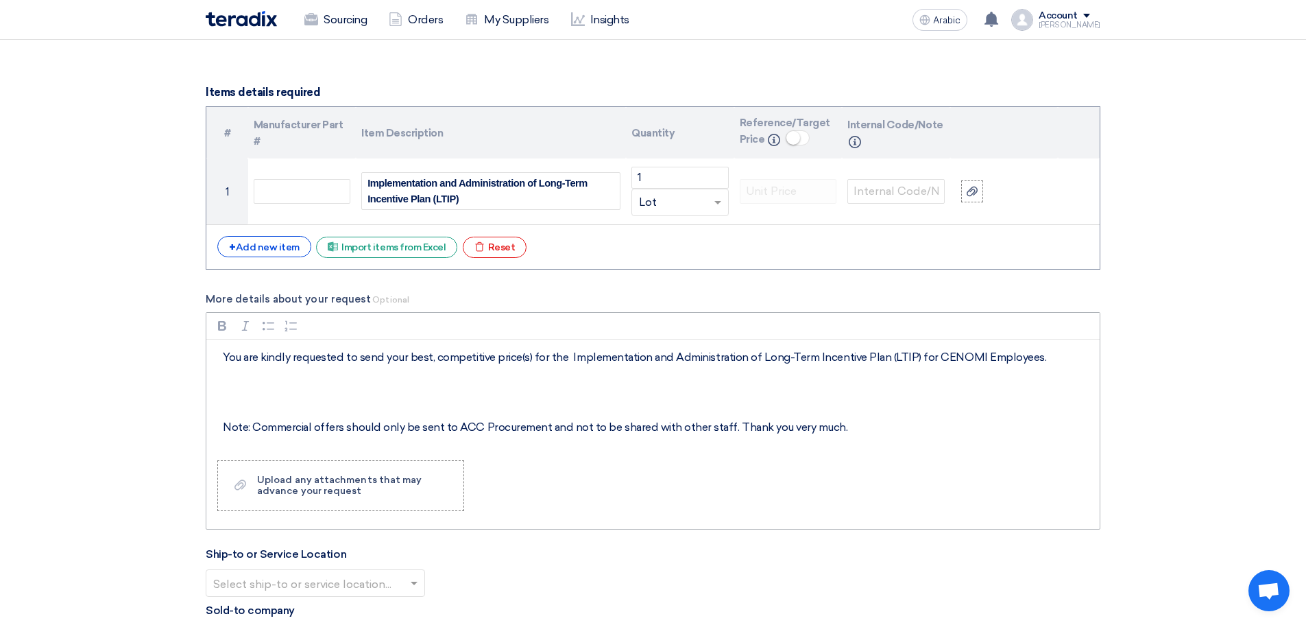
click at [243, 384] on p "Rich Text Editor, main" at bounding box center [658, 380] width 870 height 16
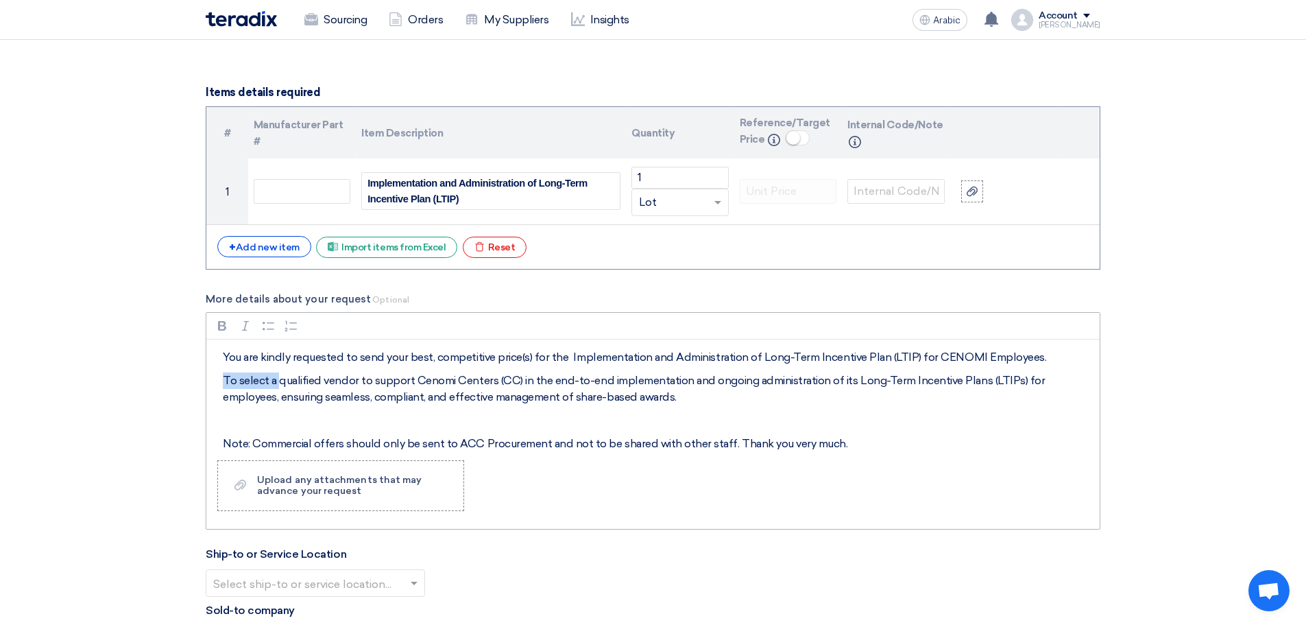
drag, startPoint x: 279, startPoint y: 379, endPoint x: 219, endPoint y: 387, distance: 60.9
click at [219, 387] on div "You are kindly requested to send your best, competitive price(s) for the Implem…" at bounding box center [653, 394] width 894 height 110
click at [378, 378] on p "The selected & qualified vendor to support Cenomi Centers (CC) in the end-to-en…" at bounding box center [658, 388] width 870 height 33
click at [500, 410] on div "You are kindly requested to send your best, competitive price(s) for the Implem…" at bounding box center [653, 394] width 894 height 110
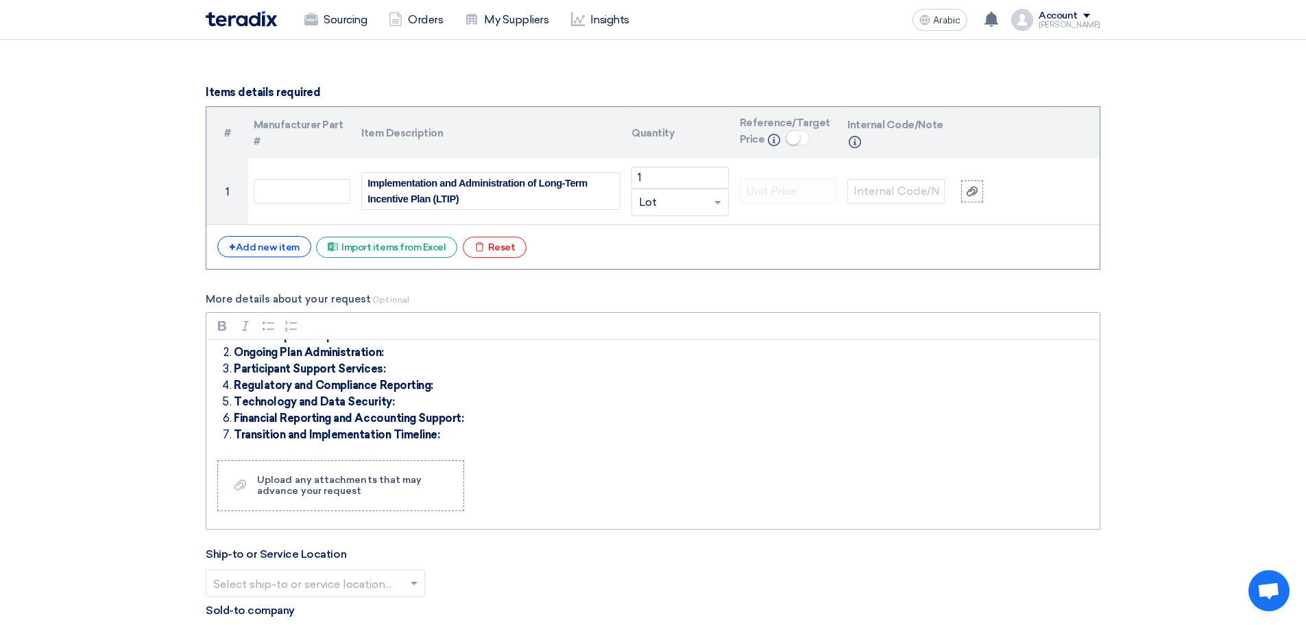
scroll to position [104, 0]
click at [299, 365] on li "Participant Support Services:" at bounding box center [663, 373] width 859 height 16
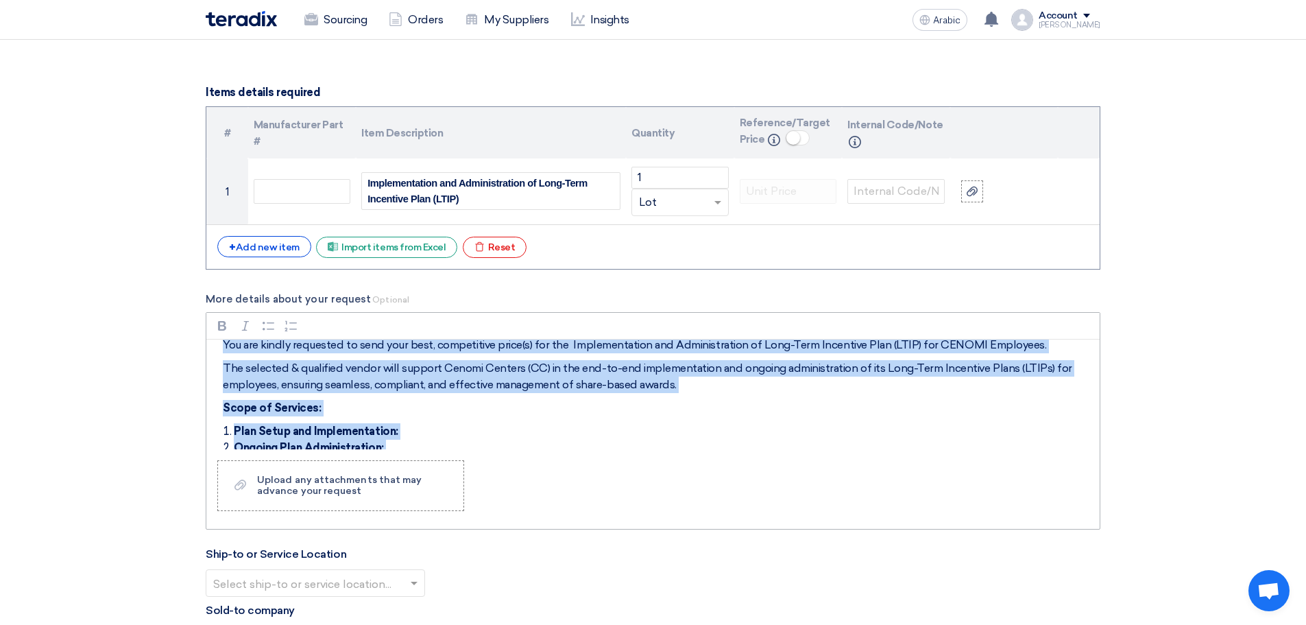
scroll to position [0, 0]
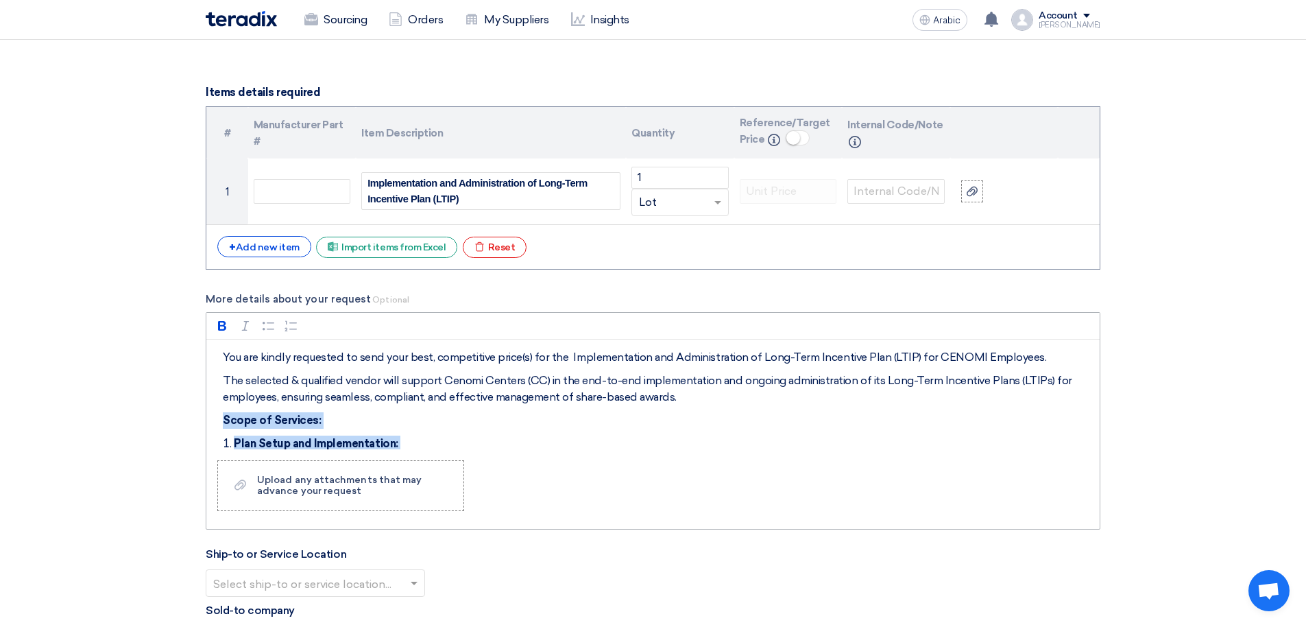
drag, startPoint x: 452, startPoint y: 384, endPoint x: 206, endPoint y: 409, distance: 247.4
click at [206, 408] on div "Rich Text Editor Bold (CTRL+B) Bold Italic (CTRL+I) Italian Bulleted List Bulle…" at bounding box center [653, 420] width 895 height 217
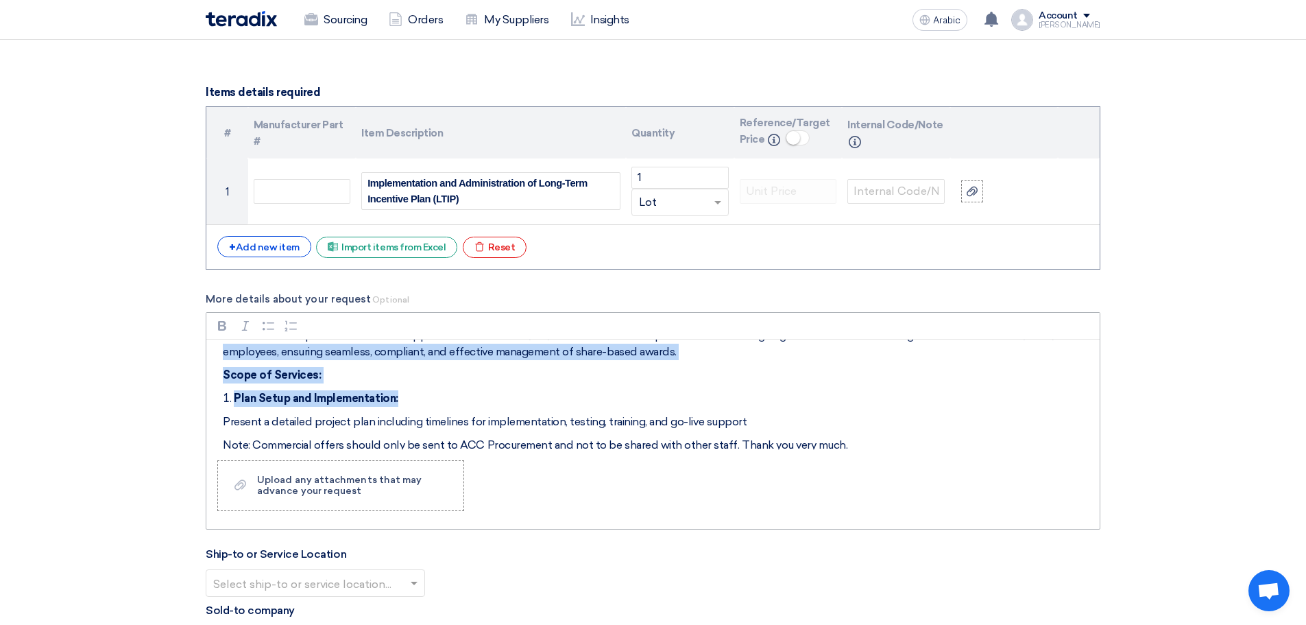
scroll to position [43, 0]
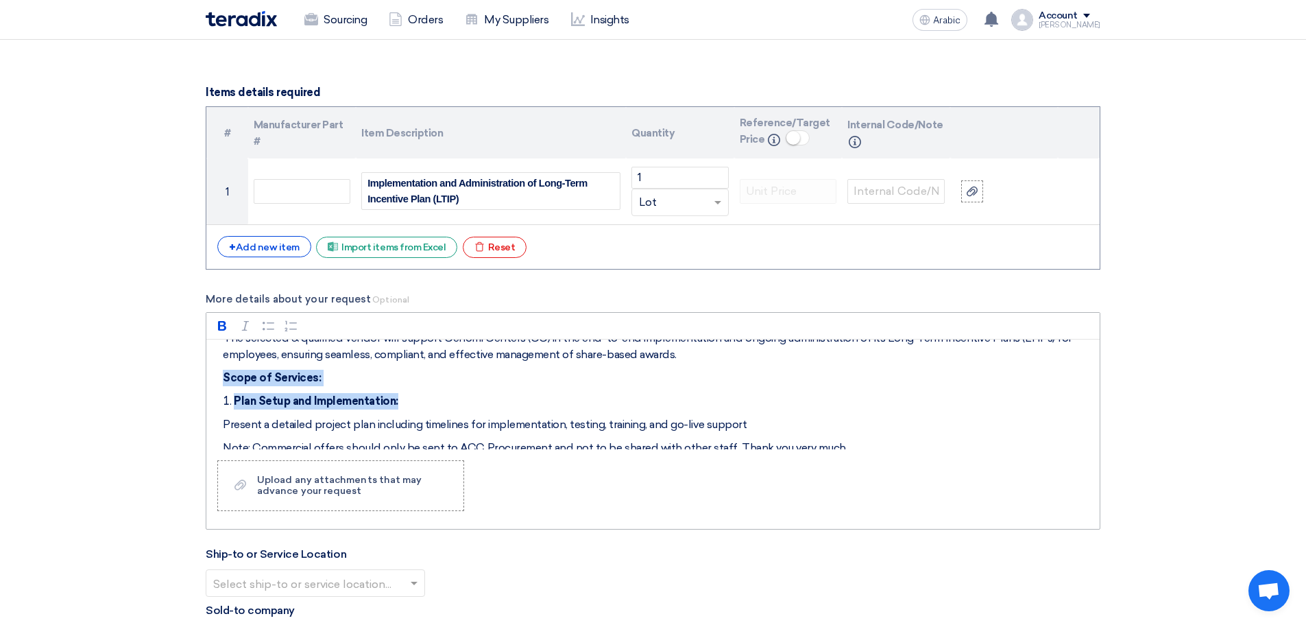
drag, startPoint x: 406, startPoint y: 383, endPoint x: 208, endPoint y: 385, distance: 197.5
click at [208, 385] on div "You are kindly requested to send your best, competitive price(s) for the Implem…" at bounding box center [653, 394] width 894 height 110
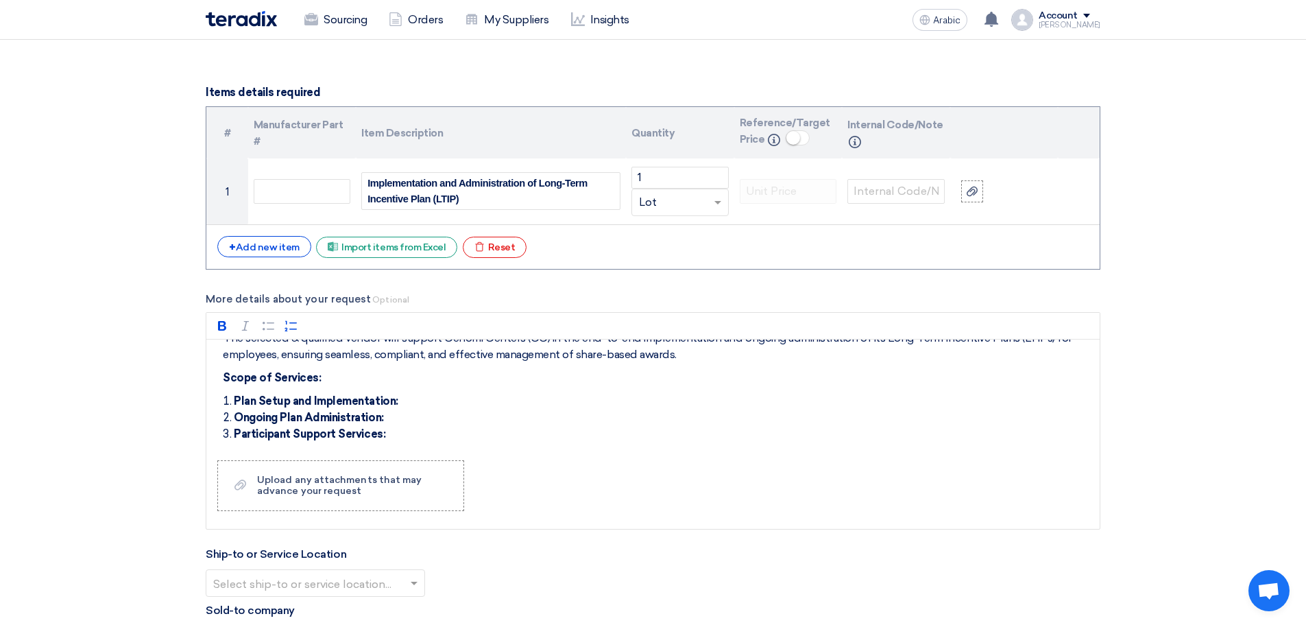
click at [391, 392] on div "You are kindly requested to send your best, competitive price(s) for the Implem…" at bounding box center [653, 394] width 894 height 110
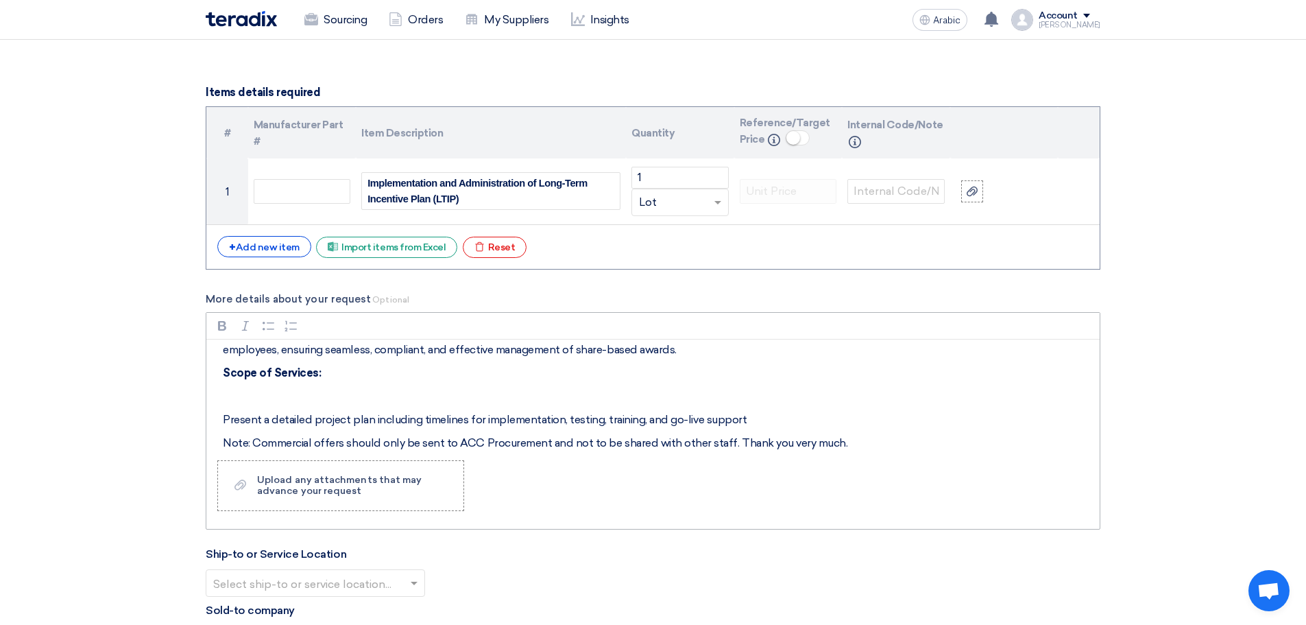
scroll to position [50, 0]
click at [237, 390] on p "Rich Text Editor, main" at bounding box center [658, 393] width 870 height 16
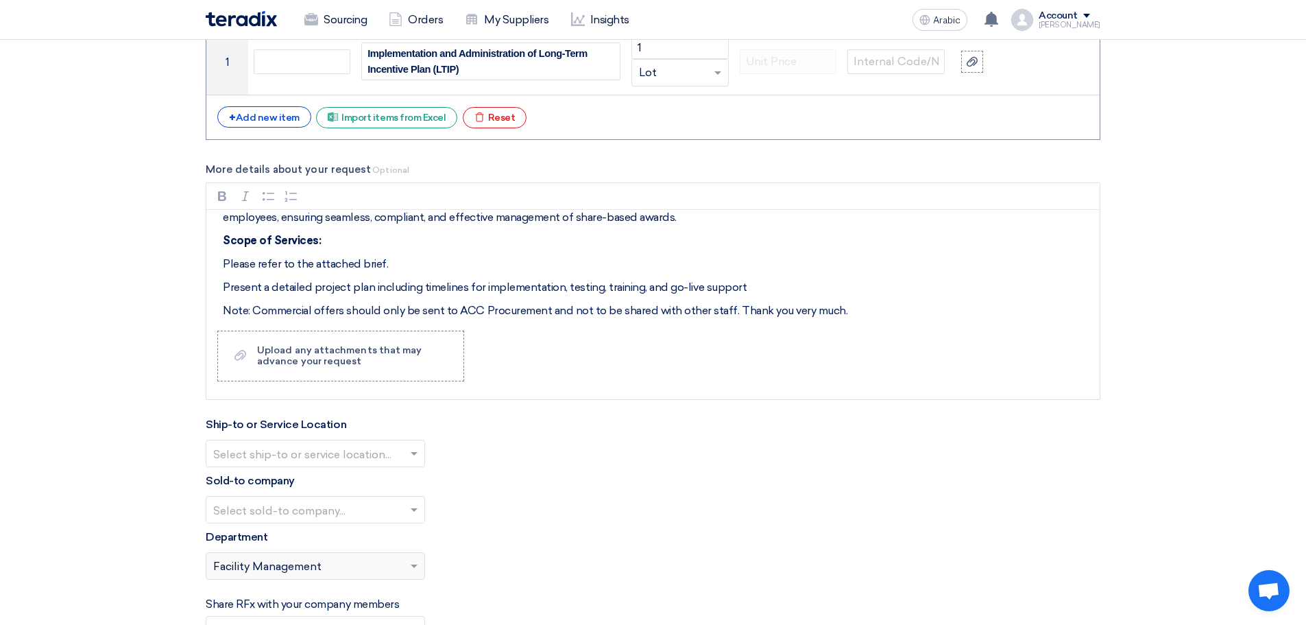
scroll to position [1593, 0]
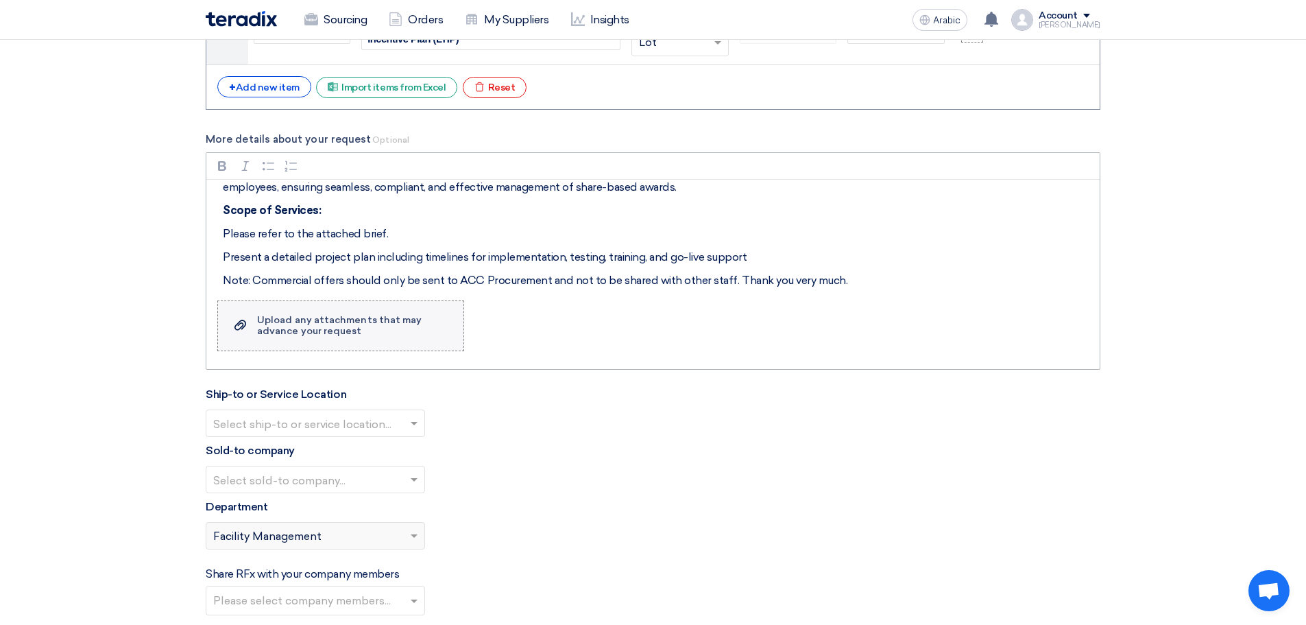
click at [315, 320] on font "Upload any attachments that may advance your request" at bounding box center [339, 325] width 165 height 23
click at [0, 0] on input "Upload a file Upload any attachments that may advance your request" at bounding box center [0, 0] width 0 height 0
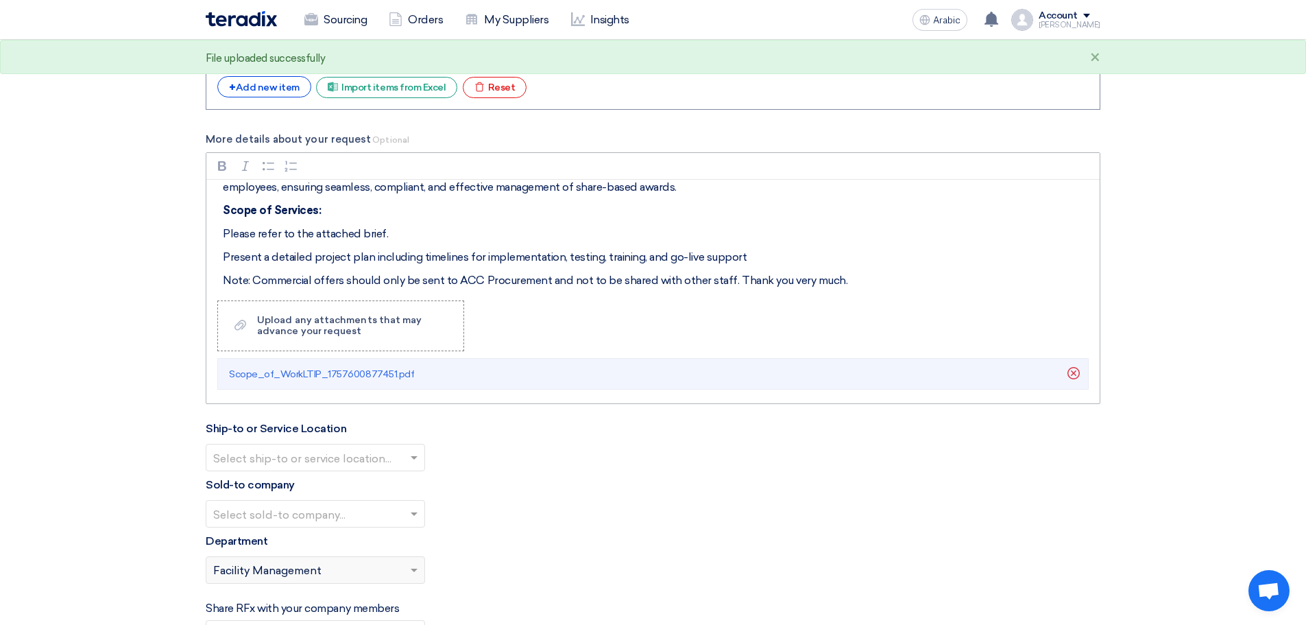
click at [417, 230] on p "Please refer to the attached brief." at bounding box center [658, 234] width 870 height 16
click at [767, 254] on p "Present a detailed project plan including timelines for implementation, testing…" at bounding box center [658, 257] width 870 height 16
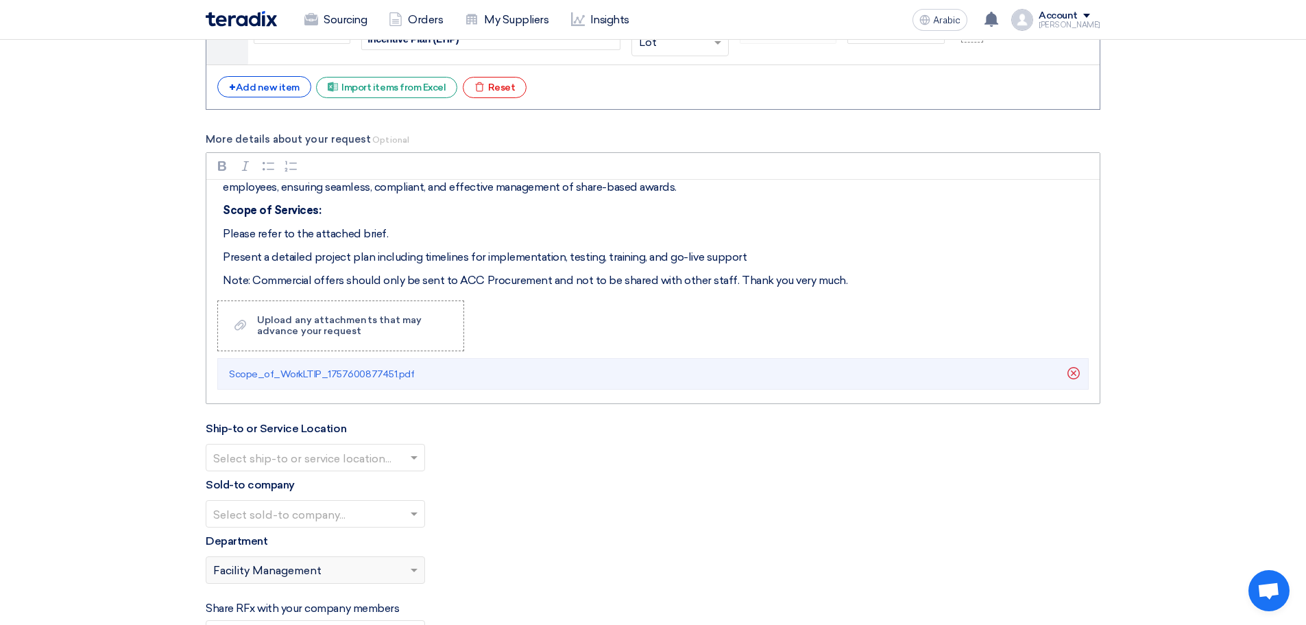
click at [851, 278] on p "Note: Commercial offers should only be sent to ACC Procurement and not to be sh…" at bounding box center [658, 280] width 870 height 16
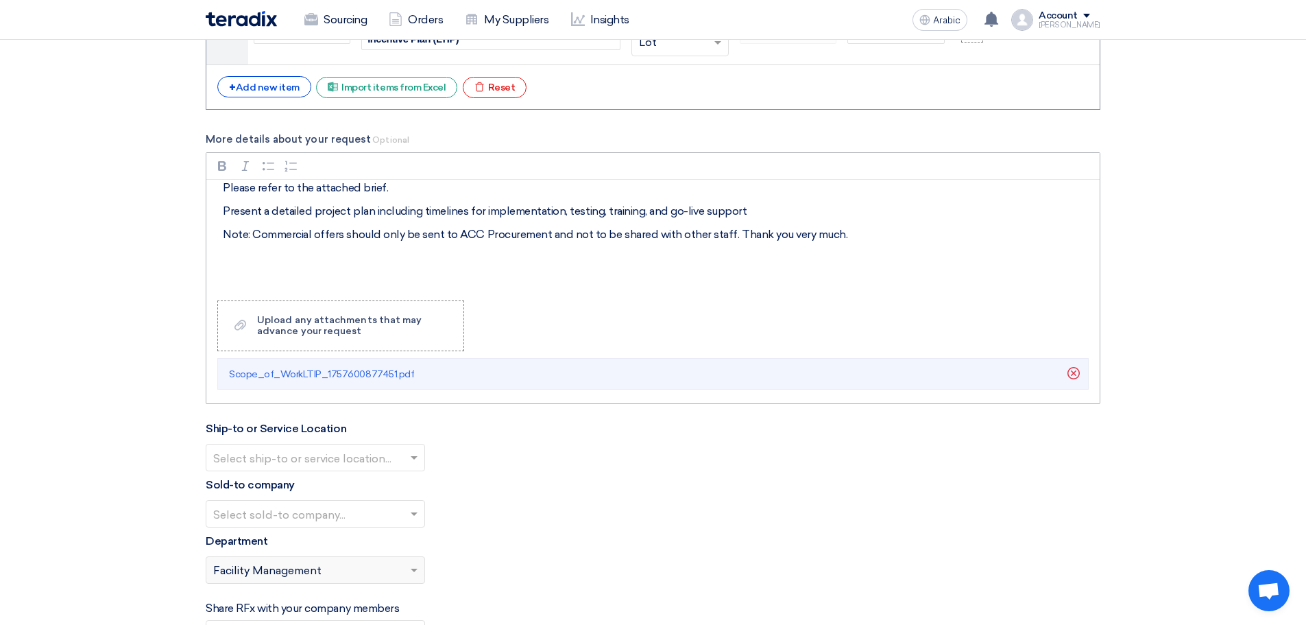
scroll to position [164, 0]
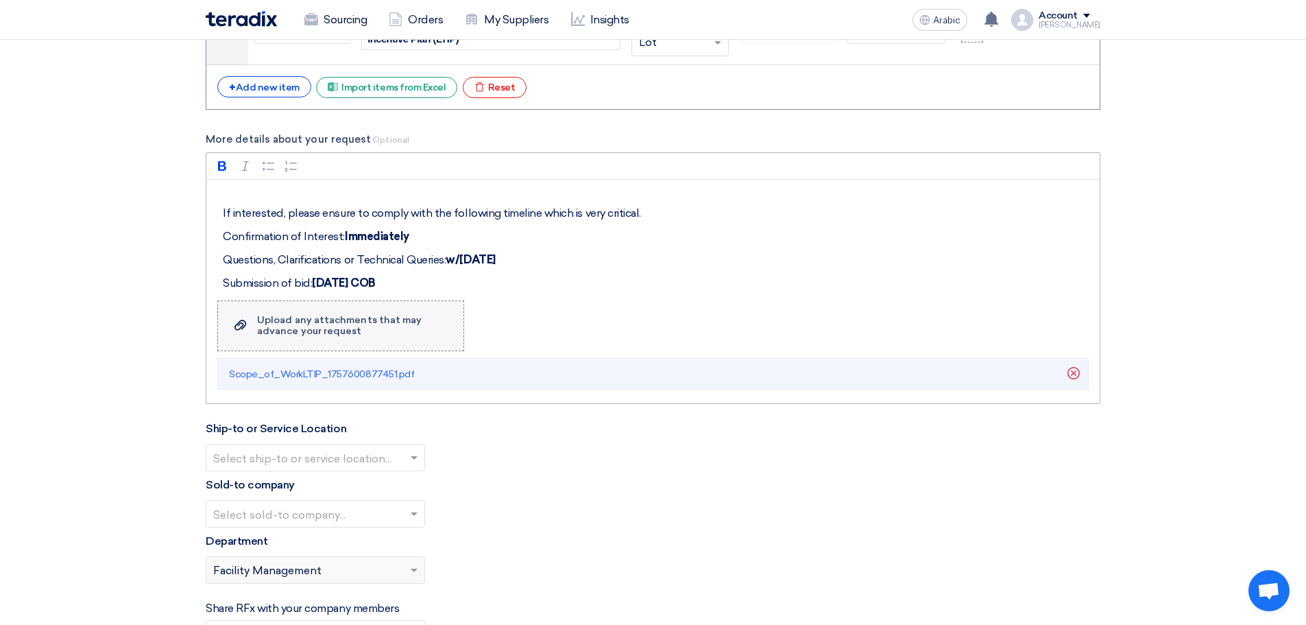
click at [333, 328] on font "Upload any attachments that may advance your request" at bounding box center [339, 325] width 165 height 23
click at [0, 0] on input "Upload a file Upload any attachments that may advance your request" at bounding box center [0, 0] width 0 height 0
click at [357, 329] on font "Upload any attachments that may advance your request" at bounding box center [339, 325] width 165 height 23
click at [0, 0] on input "Upload a file Upload any attachments that may advance your request" at bounding box center [0, 0] width 0 height 0
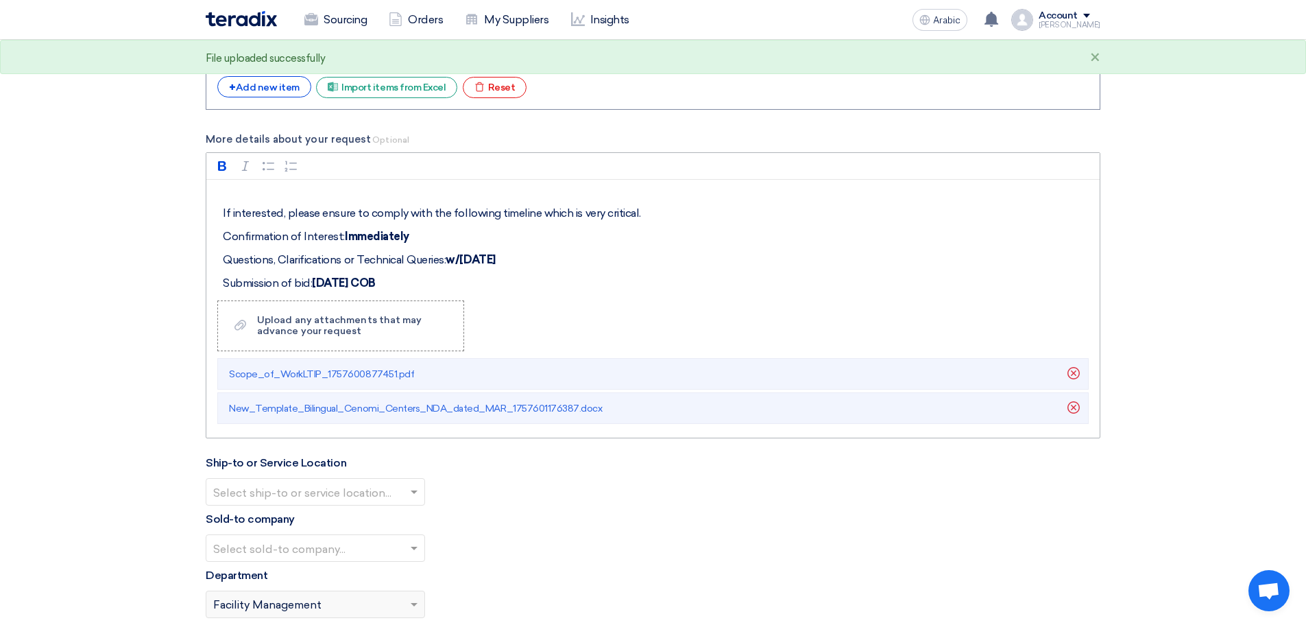
click at [652, 211] on p "If interested, please ensure to comply with the following timeline which is ver…" at bounding box center [658, 213] width 870 height 16
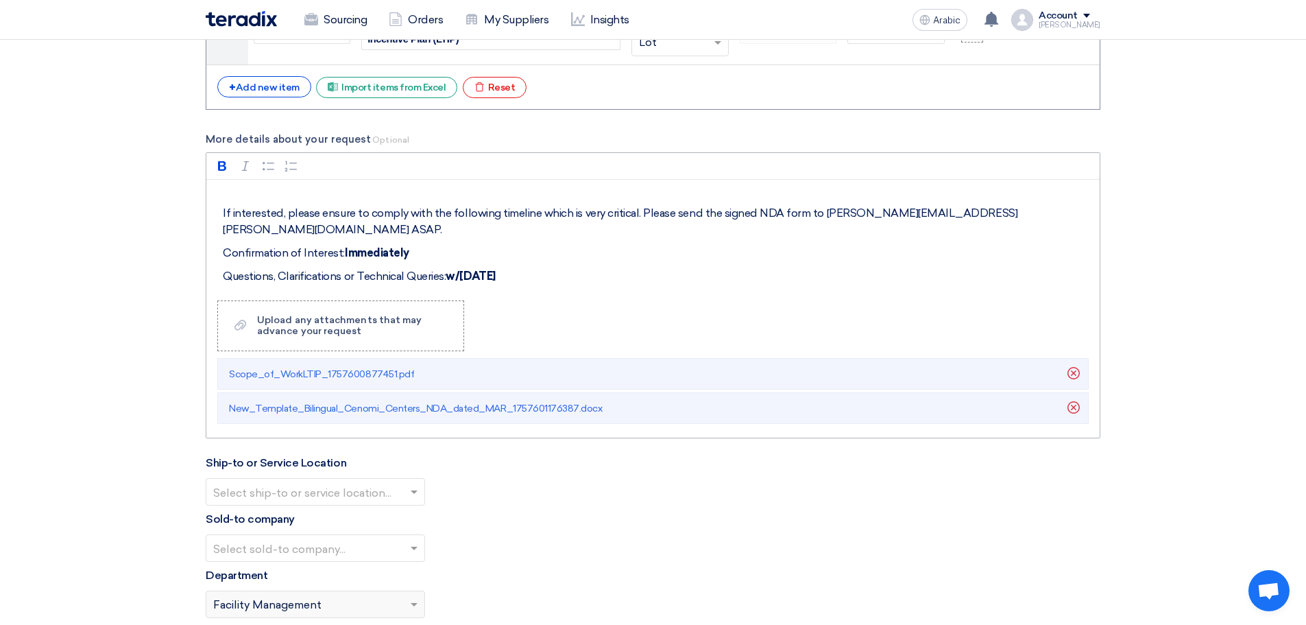
click at [415, 245] on p "Confirmation of Interest: Immediately" at bounding box center [658, 253] width 870 height 16
click at [375, 293] on strong "[DATE] COB" at bounding box center [343, 299] width 63 height 13
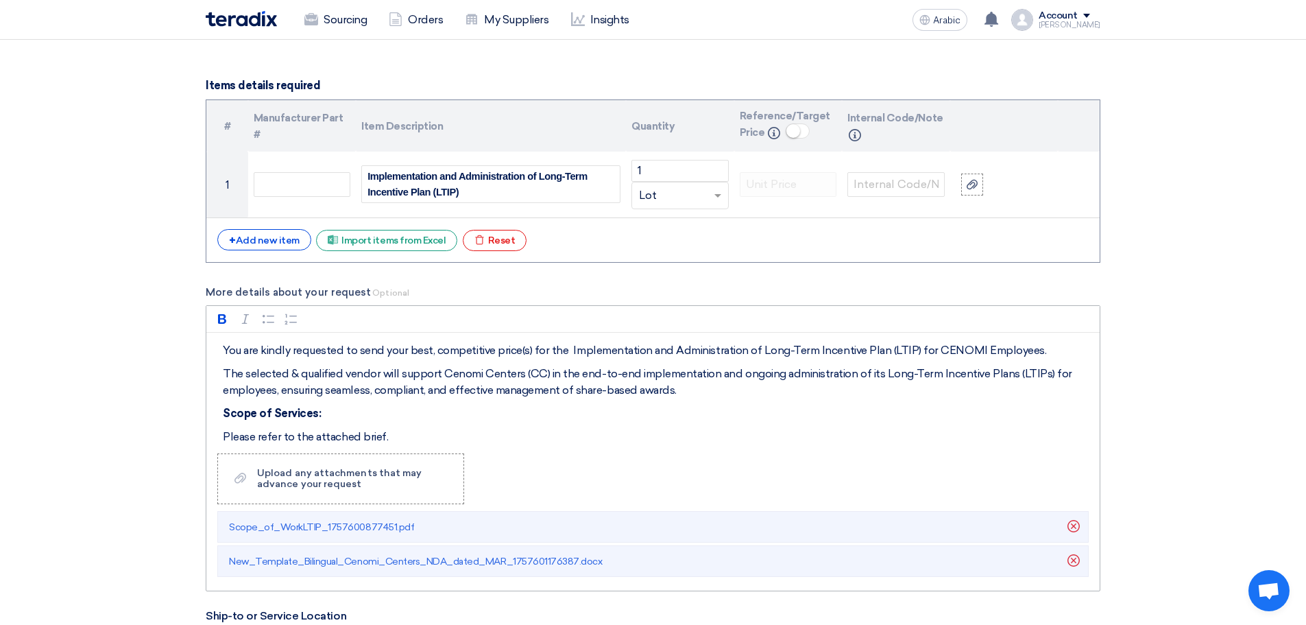
scroll to position [176, 0]
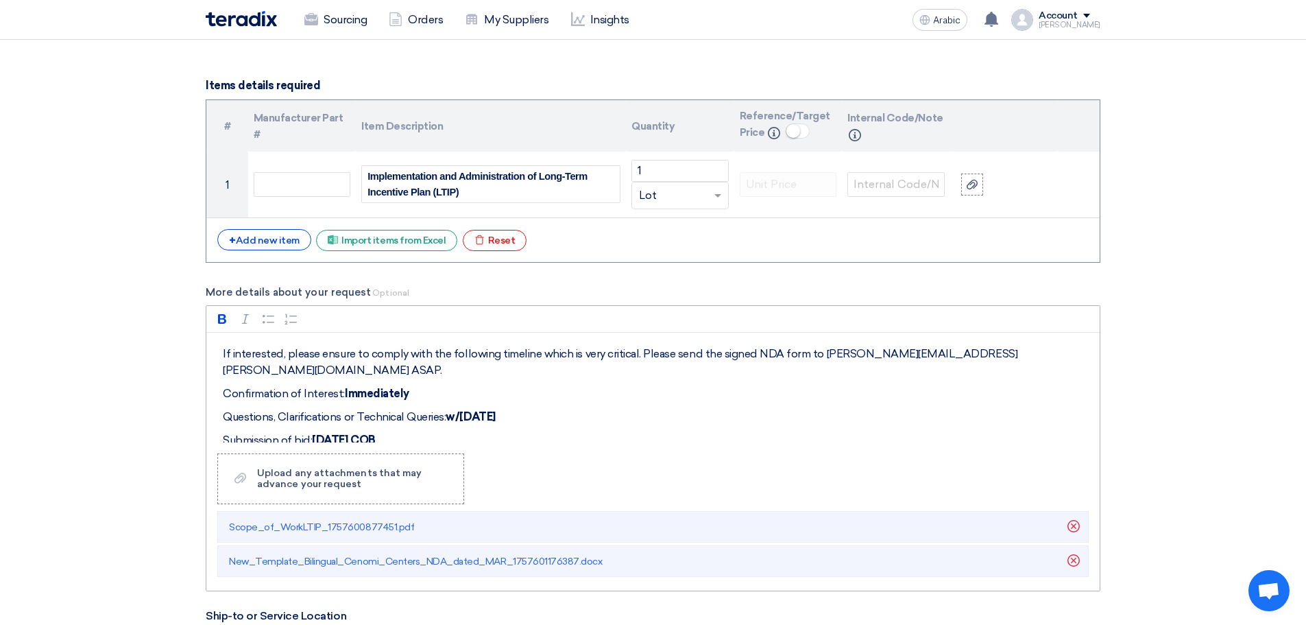
click at [375, 433] on strong "[DATE] COB" at bounding box center [343, 439] width 63 height 13
drag, startPoint x: 518, startPoint y: 396, endPoint x: 454, endPoint y: 403, distance: 64.1
click at [454, 409] on p "Questions, Clarifications or Technical Queries: w/in 2 days" at bounding box center [658, 417] width 870 height 16
copy strong "w/[DATE]"
drag, startPoint x: 412, startPoint y: 375, endPoint x: 345, endPoint y: 379, distance: 67.3
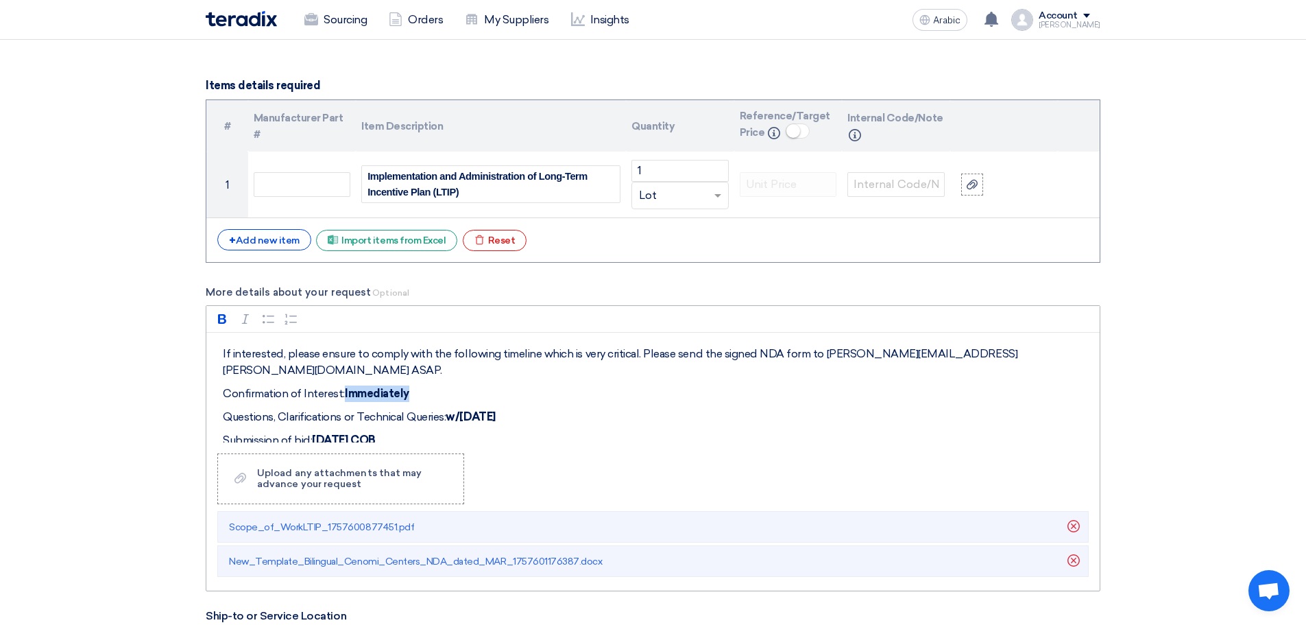
click at [345, 385] on p "Confirmation of Interest: Immediately" at bounding box center [658, 393] width 870 height 16
click at [341, 385] on p "Confirmation of Interest: w/in 2 days" at bounding box center [658, 393] width 870 height 16
click at [481, 410] on strong "w/[DATE]" at bounding box center [470, 416] width 49 height 13
click at [566, 409] on p "Questions, Clarifications or Technical Queries: w/in 3 days" at bounding box center [658, 417] width 870 height 16
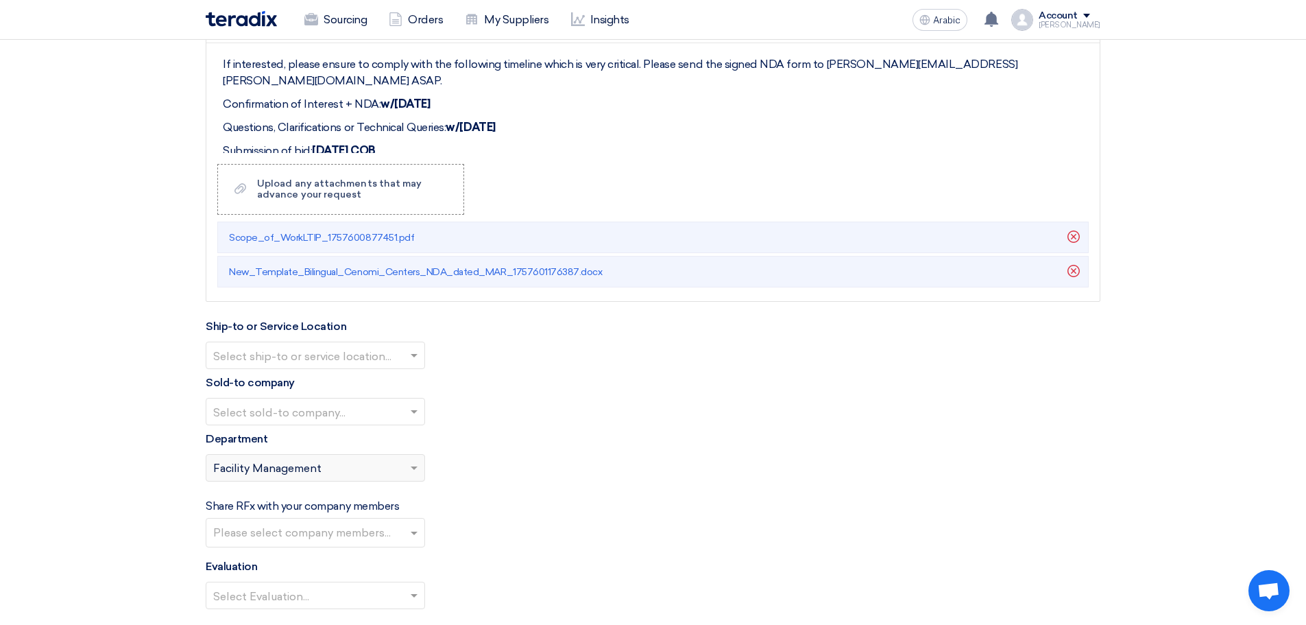
scroll to position [1760, 0]
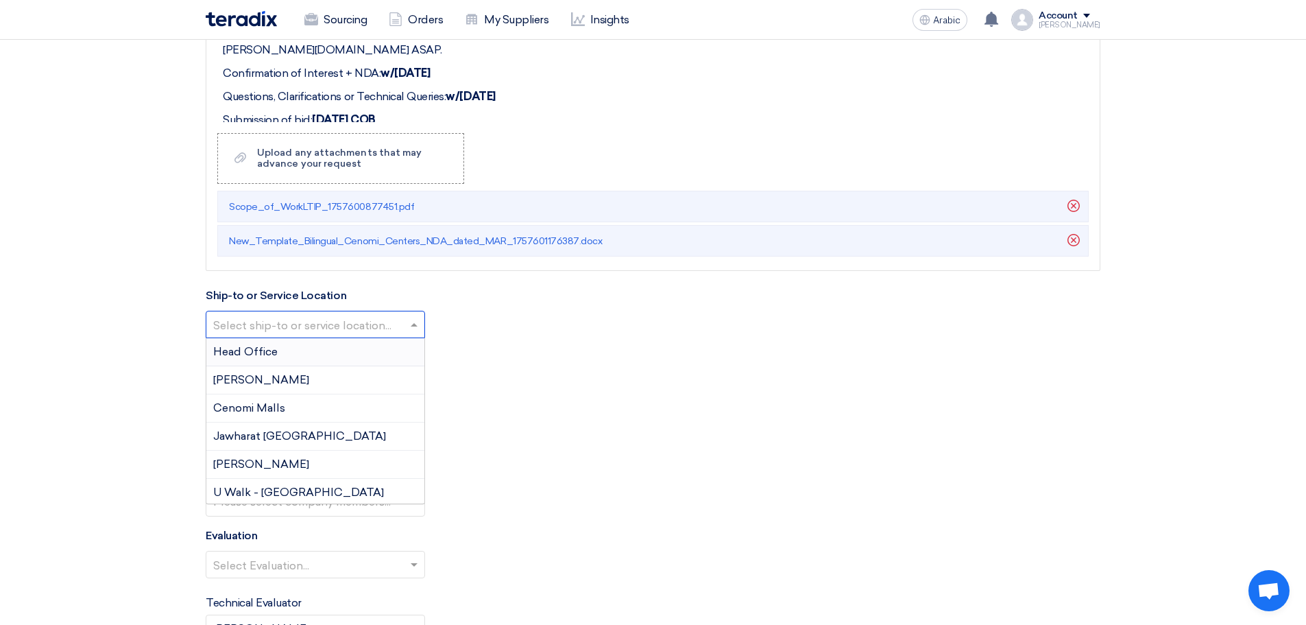
click at [327, 322] on input "text" at bounding box center [308, 326] width 191 height 23
click at [289, 351] on div "Head Office" at bounding box center [315, 352] width 218 height 28
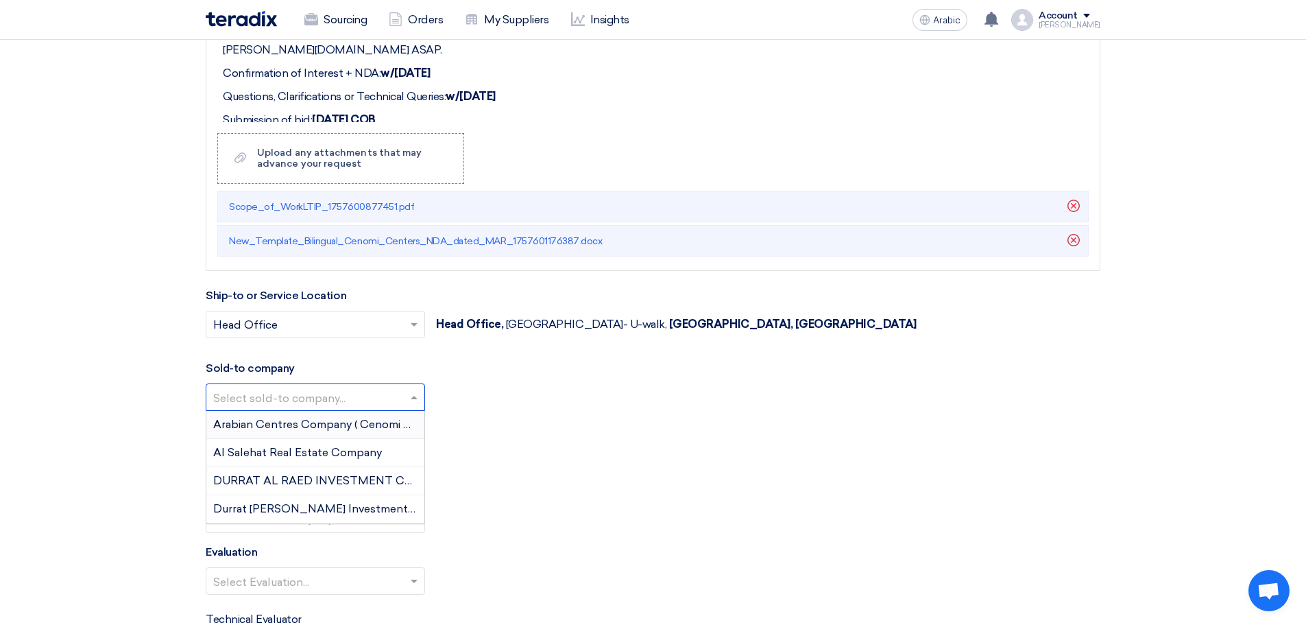
click at [305, 397] on input "text" at bounding box center [308, 398] width 191 height 23
click at [307, 423] on font "Arabian Centers Company (Cenomi Centres)" at bounding box center [329, 424] width 232 height 13
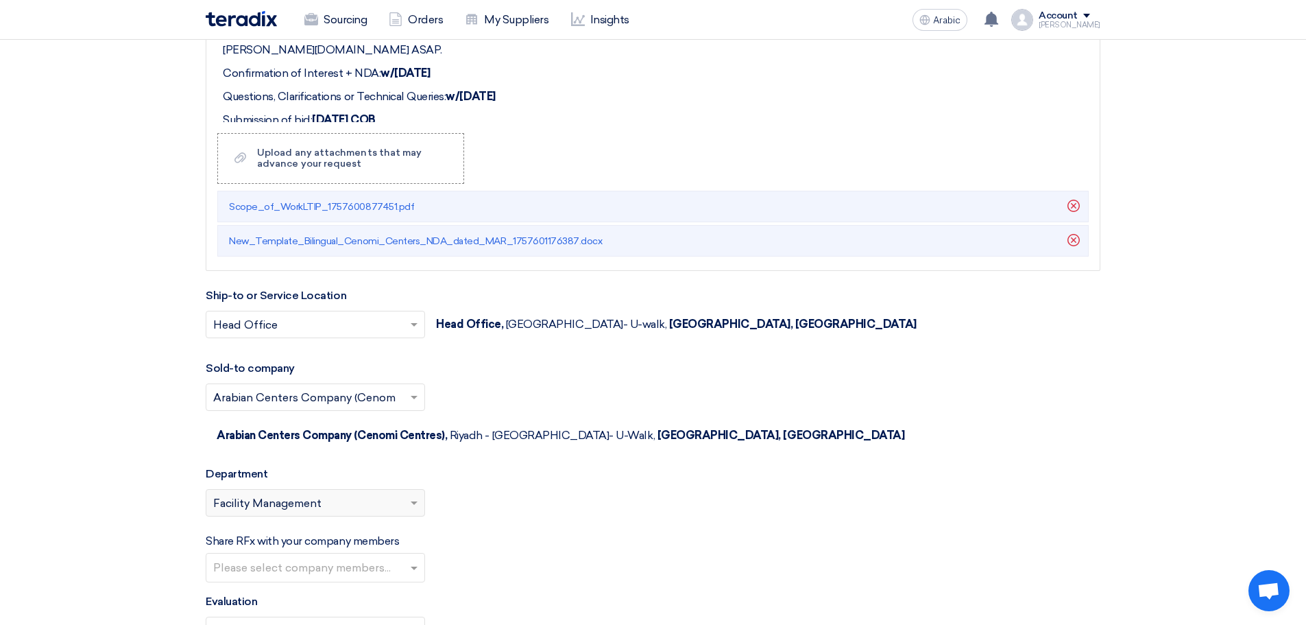
click at [296, 496] on font "Facility Management" at bounding box center [267, 502] width 108 height 13
click at [412, 501] on span at bounding box center [414, 503] width 7 height 5
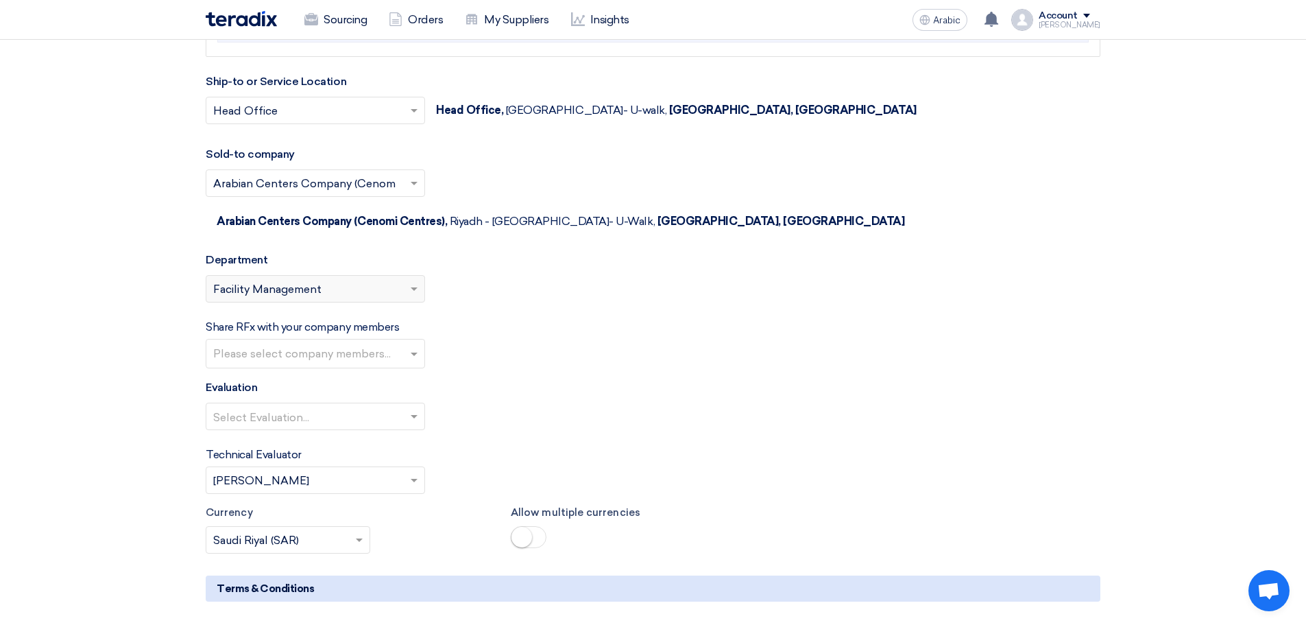
scroll to position [2080, 0]
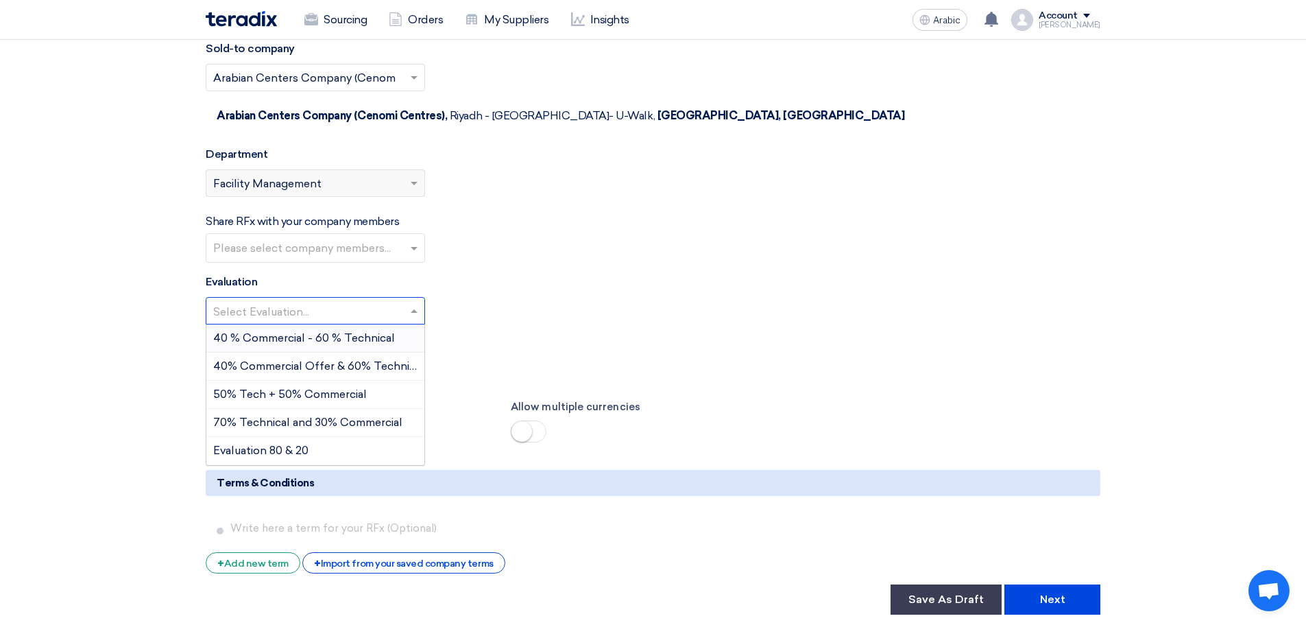
click at [276, 301] on input "text" at bounding box center [308, 312] width 191 height 23
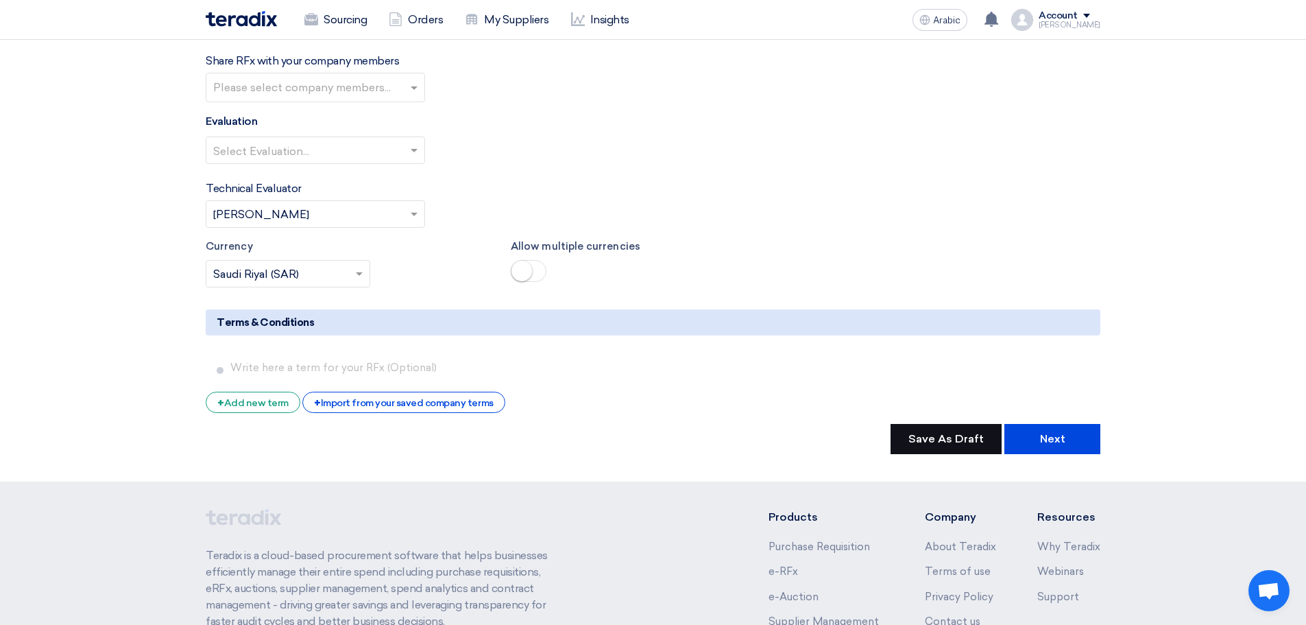
click at [933, 432] on font "Save As Draft" at bounding box center [946, 438] width 75 height 13
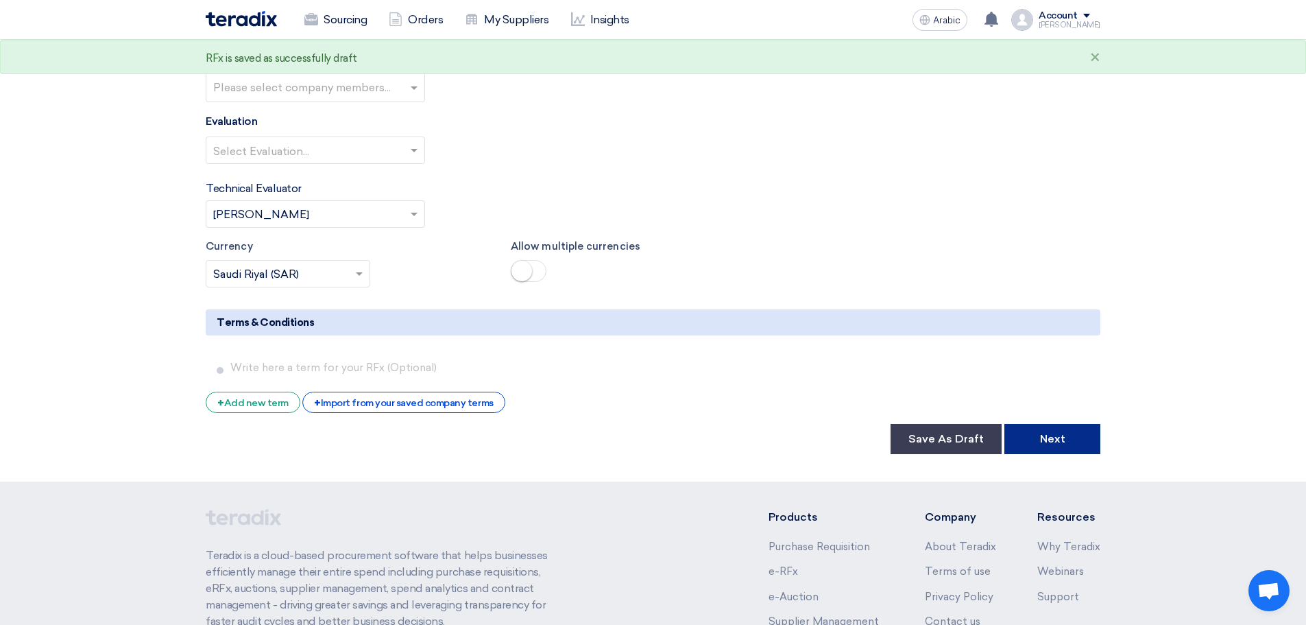
click at [1065, 424] on button "Next" at bounding box center [1053, 439] width 96 height 30
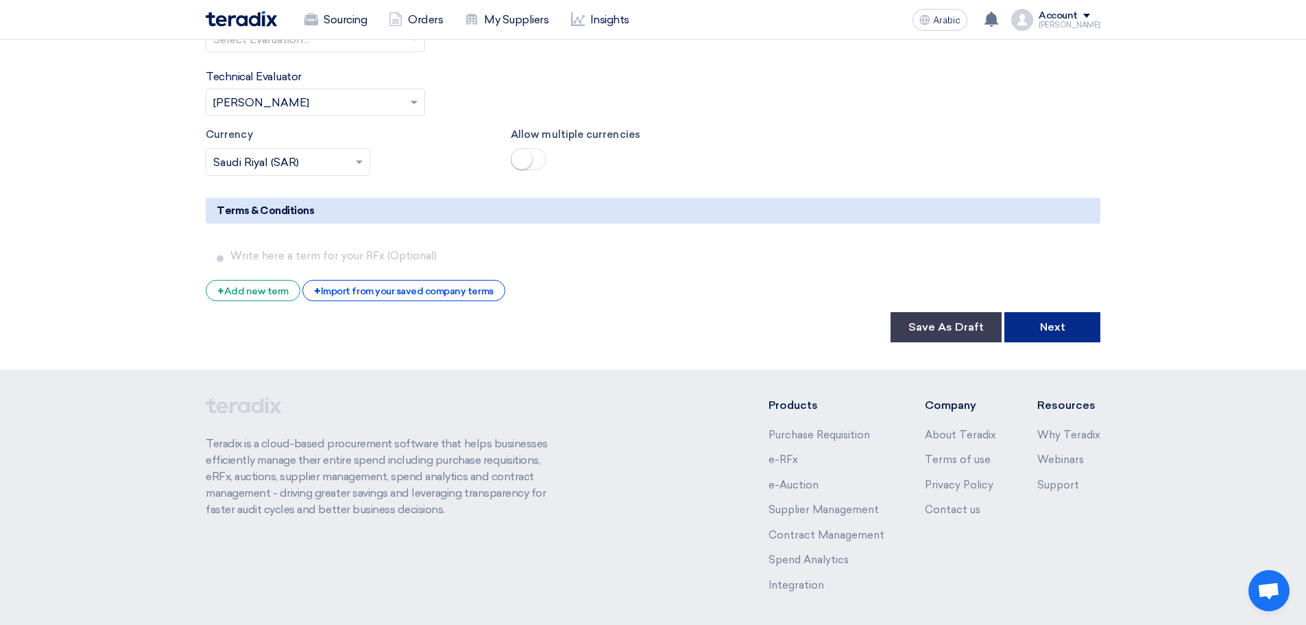
scroll to position [2374, 0]
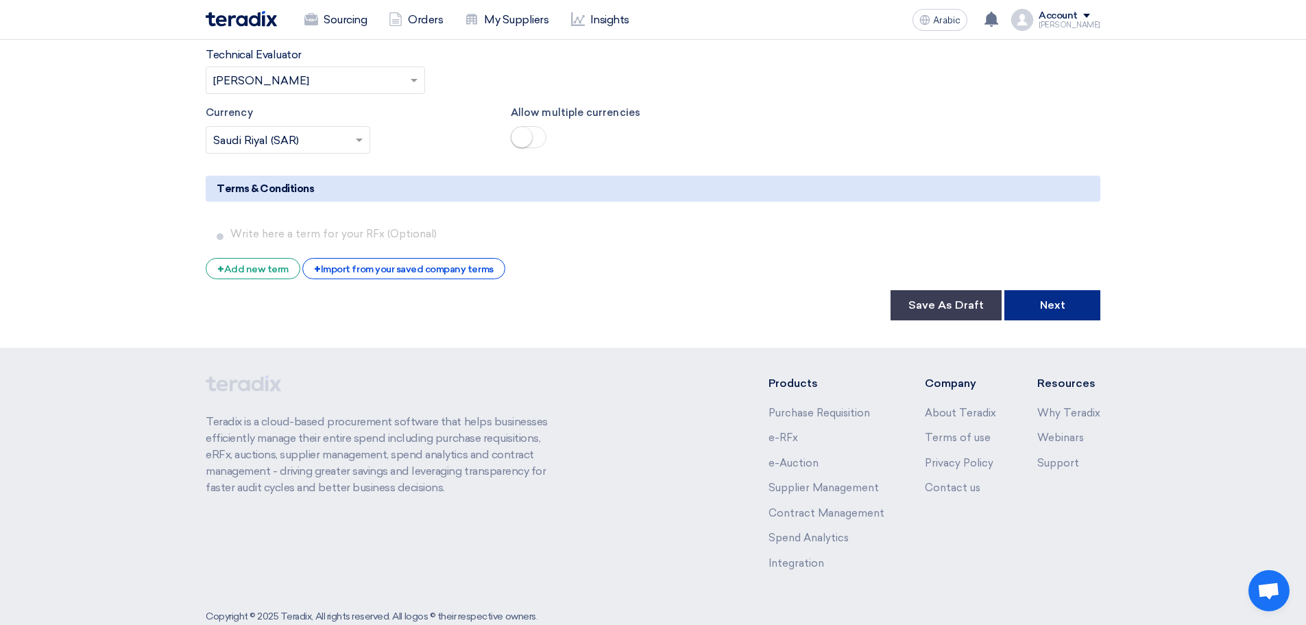
click at [1055, 298] on font "Next" at bounding box center [1052, 304] width 25 height 13
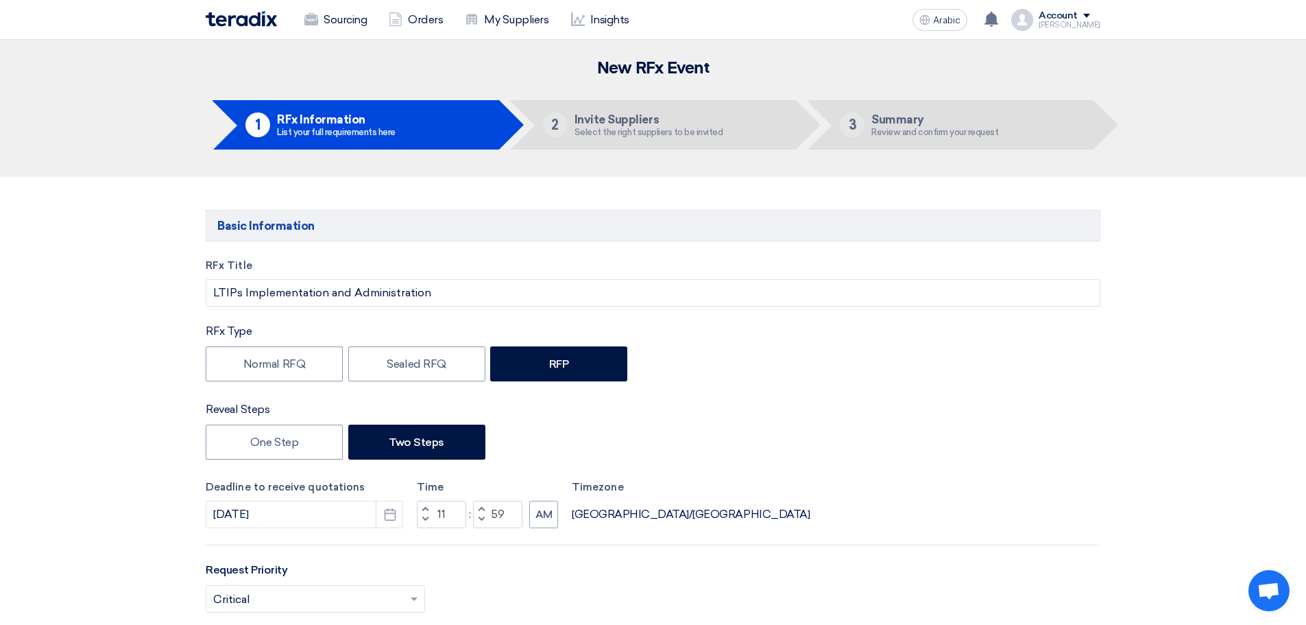
scroll to position [0, 0]
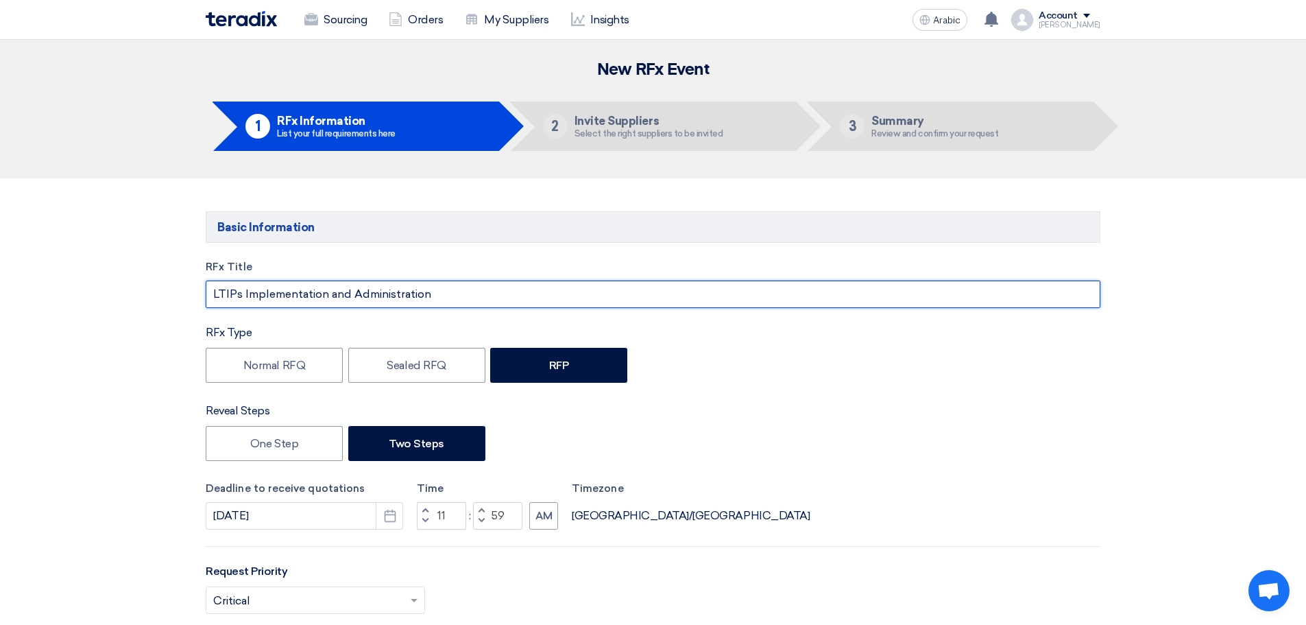
click at [483, 296] on input "LTIPs Implementation and Administration" at bounding box center [653, 293] width 895 height 27
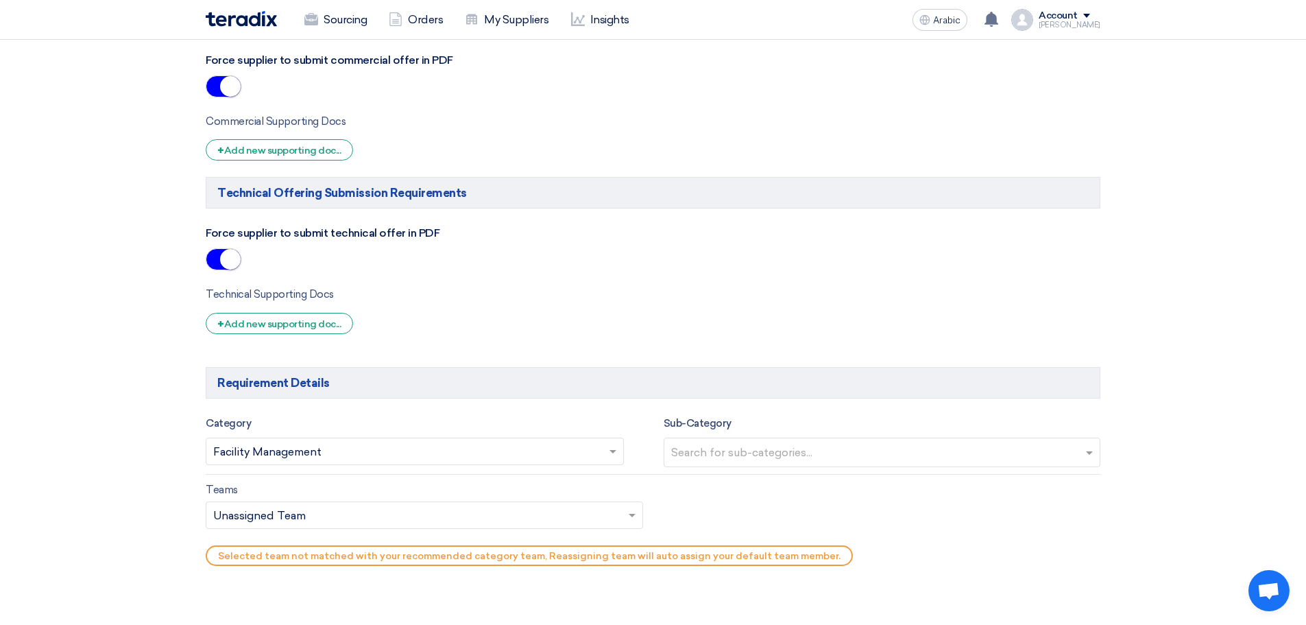
scroll to position [960, 0]
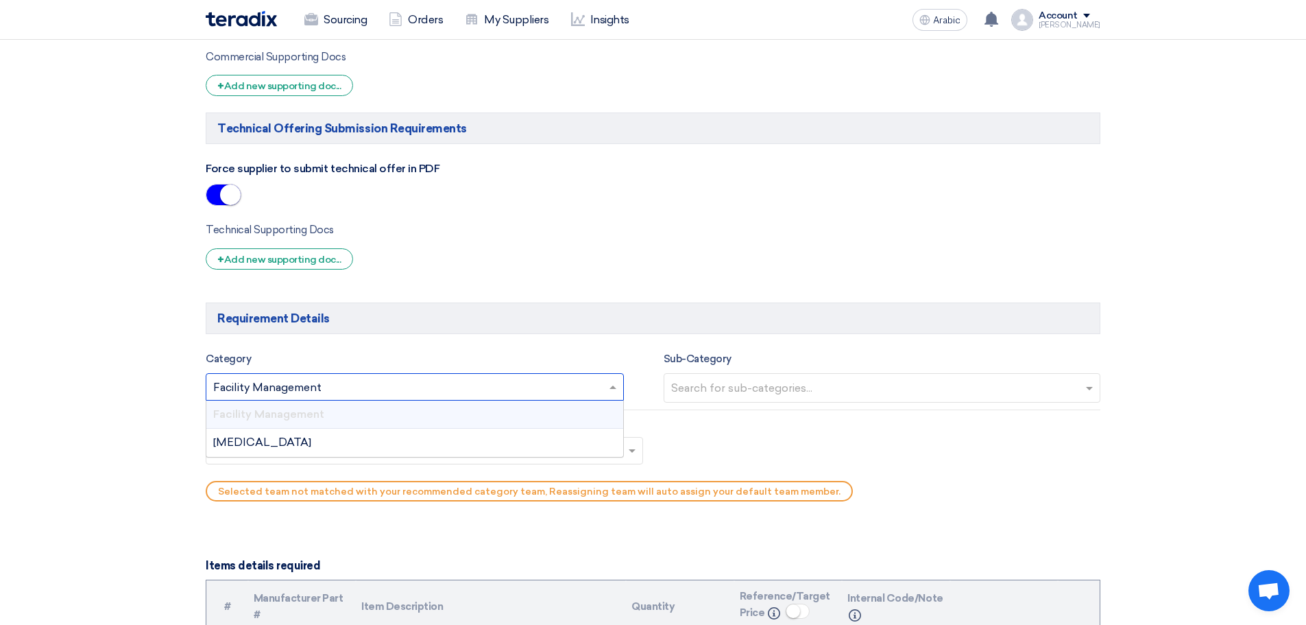
click at [608, 383] on span at bounding box center [614, 387] width 17 height 16
click at [248, 440] on font "CAPEX" at bounding box center [262, 441] width 98 height 13
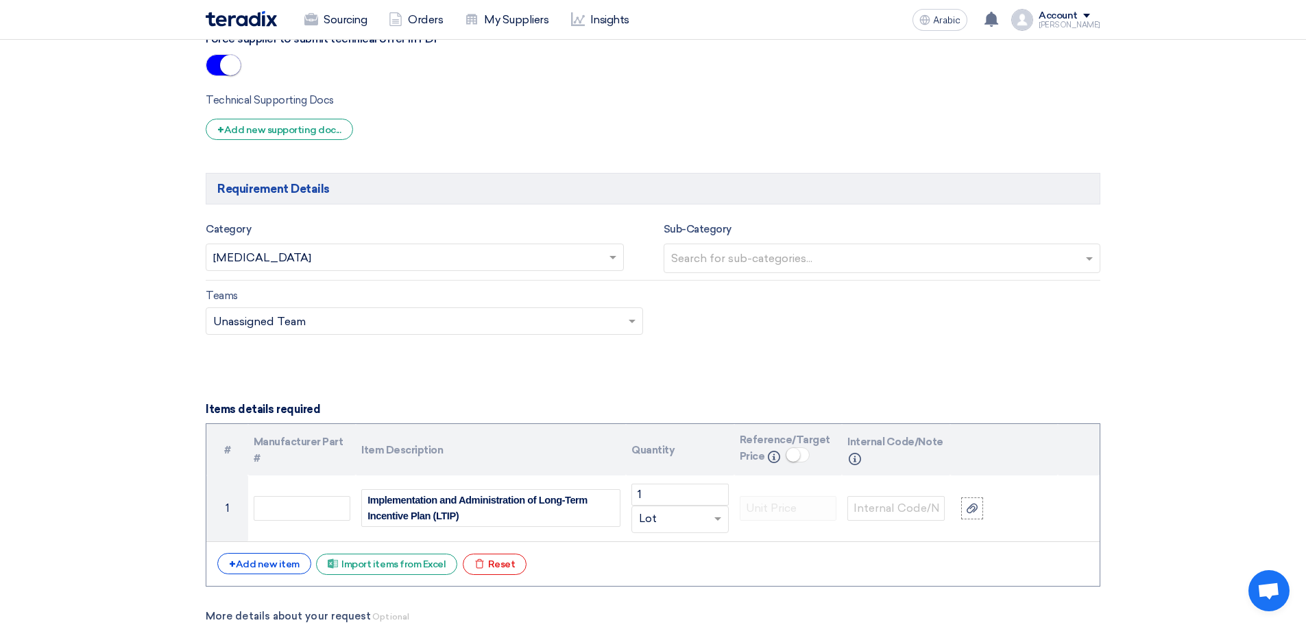
scroll to position [1120, 0]
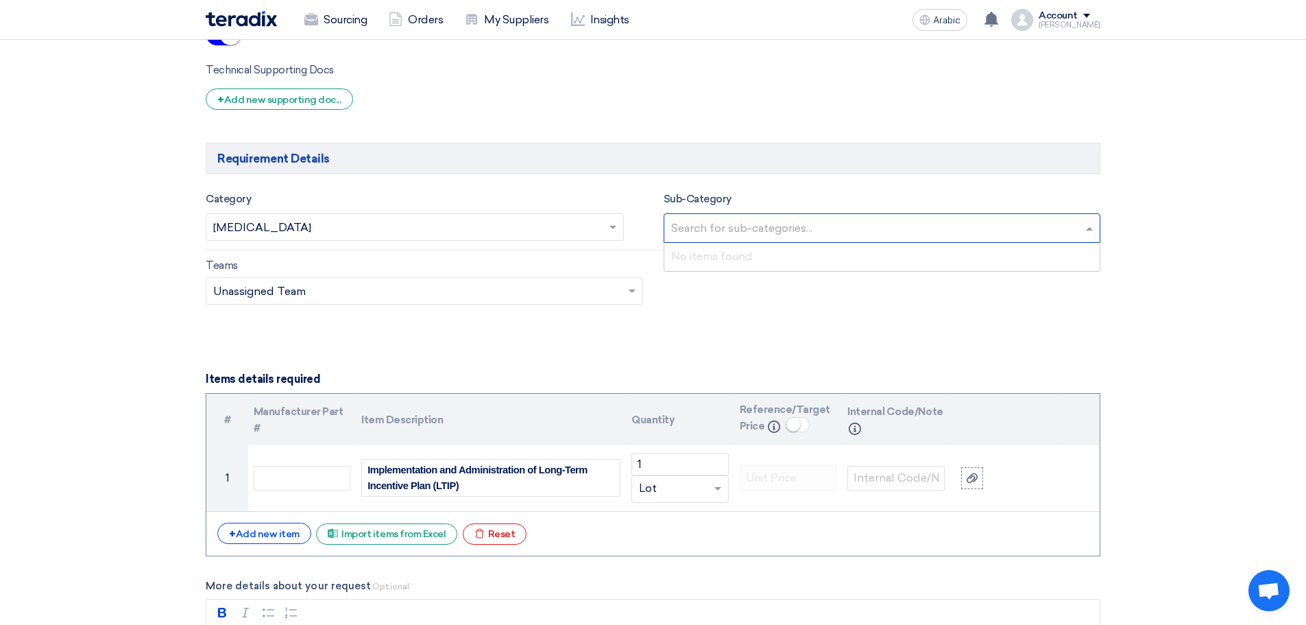
click at [1092, 227] on input "text" at bounding box center [884, 229] width 426 height 23
click at [852, 344] on form "Basic Information RFx Title LTIPs Implementation and Administration RFx Type No…" at bounding box center [653, 319] width 895 height 2456
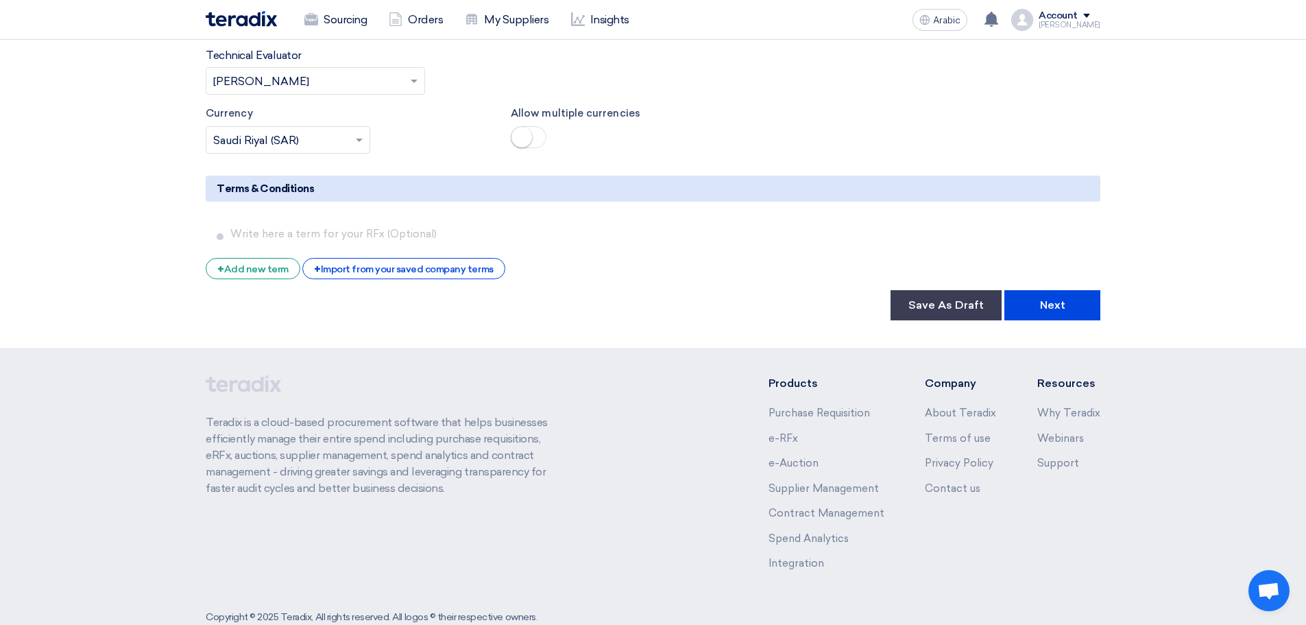
scroll to position [2347, 0]
drag, startPoint x: 962, startPoint y: 269, endPoint x: 981, endPoint y: 267, distance: 18.7
click at [963, 298] on font "Save As Draft" at bounding box center [946, 304] width 75 height 13
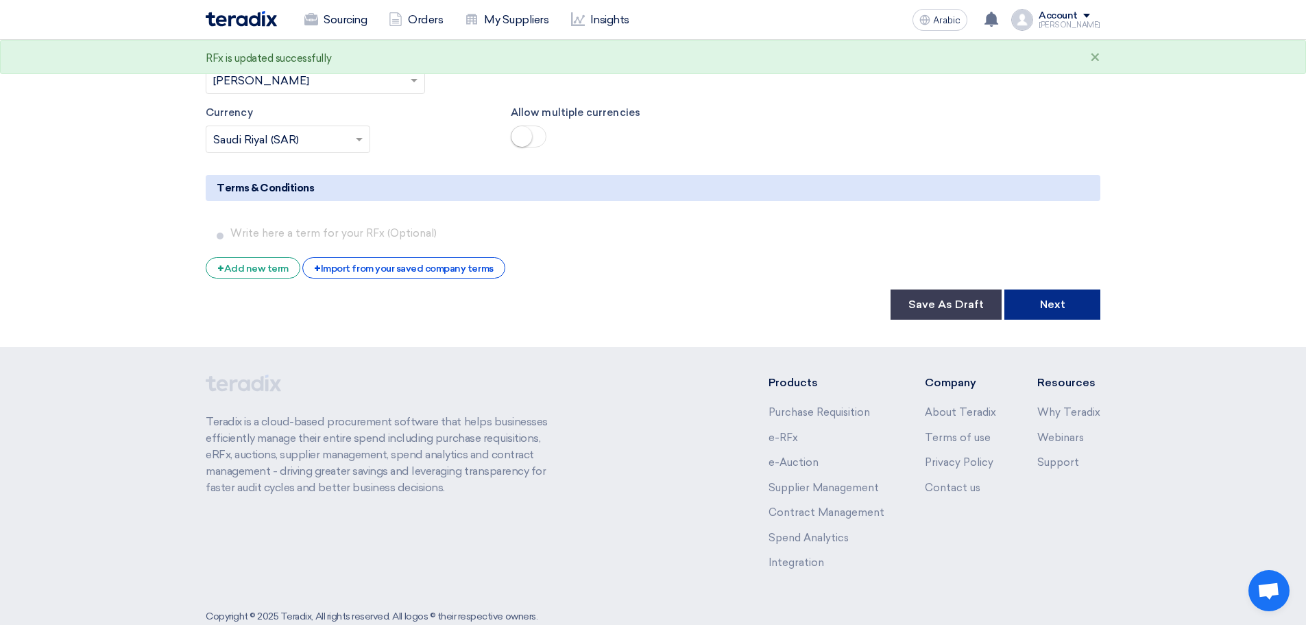
click at [1052, 298] on font "Next" at bounding box center [1052, 304] width 25 height 13
click at [1053, 298] on font "Next" at bounding box center [1052, 304] width 25 height 13
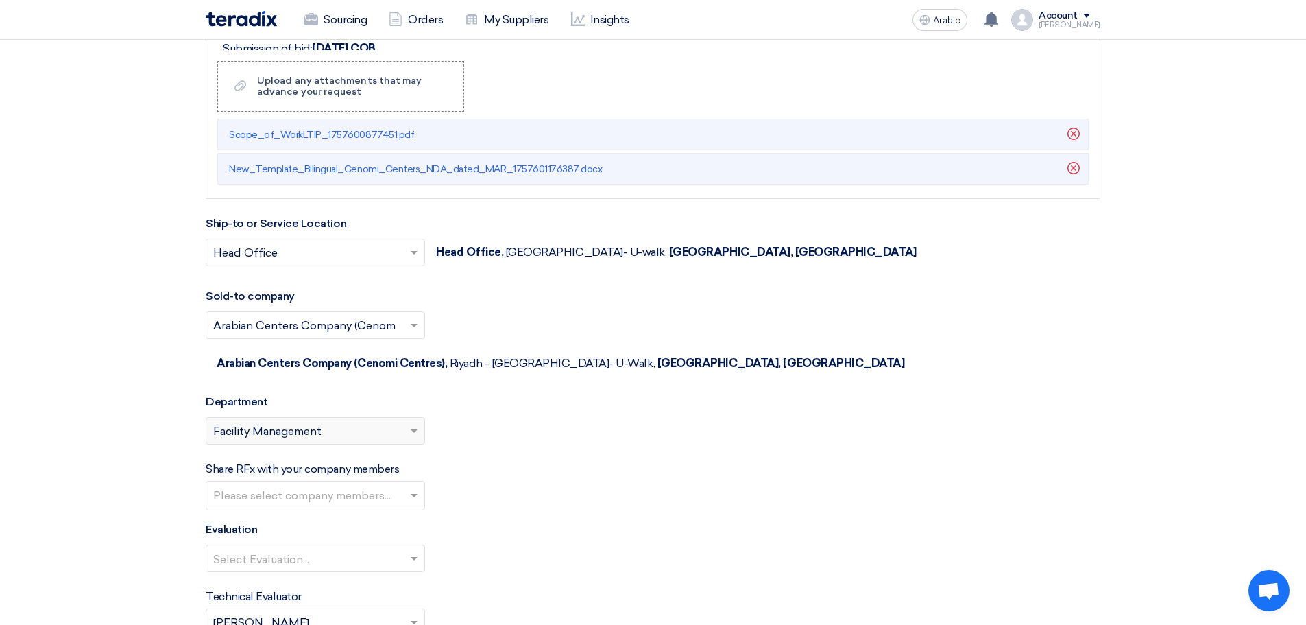
scroll to position [2126, 0]
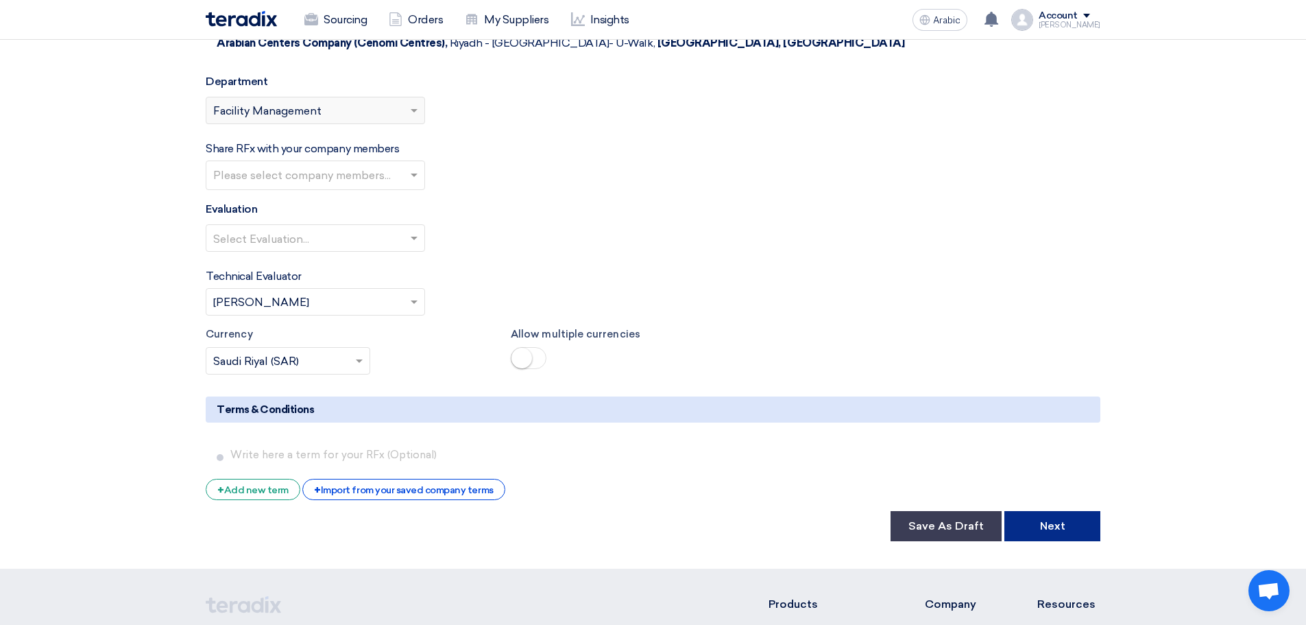
click at [1046, 519] on font "Next" at bounding box center [1052, 525] width 25 height 13
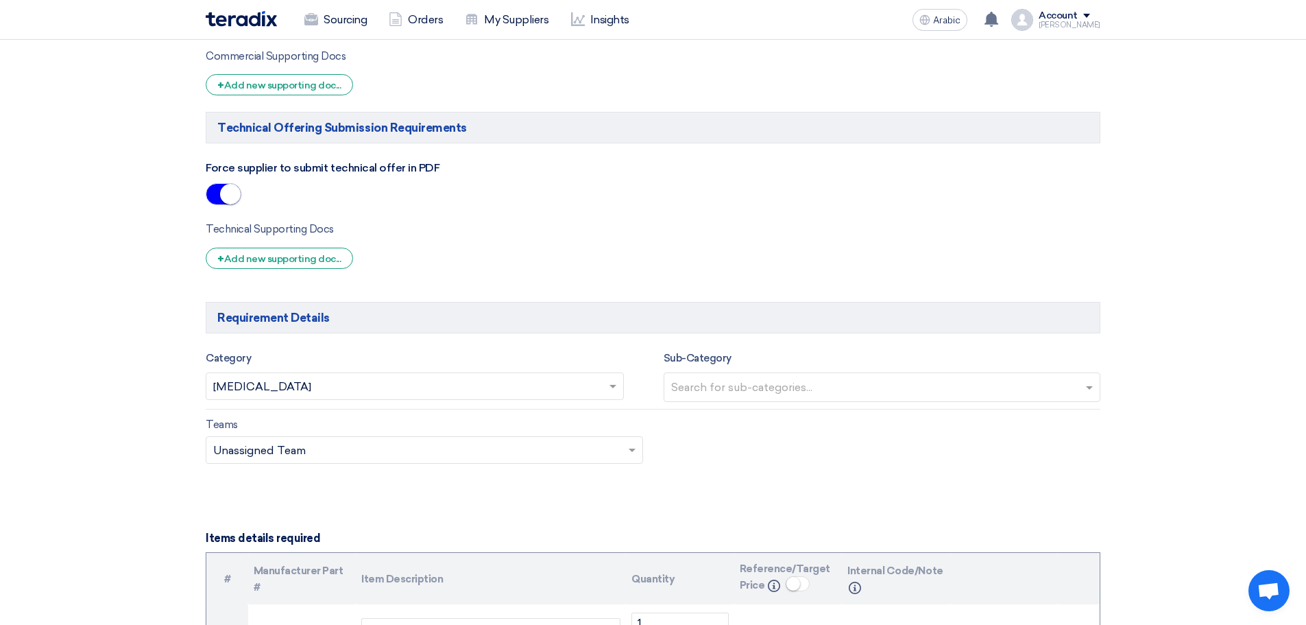
scroll to position [1006, 0]
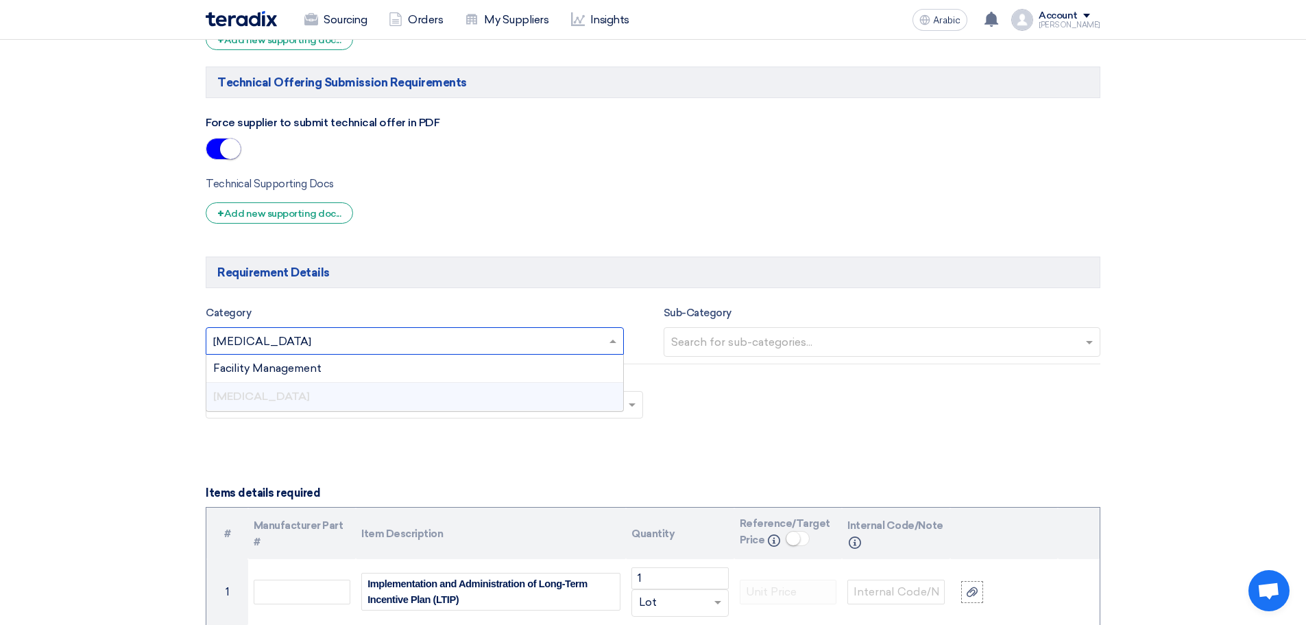
click at [605, 334] on div at bounding box center [414, 341] width 417 height 23
click at [130, 335] on section "Basic Information RFx Title LTIPs Implementation and Administration RFx Type No…" at bounding box center [653, 430] width 1306 height 2516
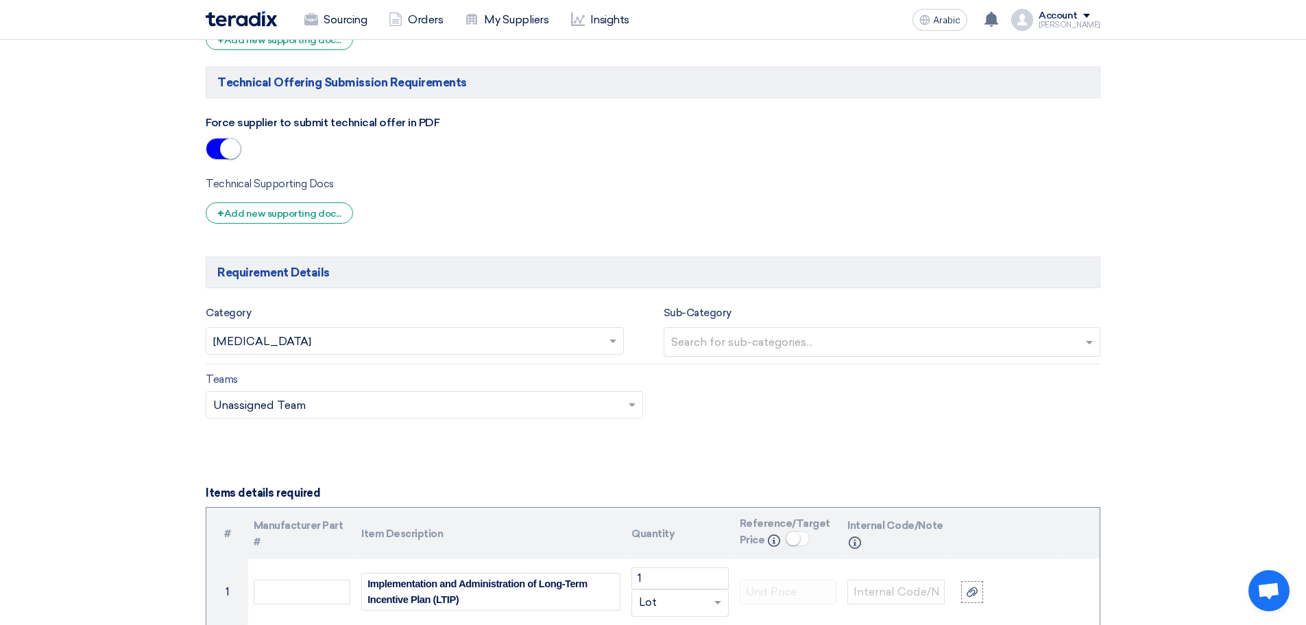
scroll to position [1166, 0]
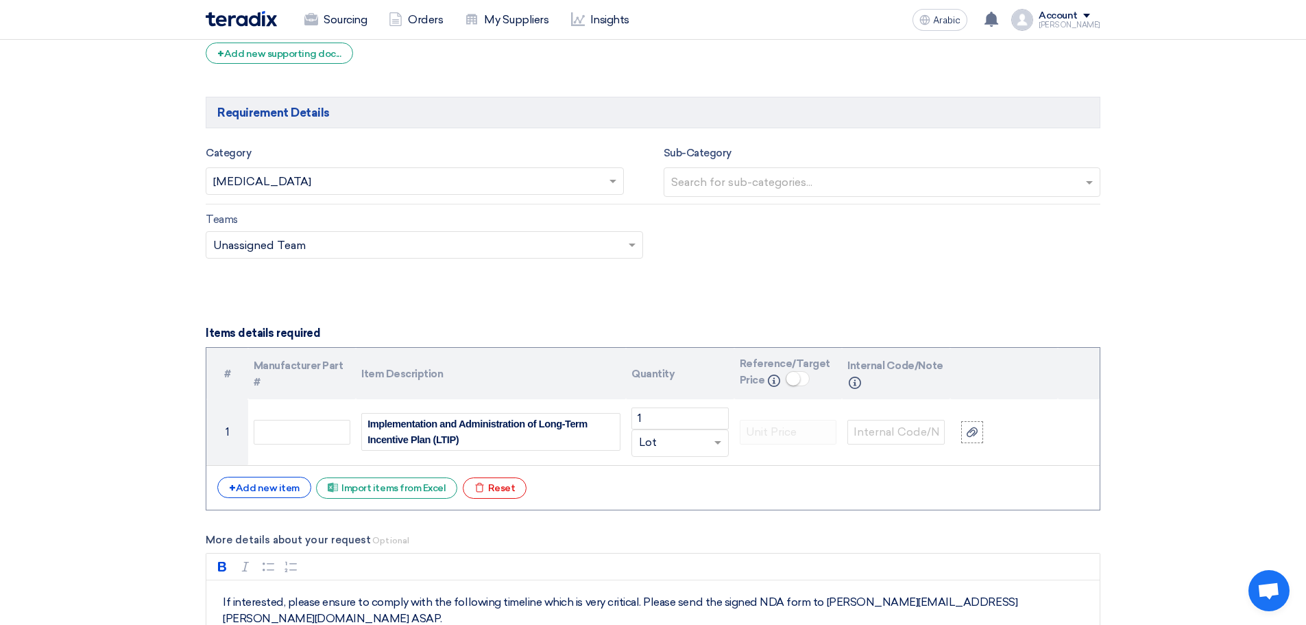
click at [607, 182] on span at bounding box center [614, 181] width 17 height 16
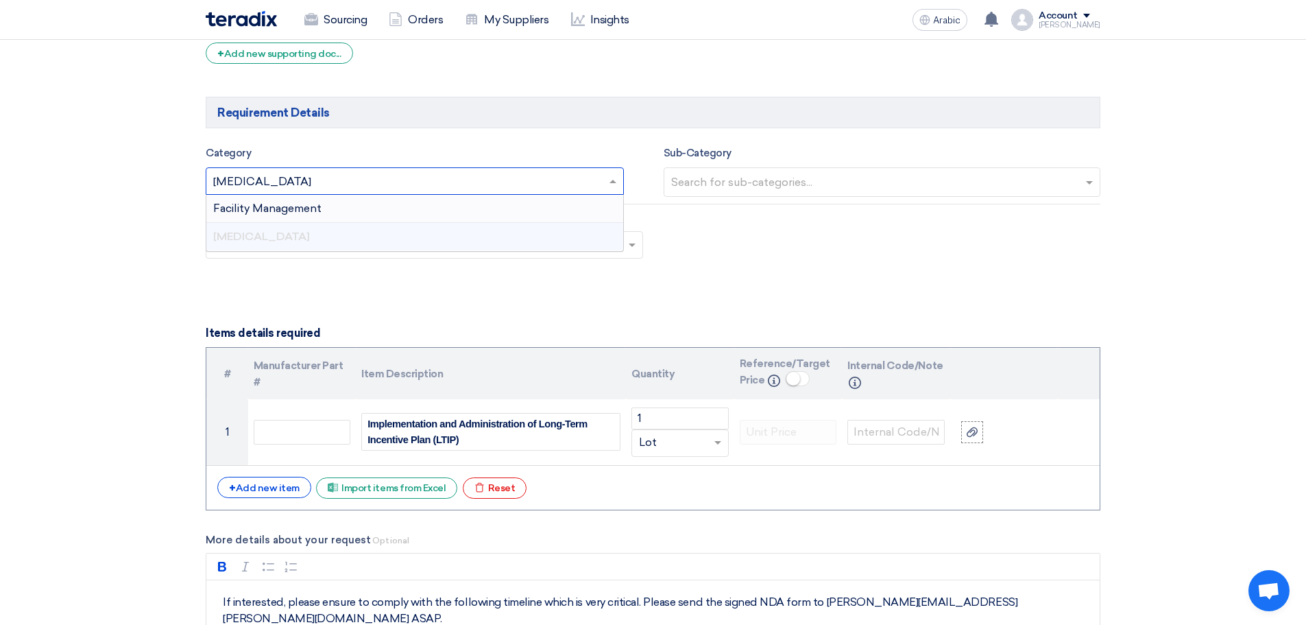
click at [277, 204] on font "Facility Management" at bounding box center [267, 208] width 108 height 13
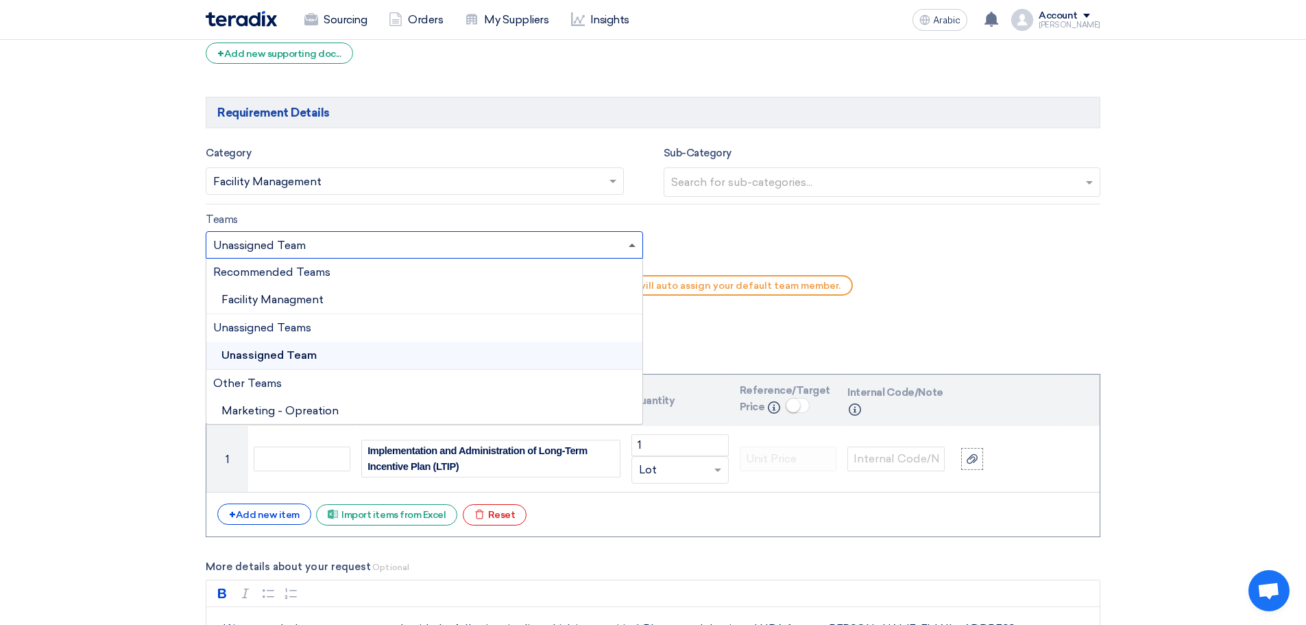
click at [629, 243] on span at bounding box center [632, 244] width 7 height 3
click at [274, 298] on font "Facility Management" at bounding box center [275, 299] width 108 height 13
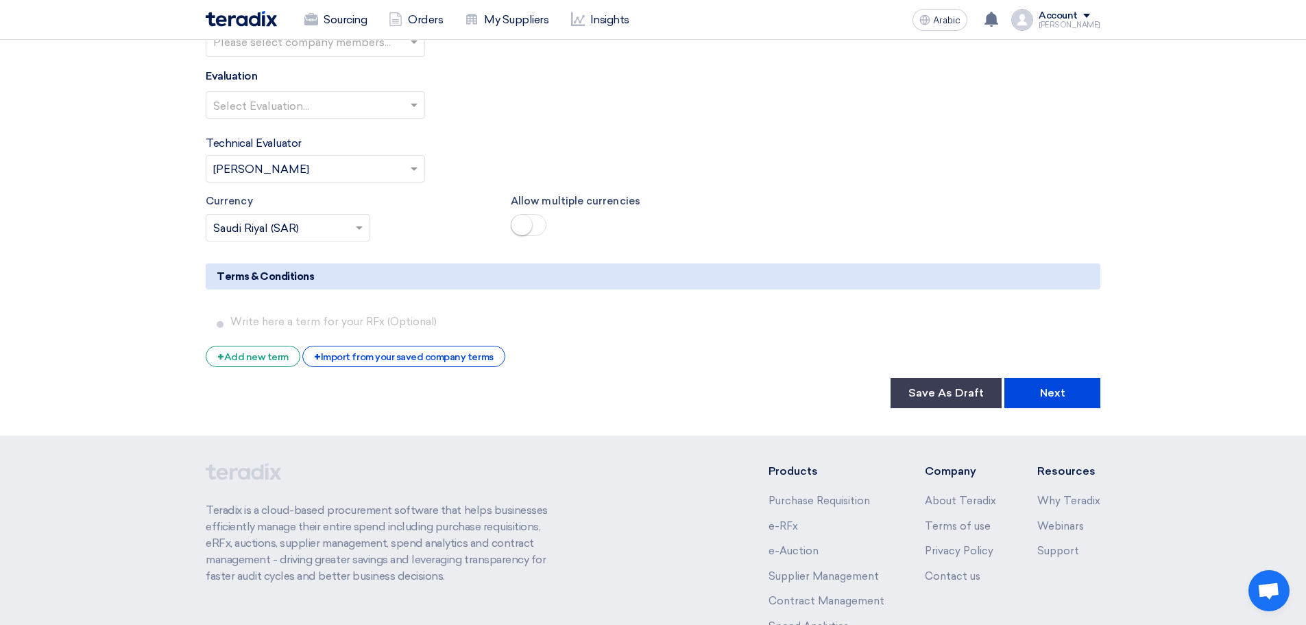
scroll to position [2286, 0]
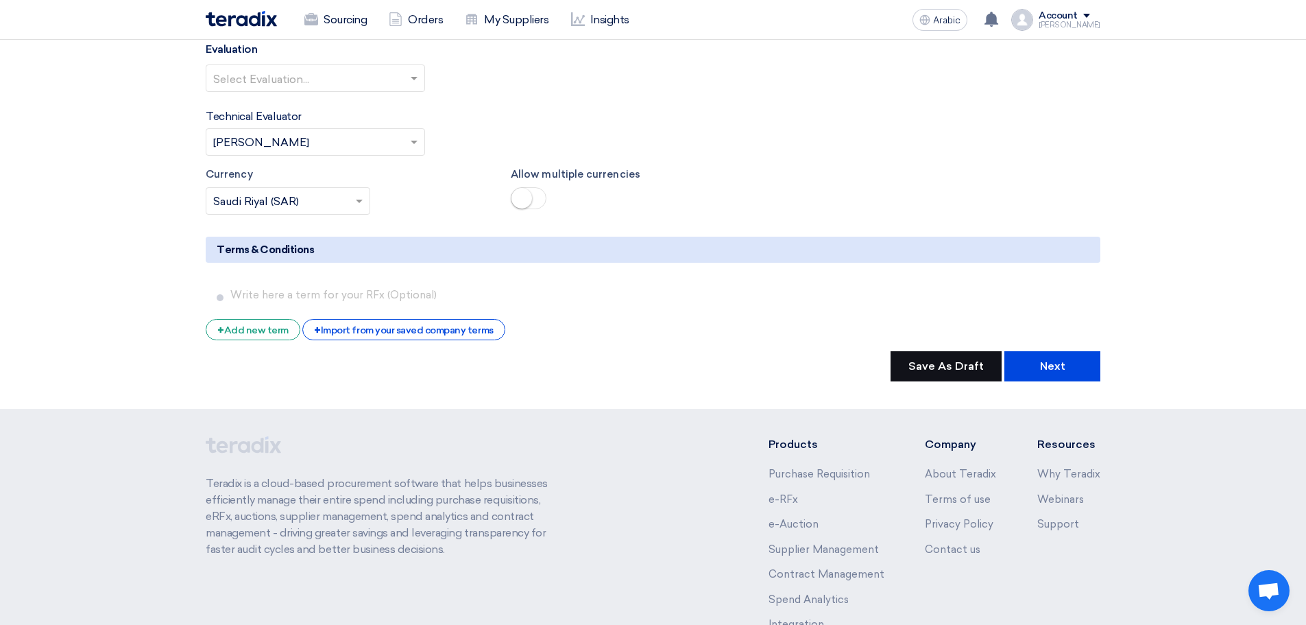
click at [959, 359] on font "Save As Draft" at bounding box center [946, 365] width 75 height 13
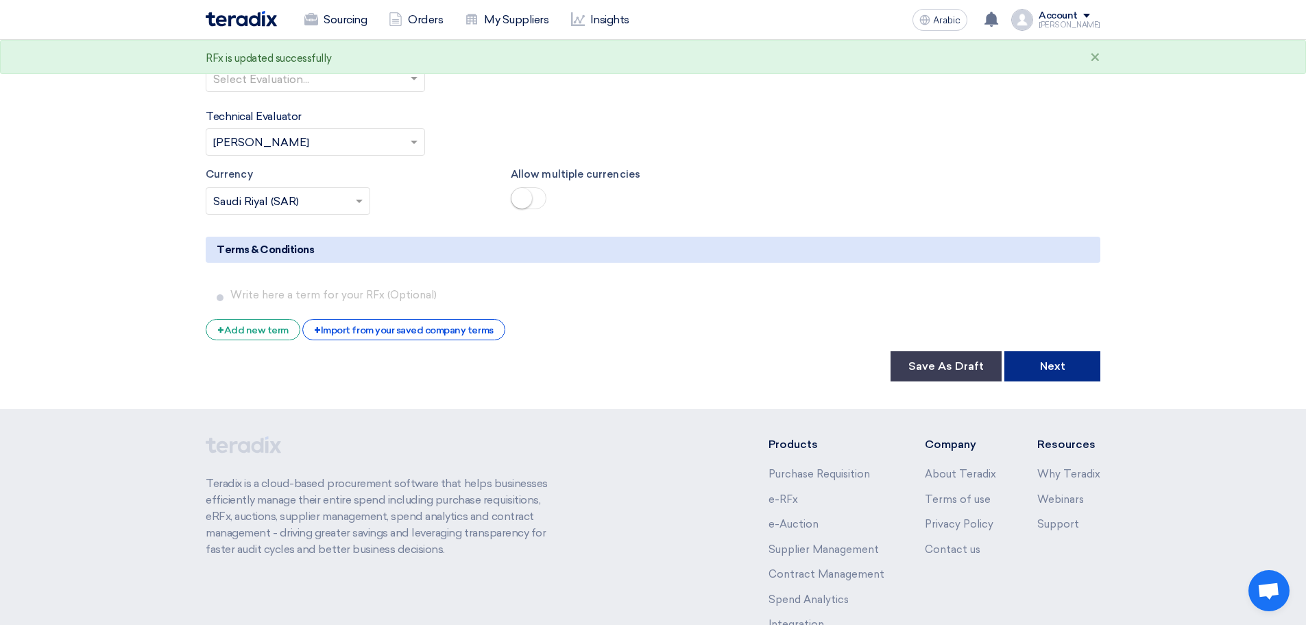
click at [1048, 359] on font "Next" at bounding box center [1052, 365] width 25 height 13
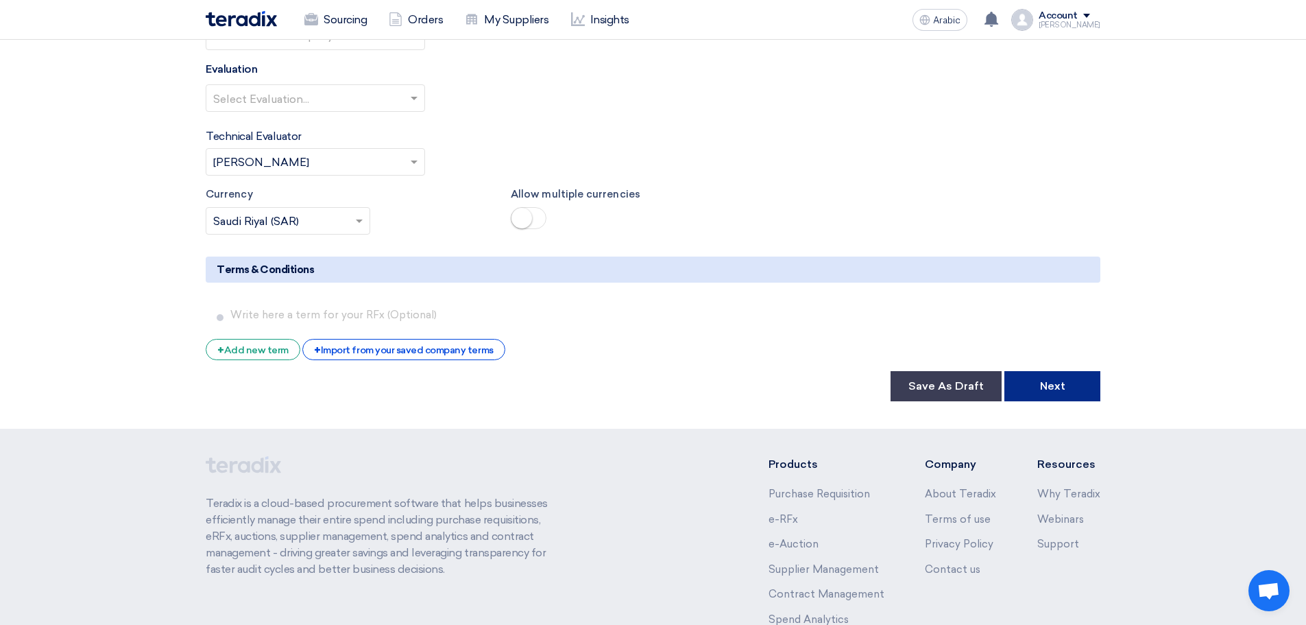
scroll to position [2187, 0]
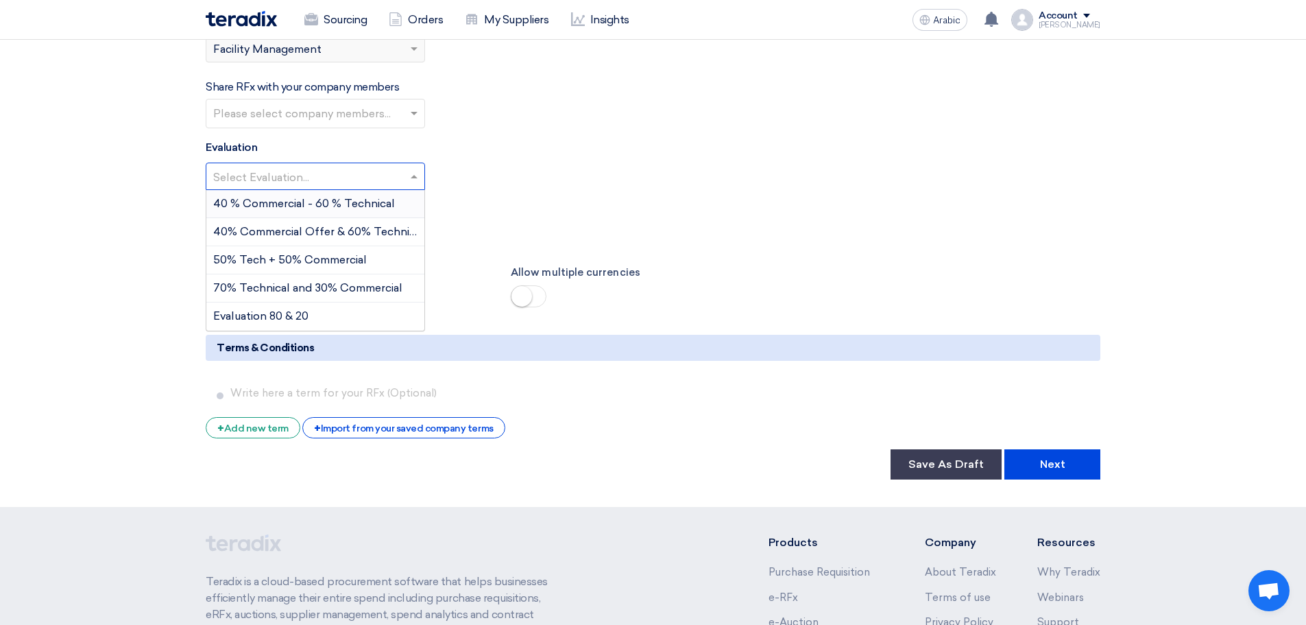
click at [415, 168] on span at bounding box center [415, 176] width 17 height 16
click at [347, 253] on font "50% Tech + 50% Commercial" at bounding box center [290, 259] width 154 height 13
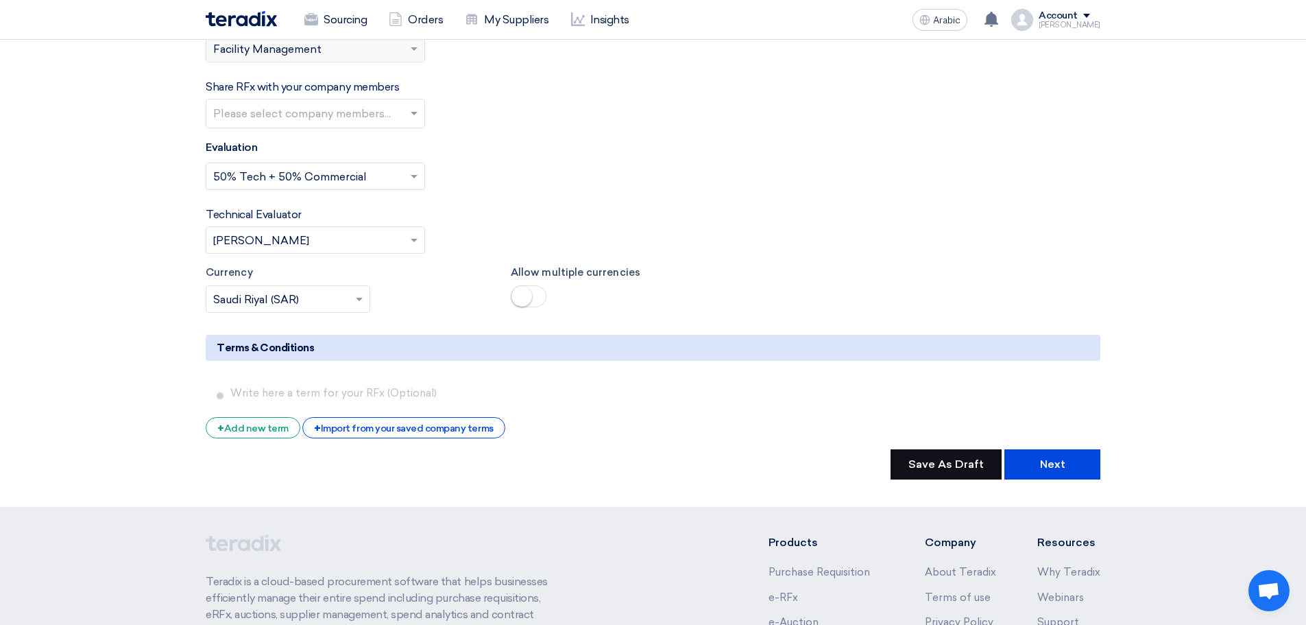
click at [929, 449] on button "Save As Draft" at bounding box center [946, 464] width 111 height 30
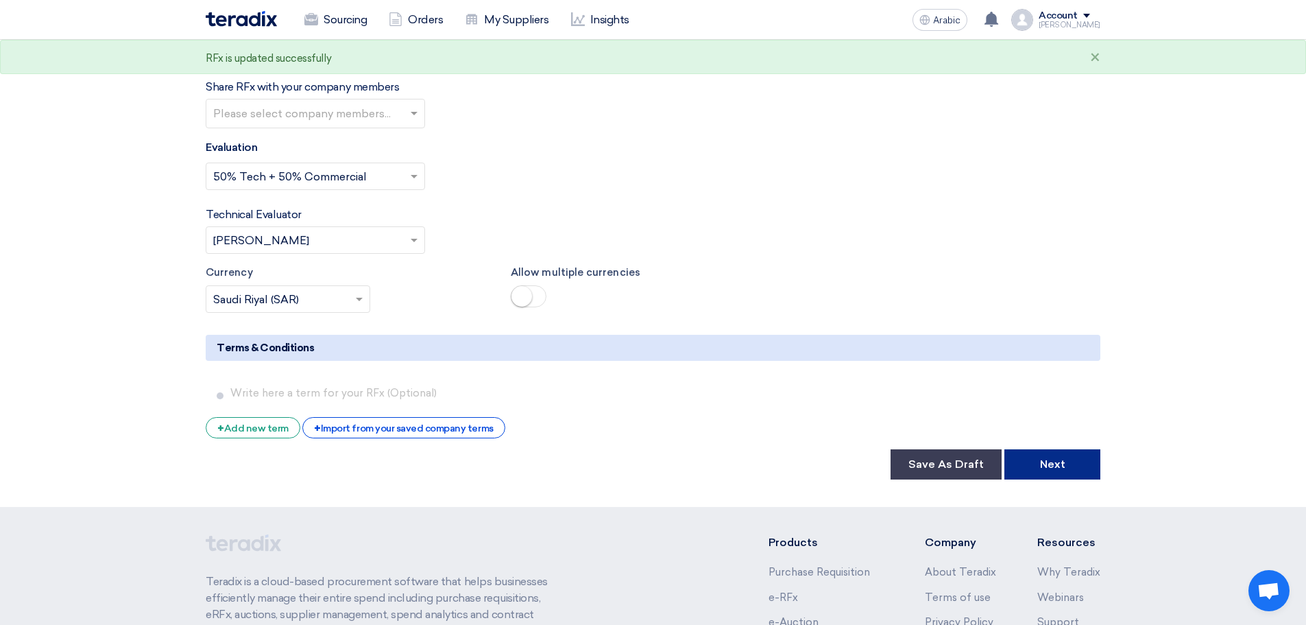
click at [1055, 457] on font "Next" at bounding box center [1052, 463] width 25 height 13
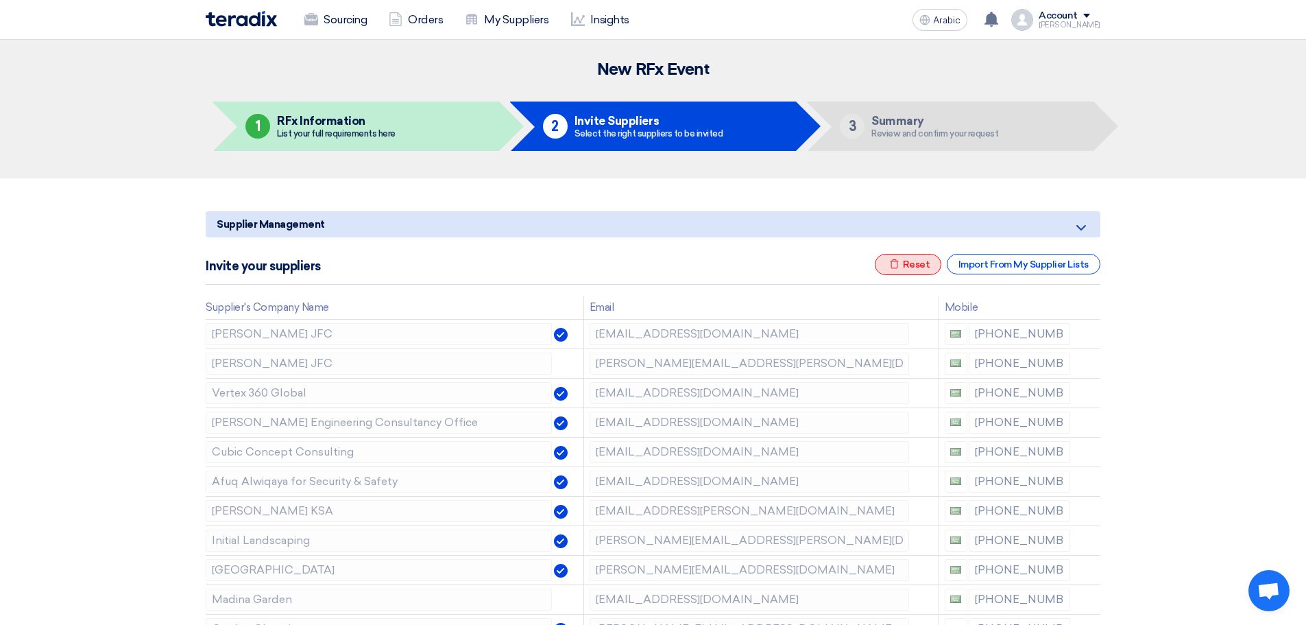
click at [912, 261] on font "Reset" at bounding box center [916, 265] width 27 height 12
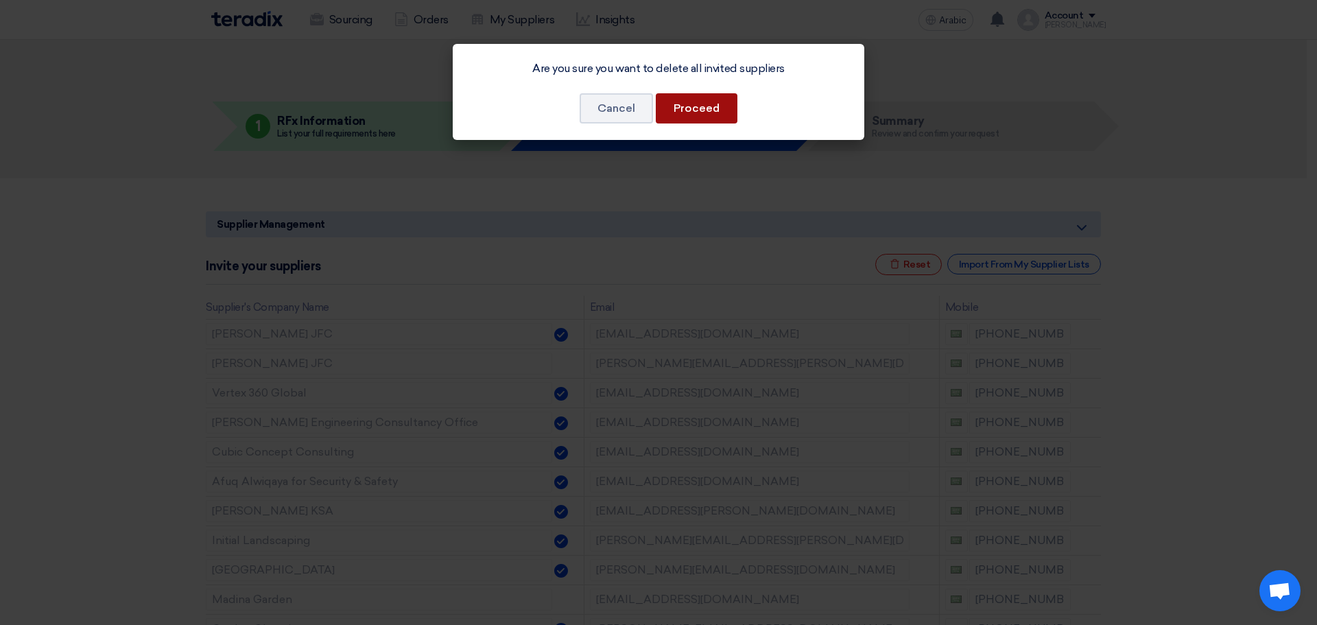
click at [685, 109] on font "Proceed" at bounding box center [696, 107] width 46 height 13
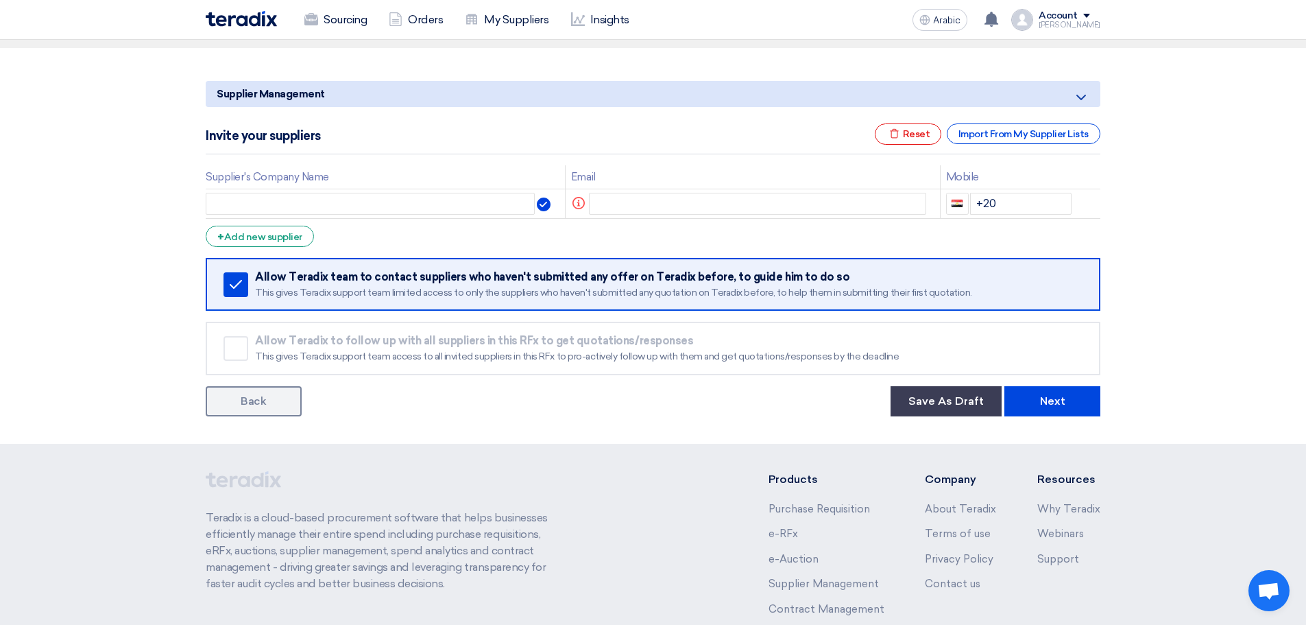
scroll to position [160, 0]
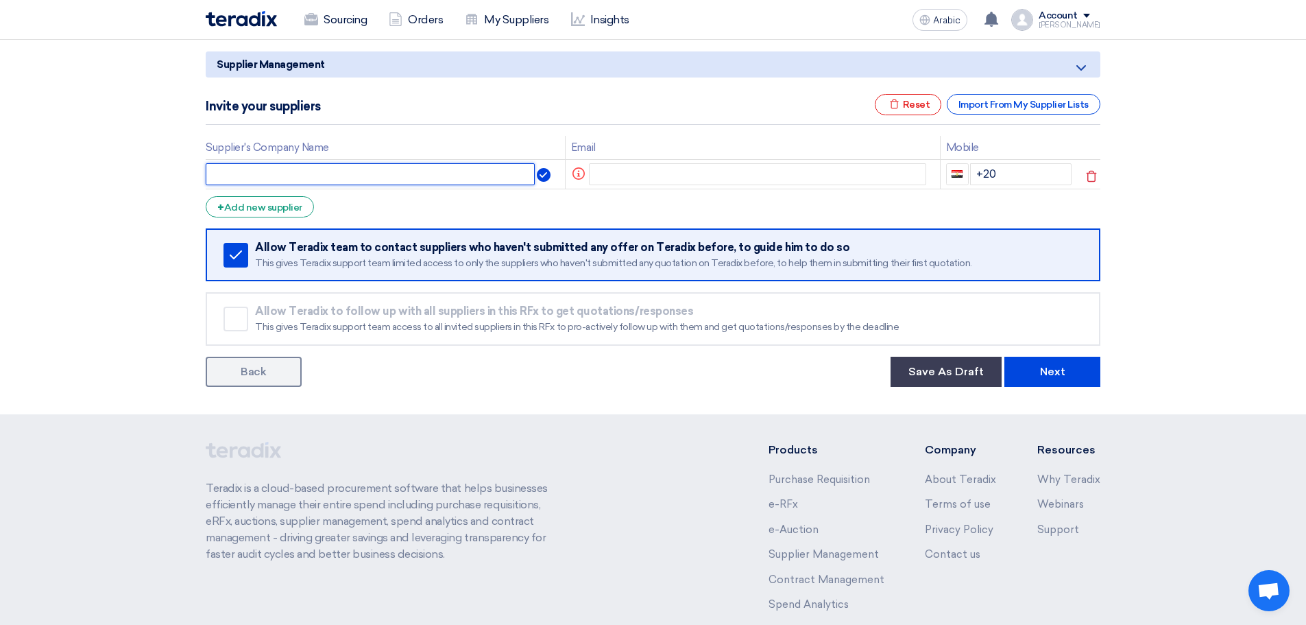
click at [312, 174] on input "text" at bounding box center [370, 174] width 329 height 22
paste input "J.P. Morgan Workplace Solutions"
type input "J.P. Morgan Workplace Solutions"
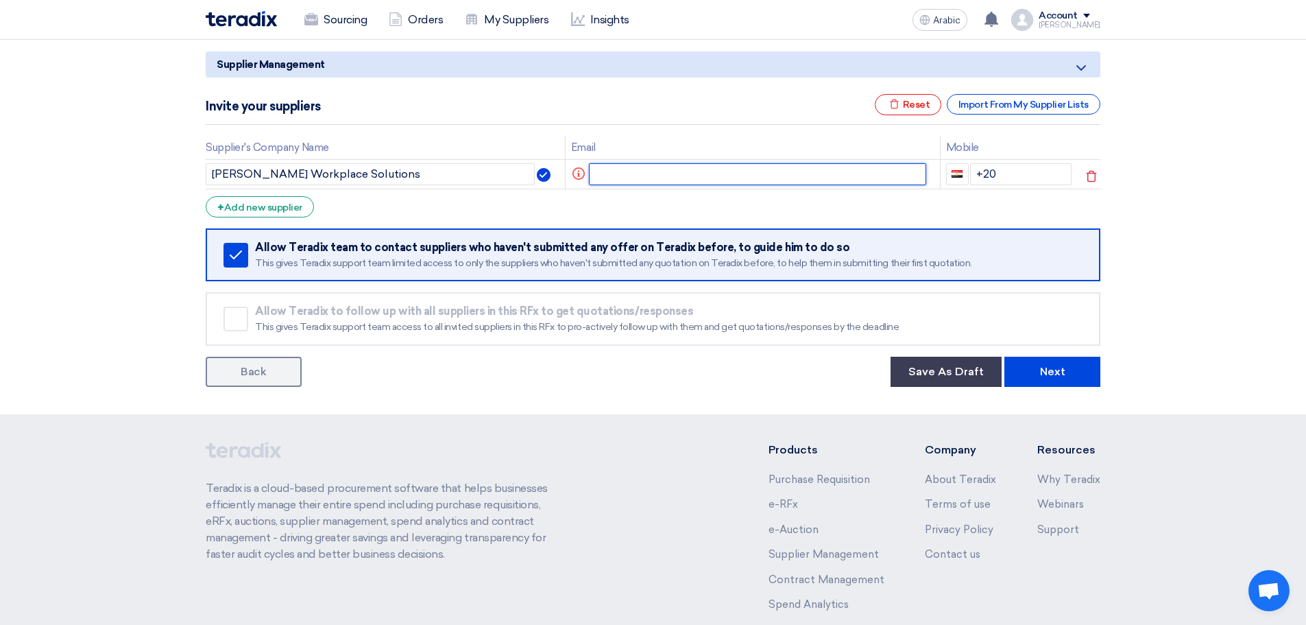
click at [610, 170] on input "text" at bounding box center [758, 174] width 338 height 22
paste input "abdulhadi.alherz@jpmorgan.com"
type input "abdulhadi.alherz@jpmorgan.com"
drag, startPoint x: 1014, startPoint y: 174, endPoint x: 929, endPoint y: 170, distance: 84.4
click at [929, 170] on tr "J.P. Morgan Workplace Solutions abdulhadi.alherz@jpmorgan.com +20" at bounding box center [653, 173] width 895 height 29
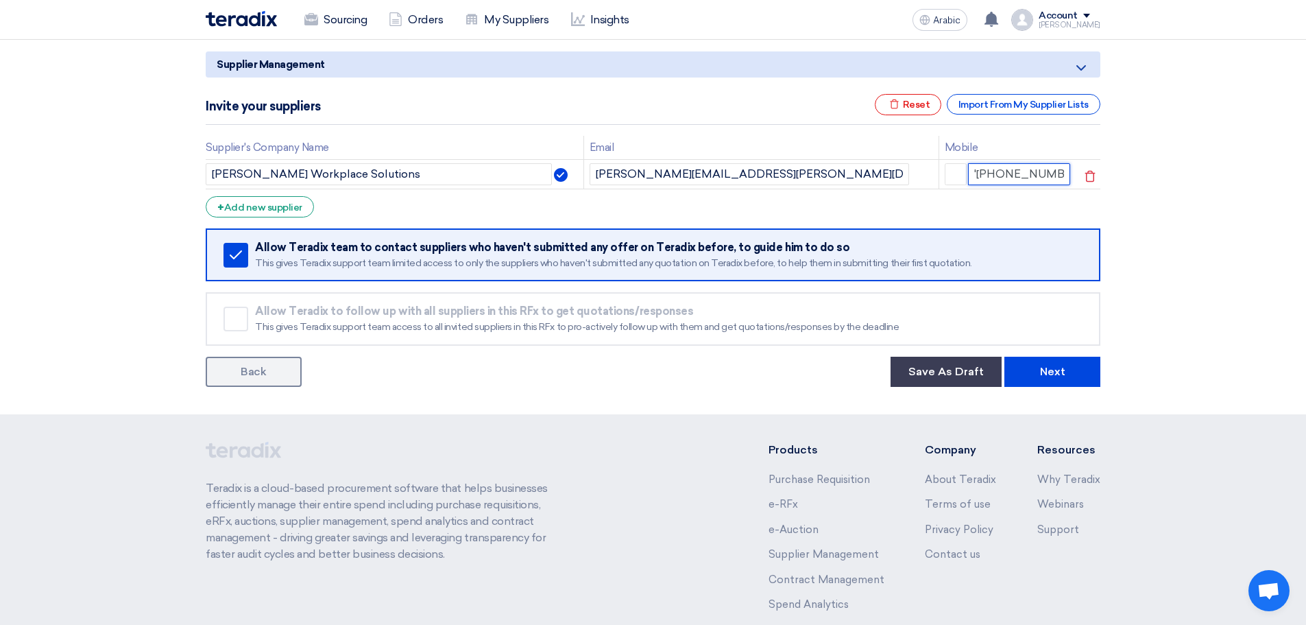
click at [976, 170] on input "'+966550543439" at bounding box center [1019, 174] width 103 height 22
type input "+966550543439"
click at [280, 202] on font "Add new supplier" at bounding box center [263, 208] width 78 height 12
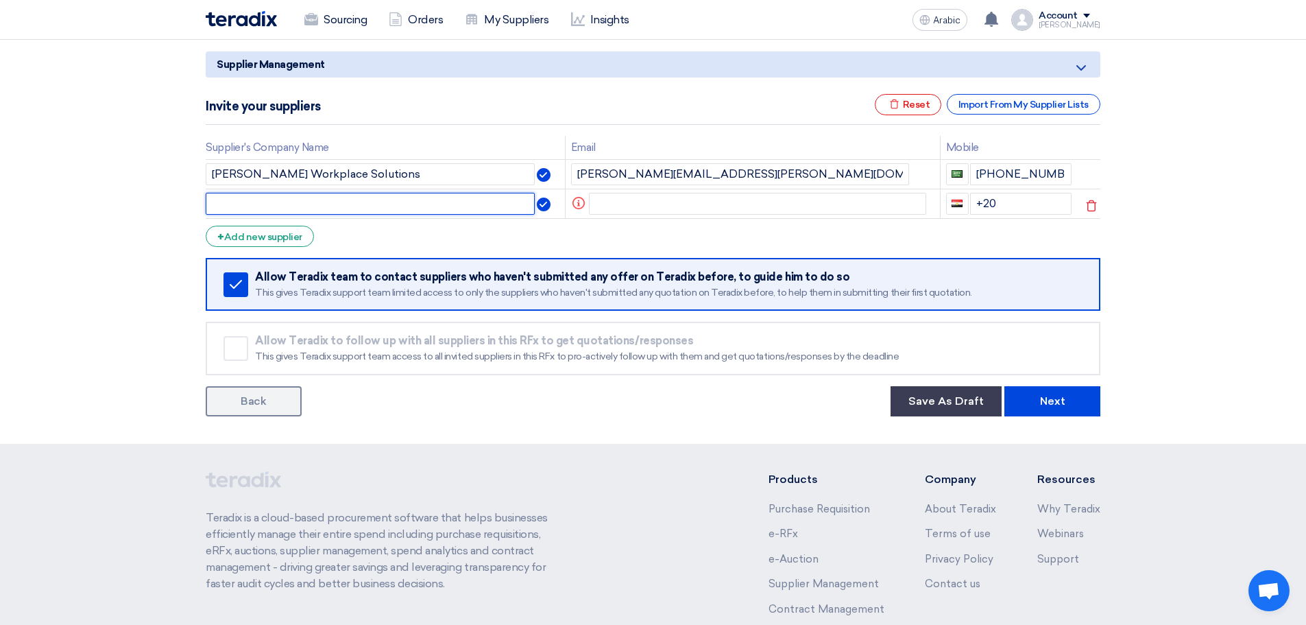
click at [289, 197] on input "text" at bounding box center [370, 204] width 329 height 22
paste input "Shma Arabia Actuarial Services"
type input "Shma Arabia Actuarial Services"
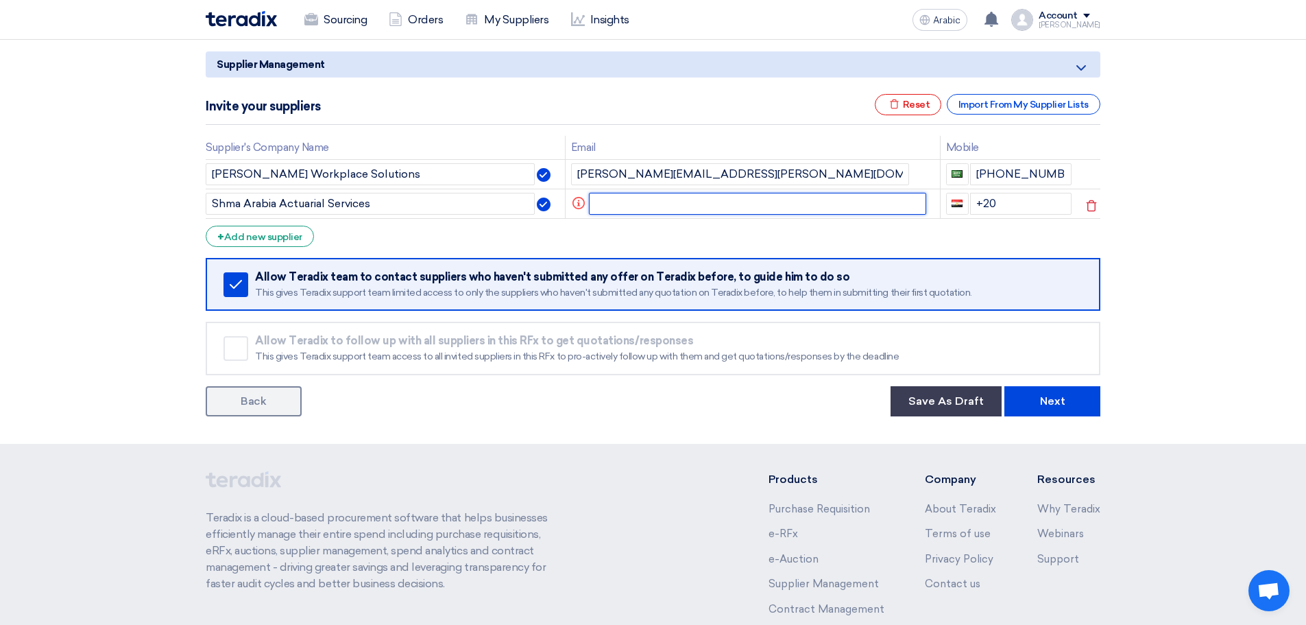
click at [622, 204] on input "text" at bounding box center [758, 204] width 338 height 22
paste input "abdul.moid@shma.sa"
type input "abdul.moid@shma.sa"
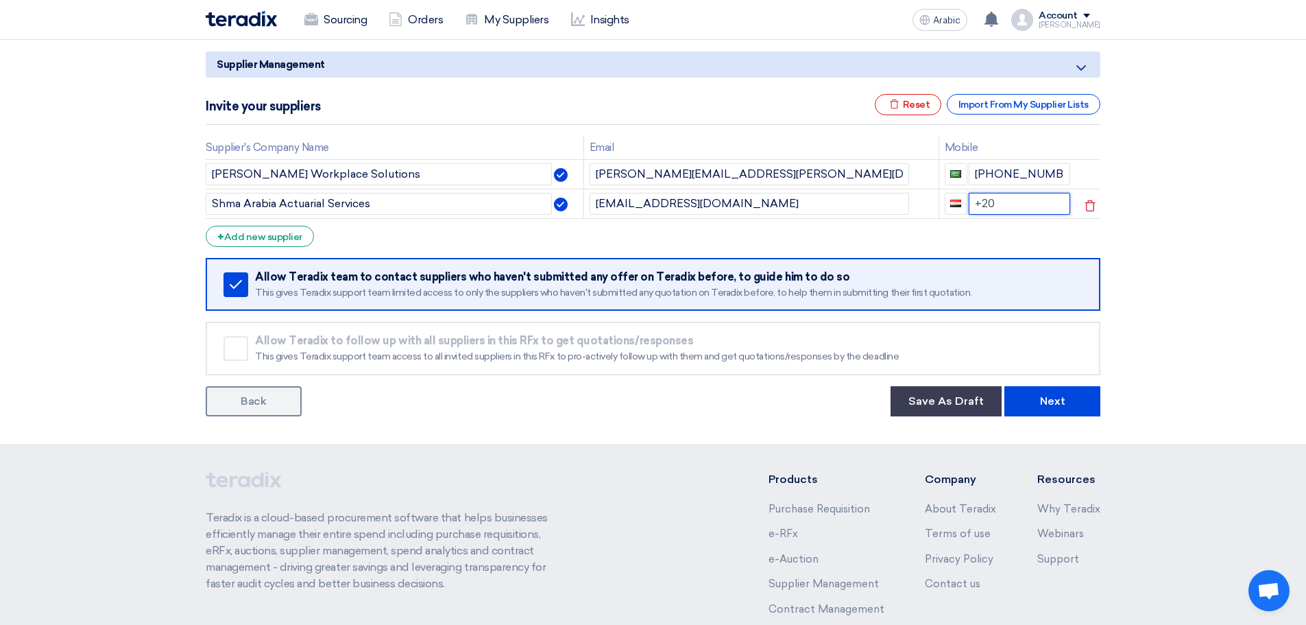
drag, startPoint x: 995, startPoint y: 203, endPoint x: 967, endPoint y: 200, distance: 28.2
click at [969, 200] on input "+20" at bounding box center [1020, 204] width 102 height 22
click at [979, 204] on input "'+966509205198" at bounding box center [1019, 204] width 103 height 22
type input "+966509205198"
click at [1236, 261] on section "Supplier Management Minimize/Maximize Category Invite your suppliers Excel file…" at bounding box center [653, 231] width 1306 height 425
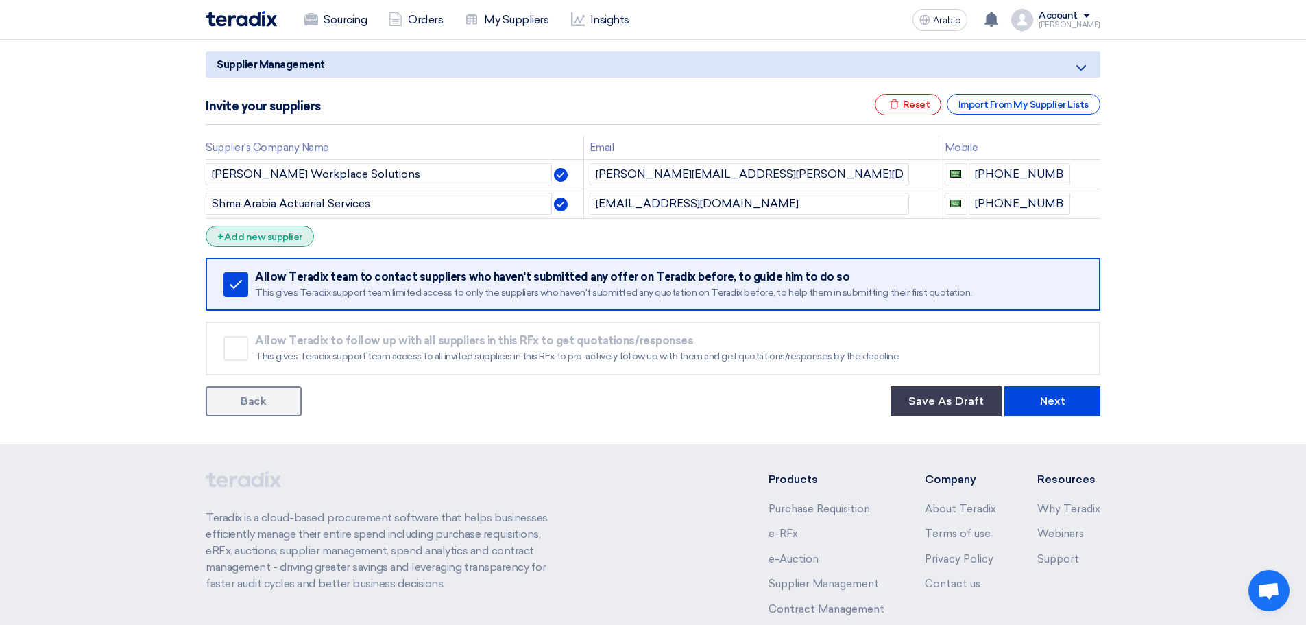
click at [286, 228] on div "+ Add new supplier" at bounding box center [260, 236] width 108 height 21
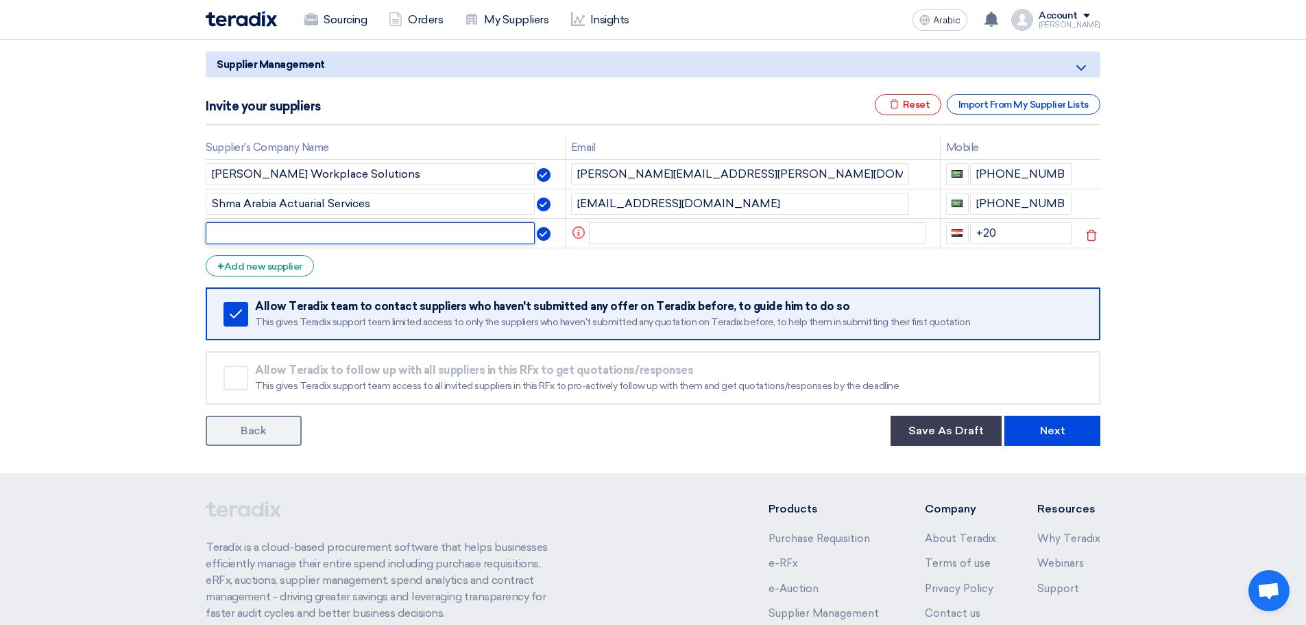
click at [266, 232] on input "text" at bounding box center [370, 233] width 329 height 22
paste input "Thriftplan"
type input "Thriftplan"
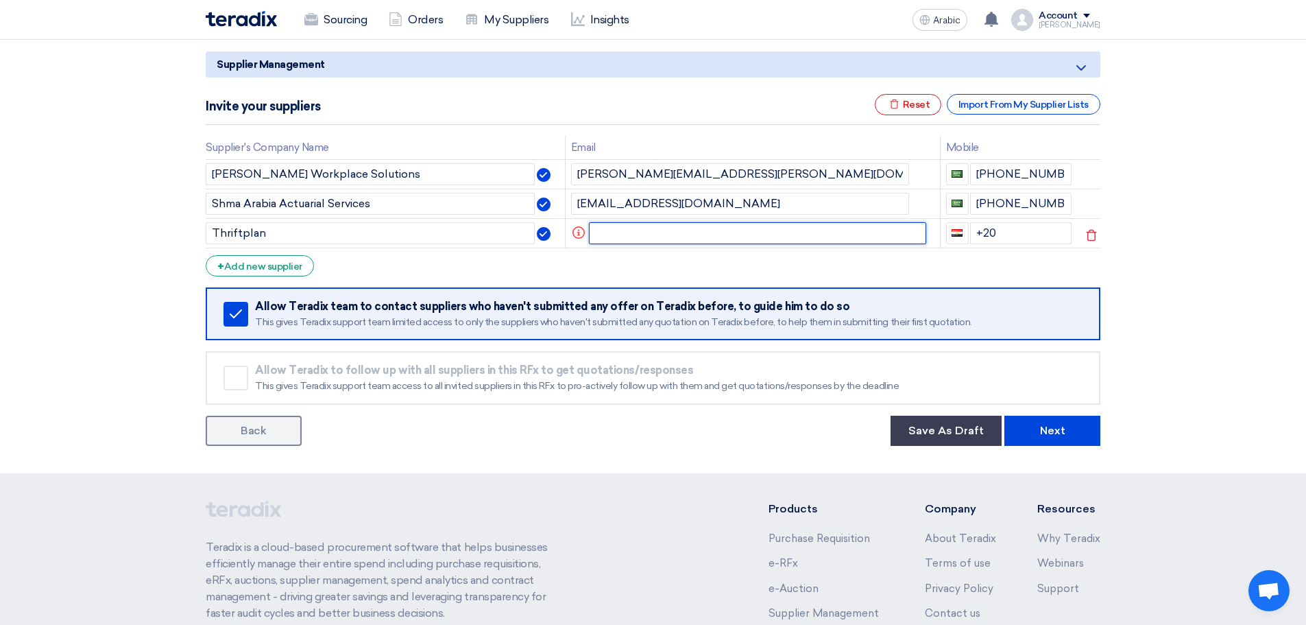
click at [619, 231] on input "text" at bounding box center [758, 233] width 338 height 22
paste input "Sarah@thriftplan.sa"
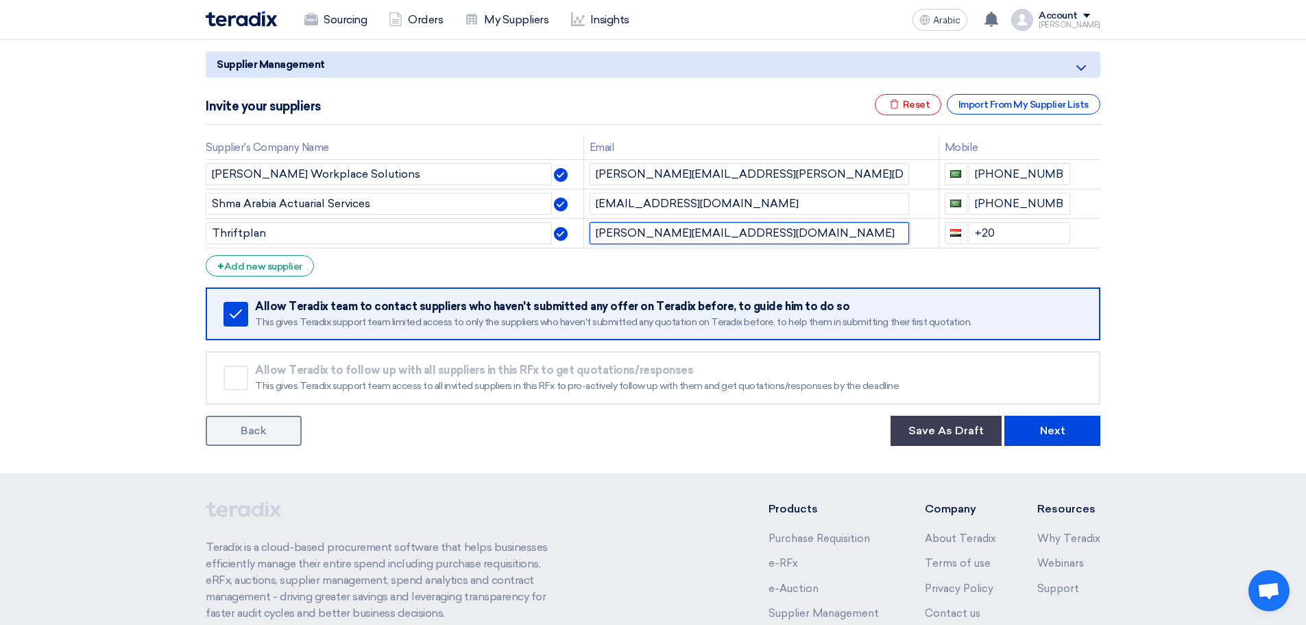
type input "Sarah@thriftplan.sa"
drag, startPoint x: 1002, startPoint y: 232, endPoint x: 930, endPoint y: 228, distance: 72.1
click at [930, 228] on tr "Thriftplan Sarah@thriftplan.sa +20" at bounding box center [653, 232] width 895 height 29
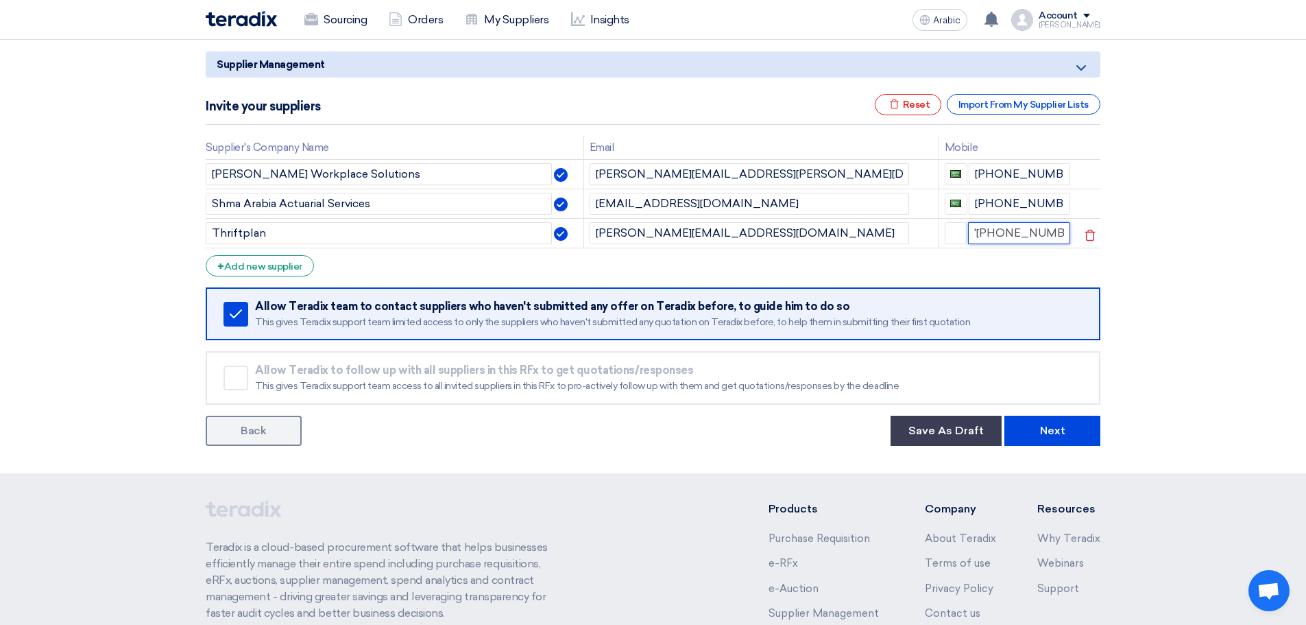
click at [976, 232] on input "'+966507935833" at bounding box center [1019, 233] width 103 height 22
type input "+966507935833"
click at [1138, 249] on section "Supplier Management Minimize/Maximize Category Invite your suppliers Excel file…" at bounding box center [653, 246] width 1306 height 455
click at [968, 438] on button "Save As Draft" at bounding box center [946, 431] width 111 height 30
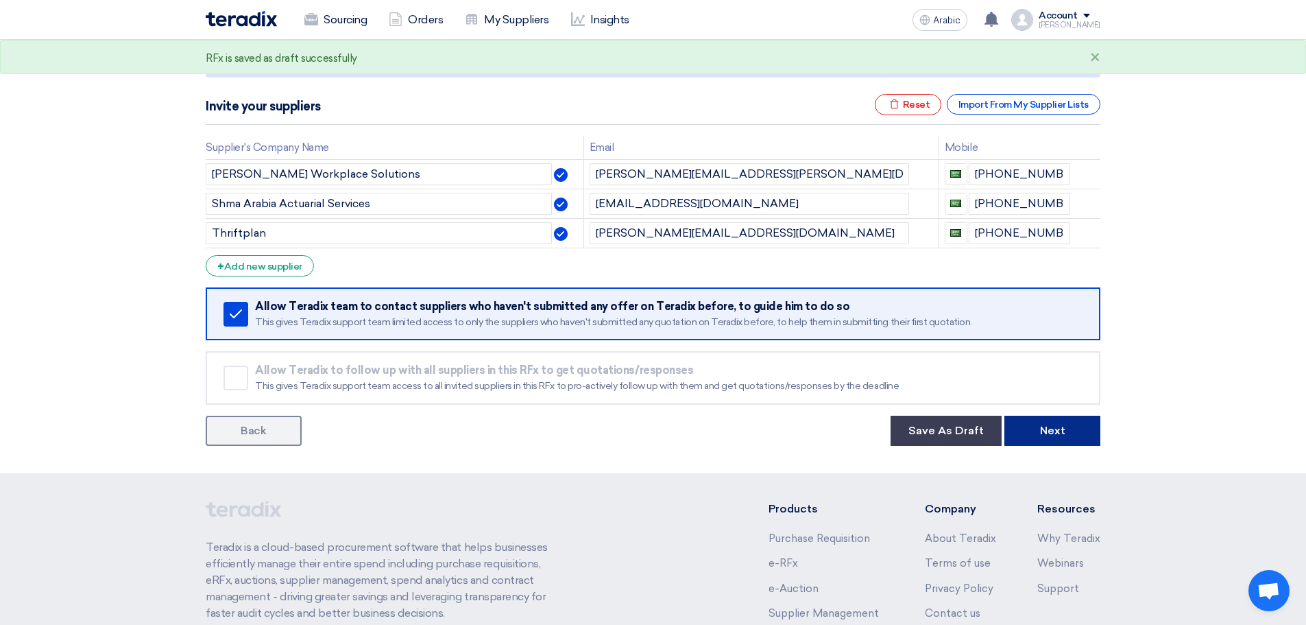
click at [1048, 432] on font "Next" at bounding box center [1052, 430] width 25 height 13
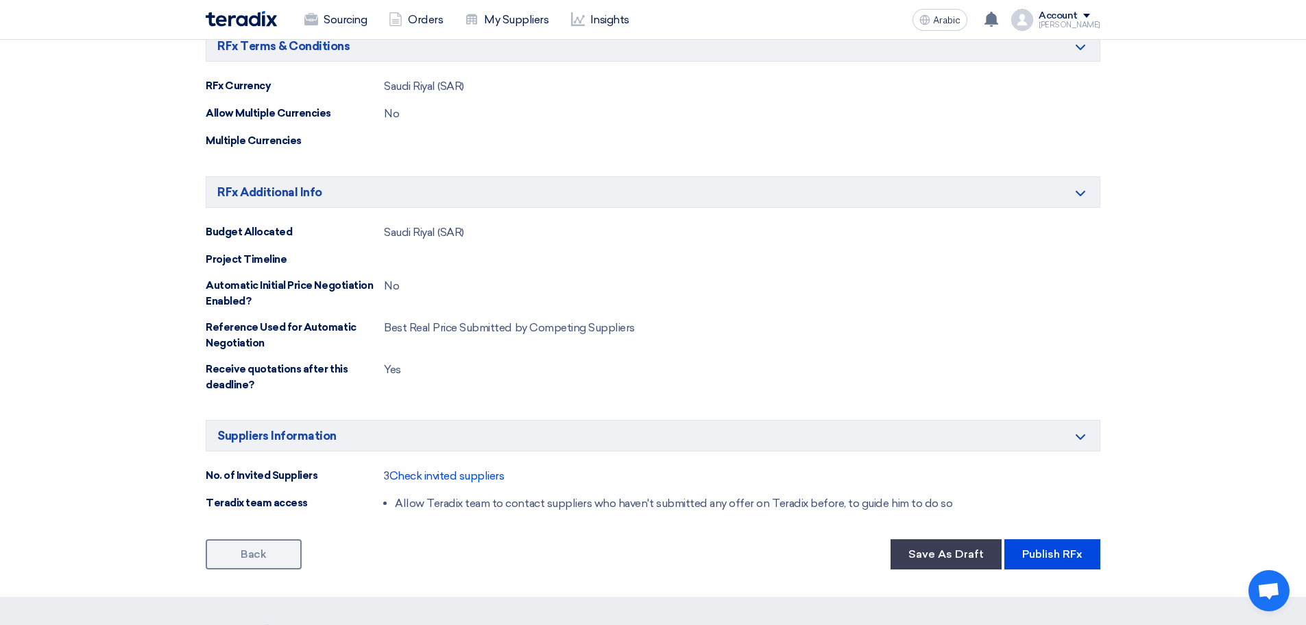
scroll to position [800, 0]
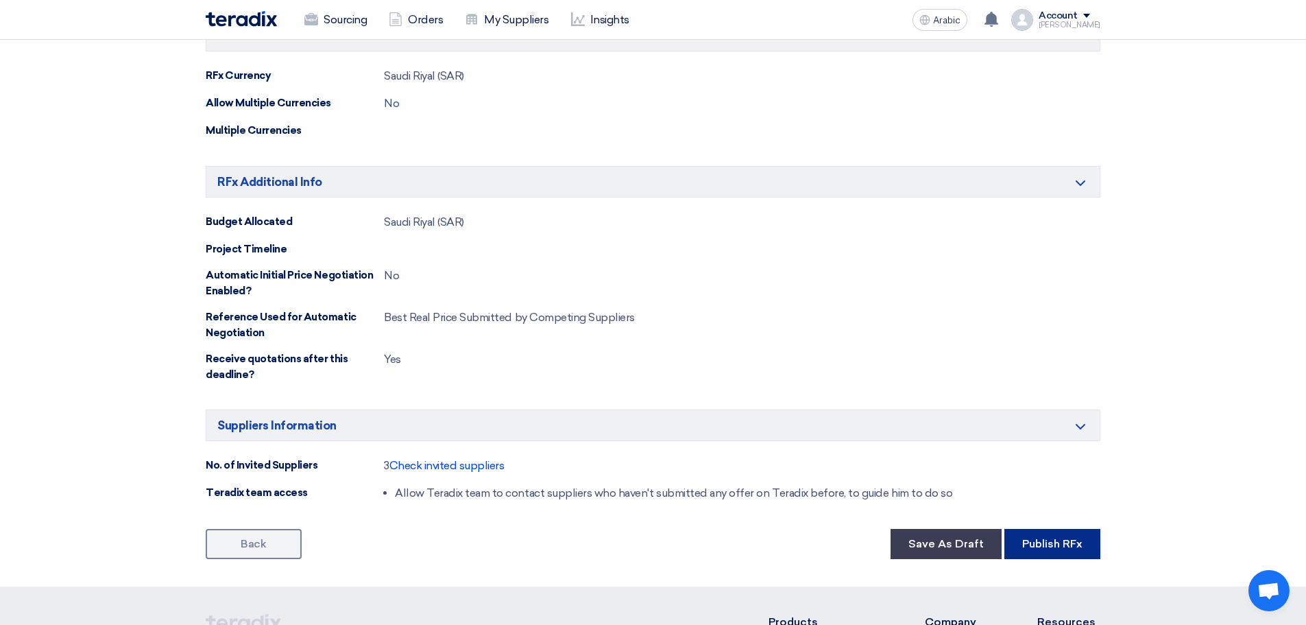
click at [1046, 542] on font "Publish RFx" at bounding box center [1052, 543] width 60 height 13
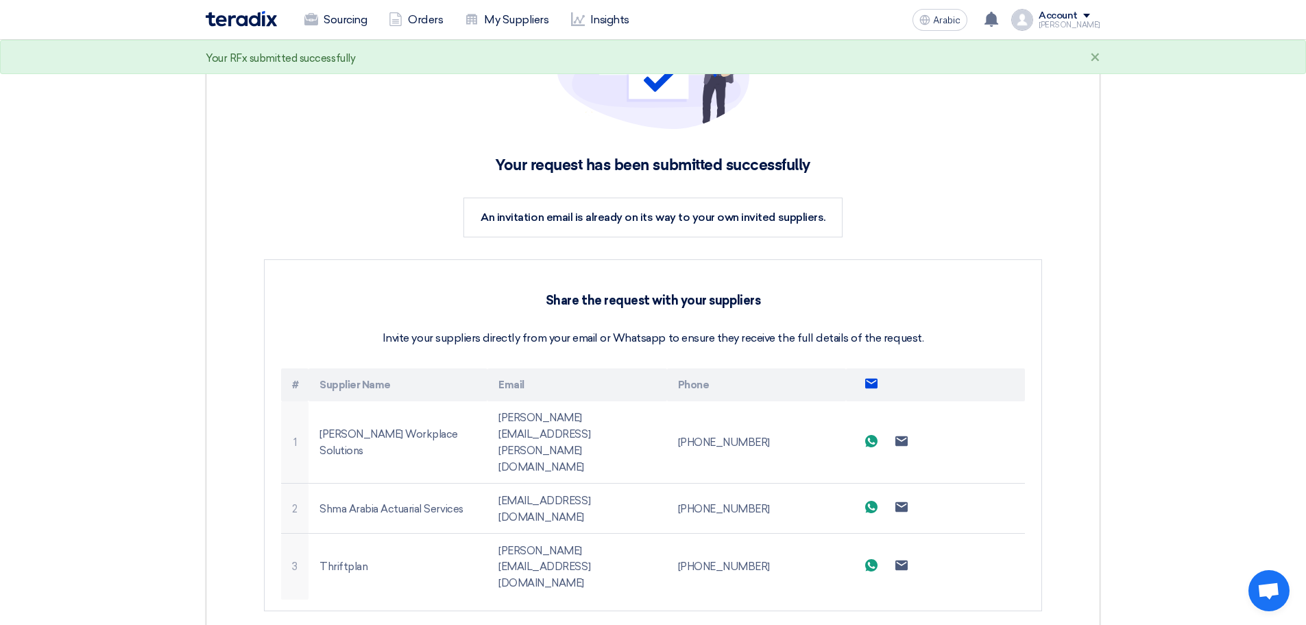
scroll to position [160, 0]
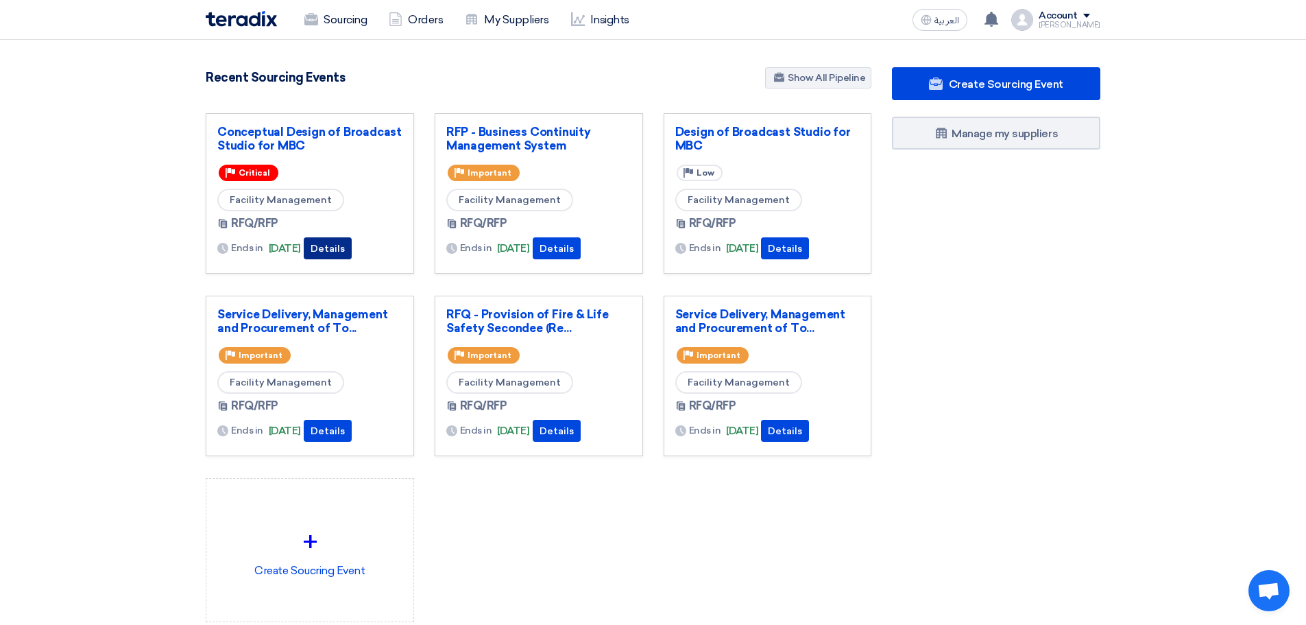
click at [350, 243] on button "Details" at bounding box center [328, 248] width 48 height 22
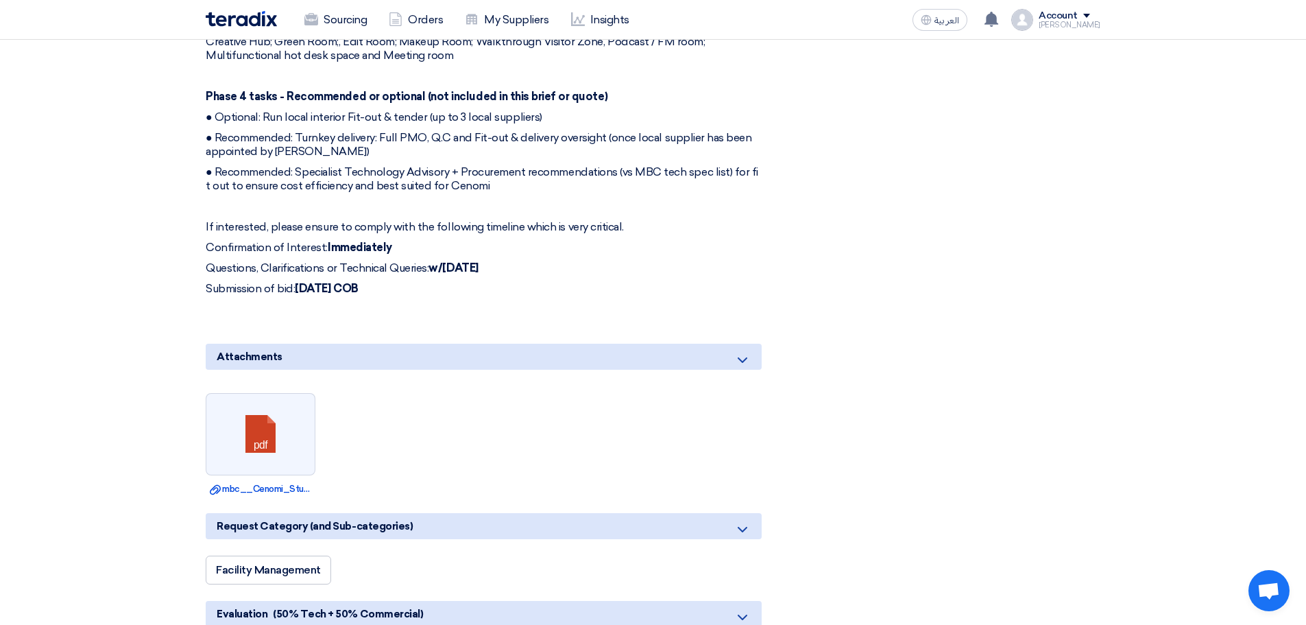
scroll to position [1440, 0]
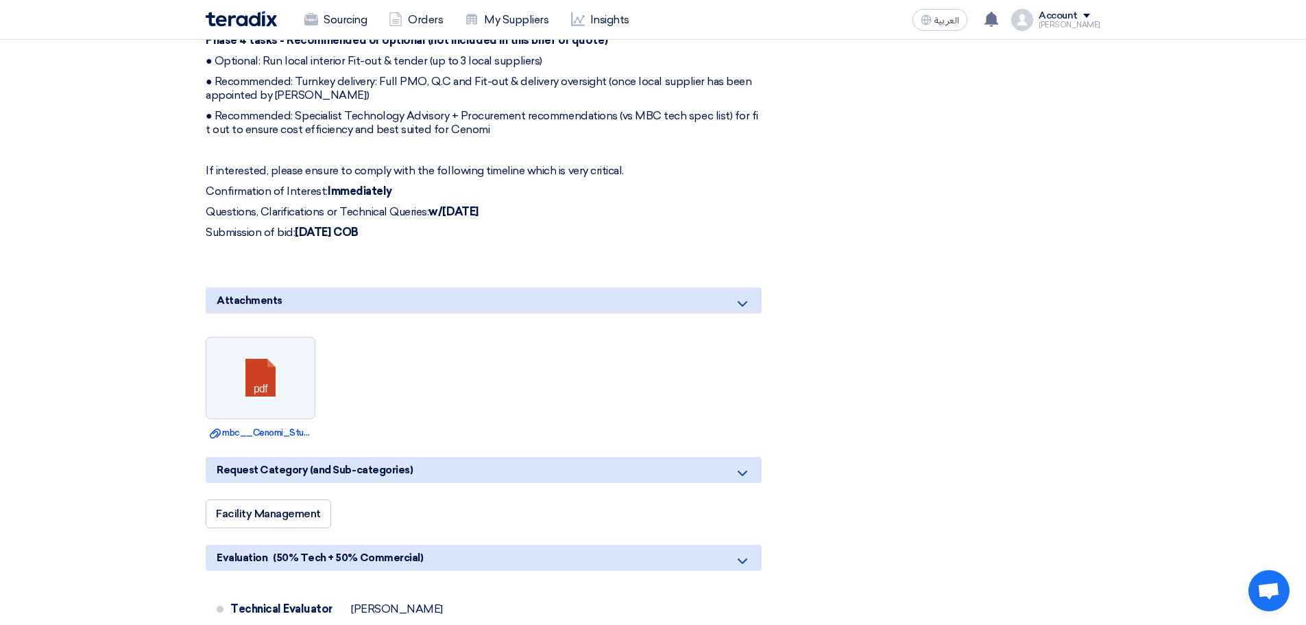
drag, startPoint x: 437, startPoint y: 232, endPoint x: 191, endPoint y: 171, distance: 253.6
click at [191, 171] on section "Conceptual Design of Broadcast Studio for MBC # Manufacturer Part # Item Descri…" at bounding box center [653, 81] width 1306 height 2690
copy div "If interested, please ensure to comply with the following timeline which is ver…"
